Goal: Find specific page/section: Find specific page/section

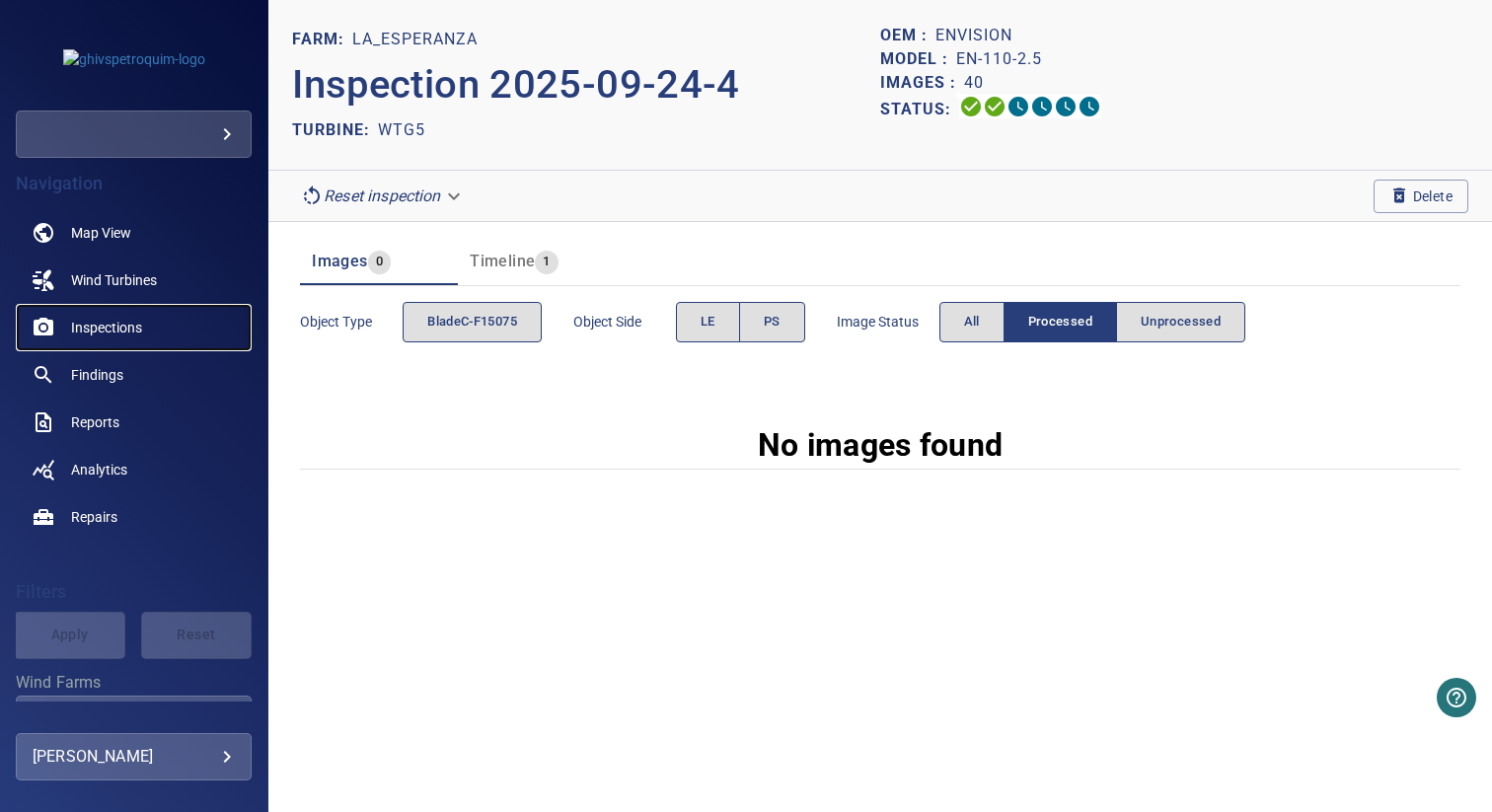
click at [106, 328] on span "Inspections" at bounding box center [106, 328] width 71 height 20
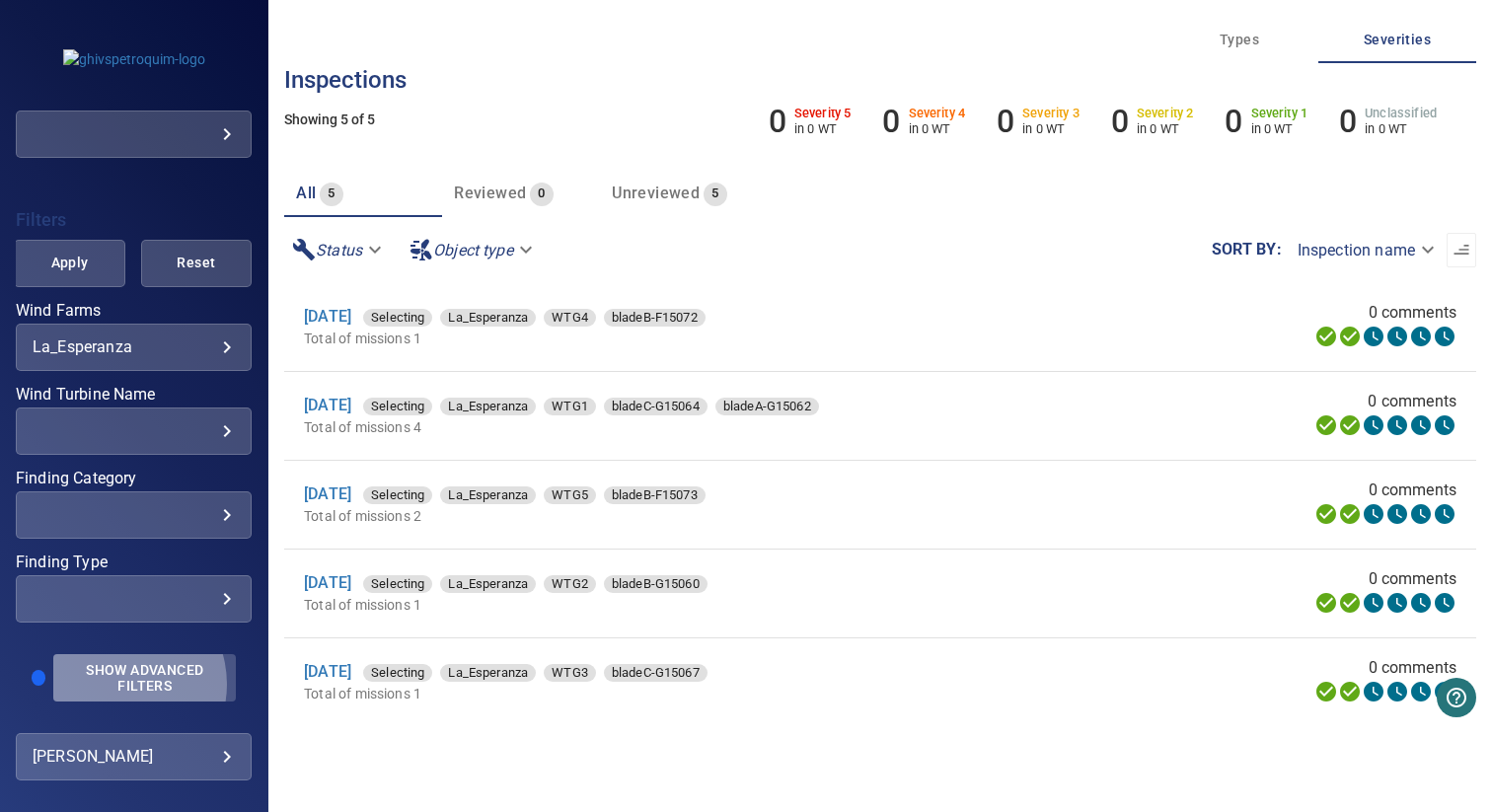
click at [115, 684] on span "Show Advanced Filters" at bounding box center [144, 678] width 159 height 32
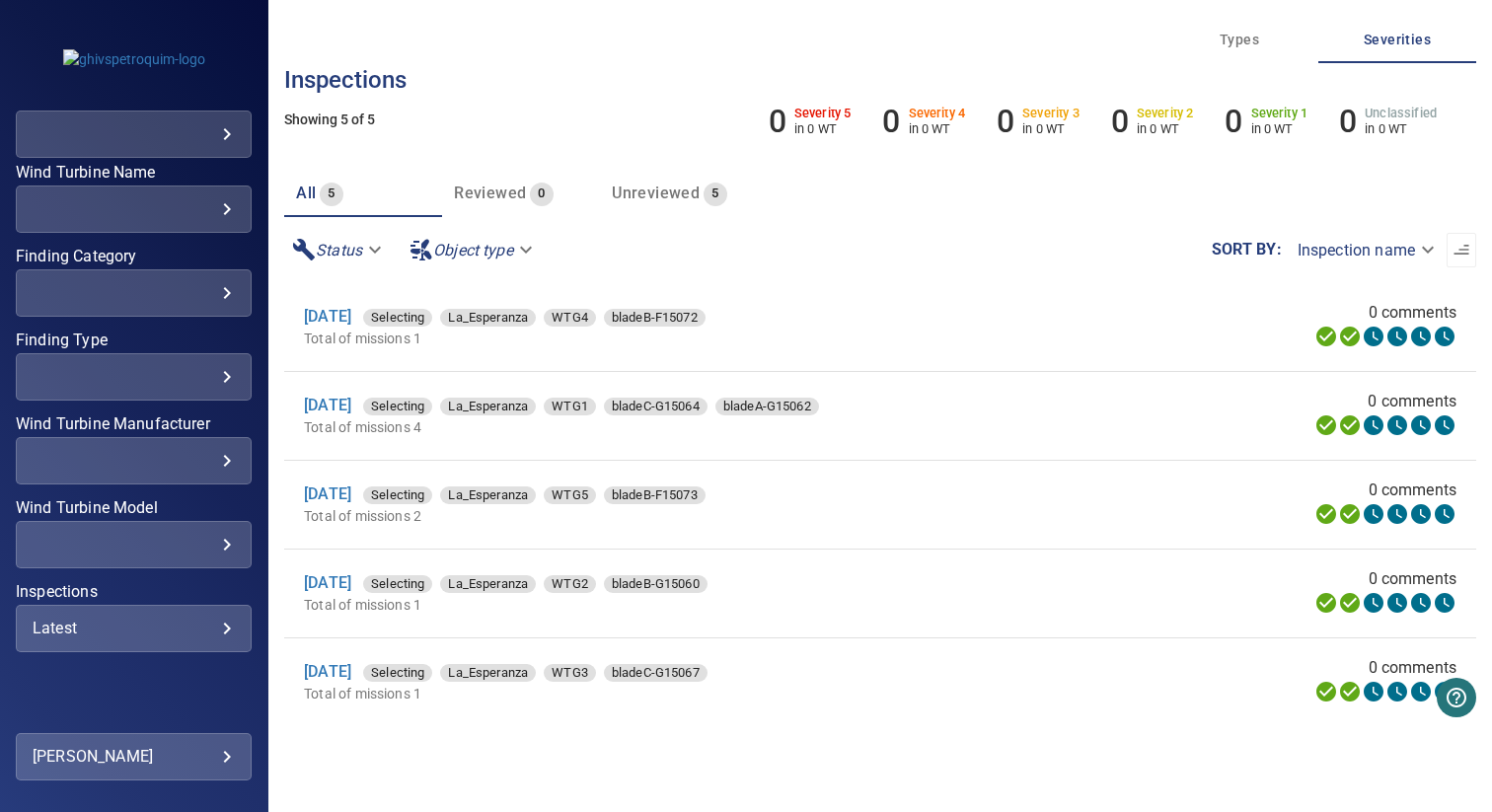
scroll to position [639, 0]
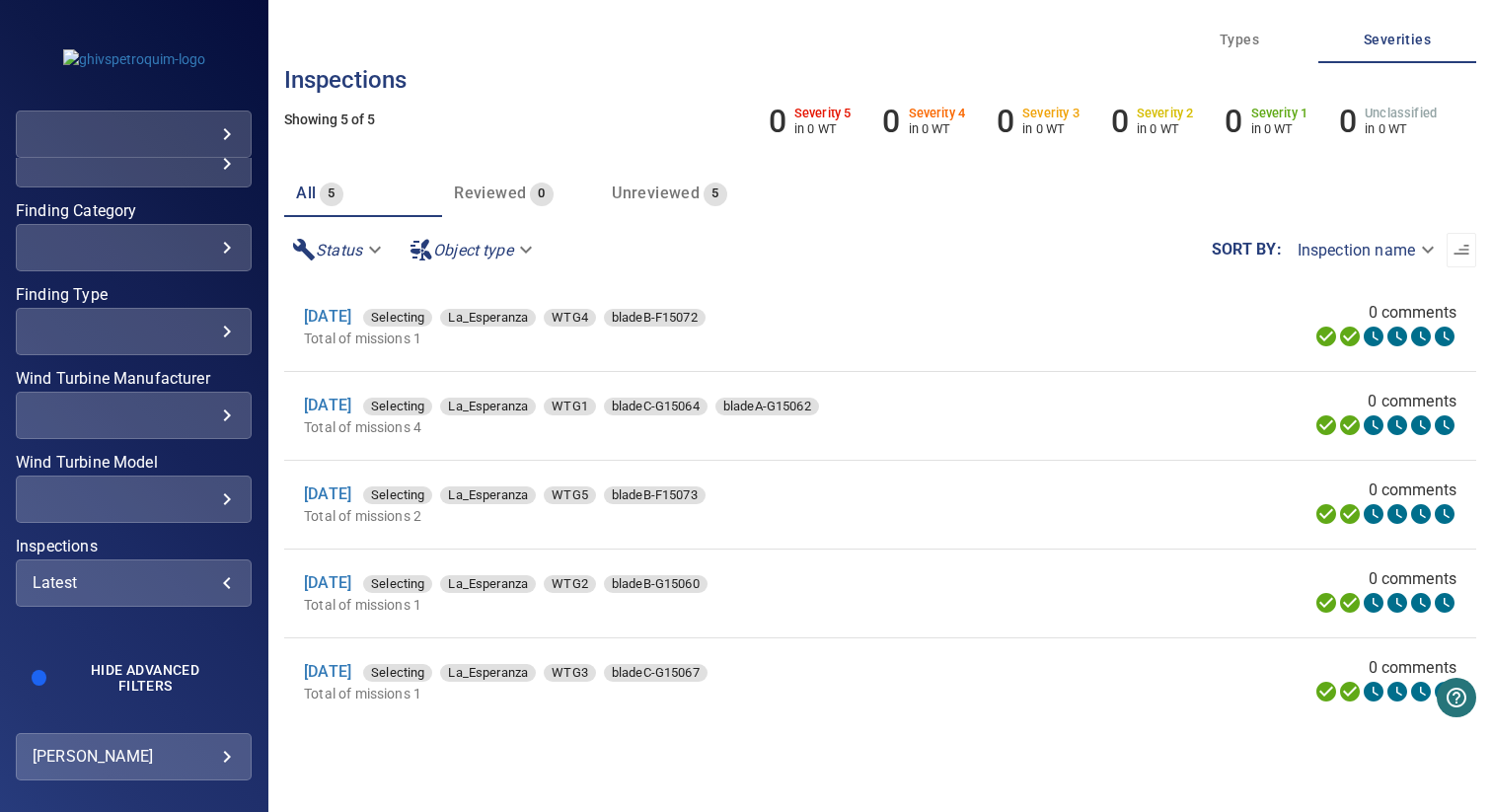
click at [146, 587] on div "Latest" at bounding box center [134, 582] width 202 height 19
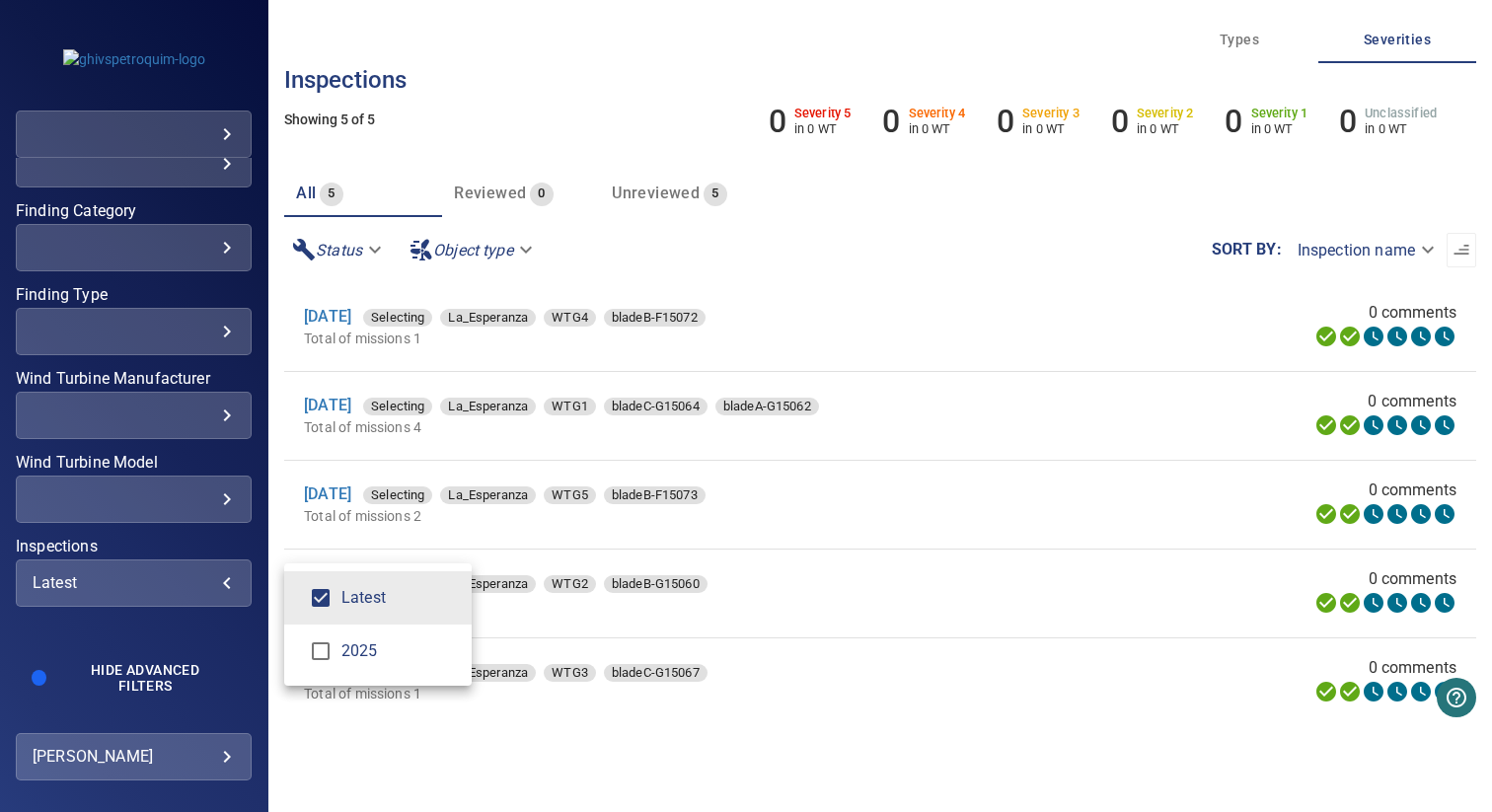
click at [357, 643] on span "2025" at bounding box center [398, 651] width 114 height 24
click at [345, 605] on span "Latest" at bounding box center [398, 598] width 114 height 24
type input "****"
click at [476, 750] on div "Inspections" at bounding box center [746, 406] width 1492 height 812
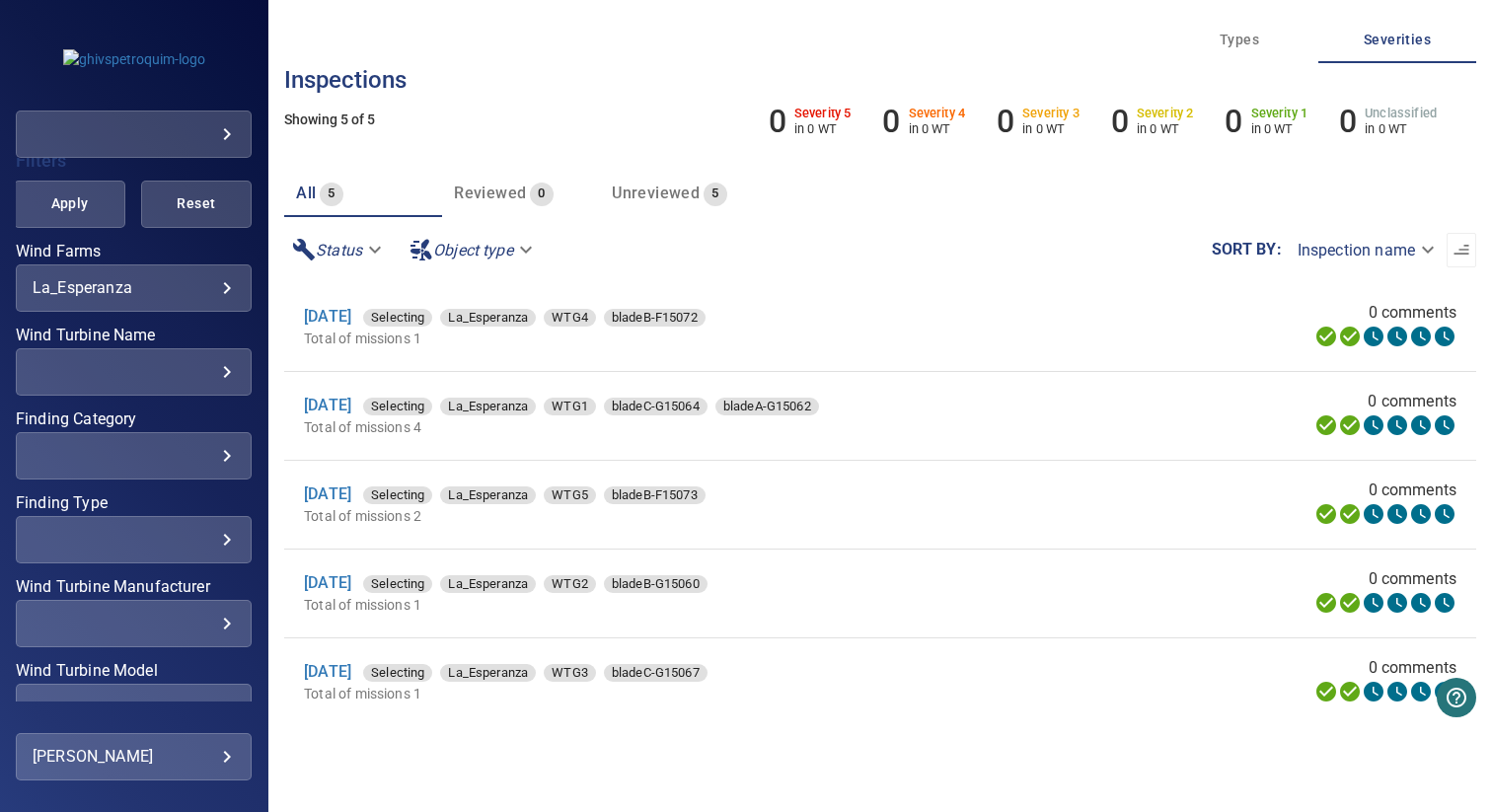
scroll to position [410, 0]
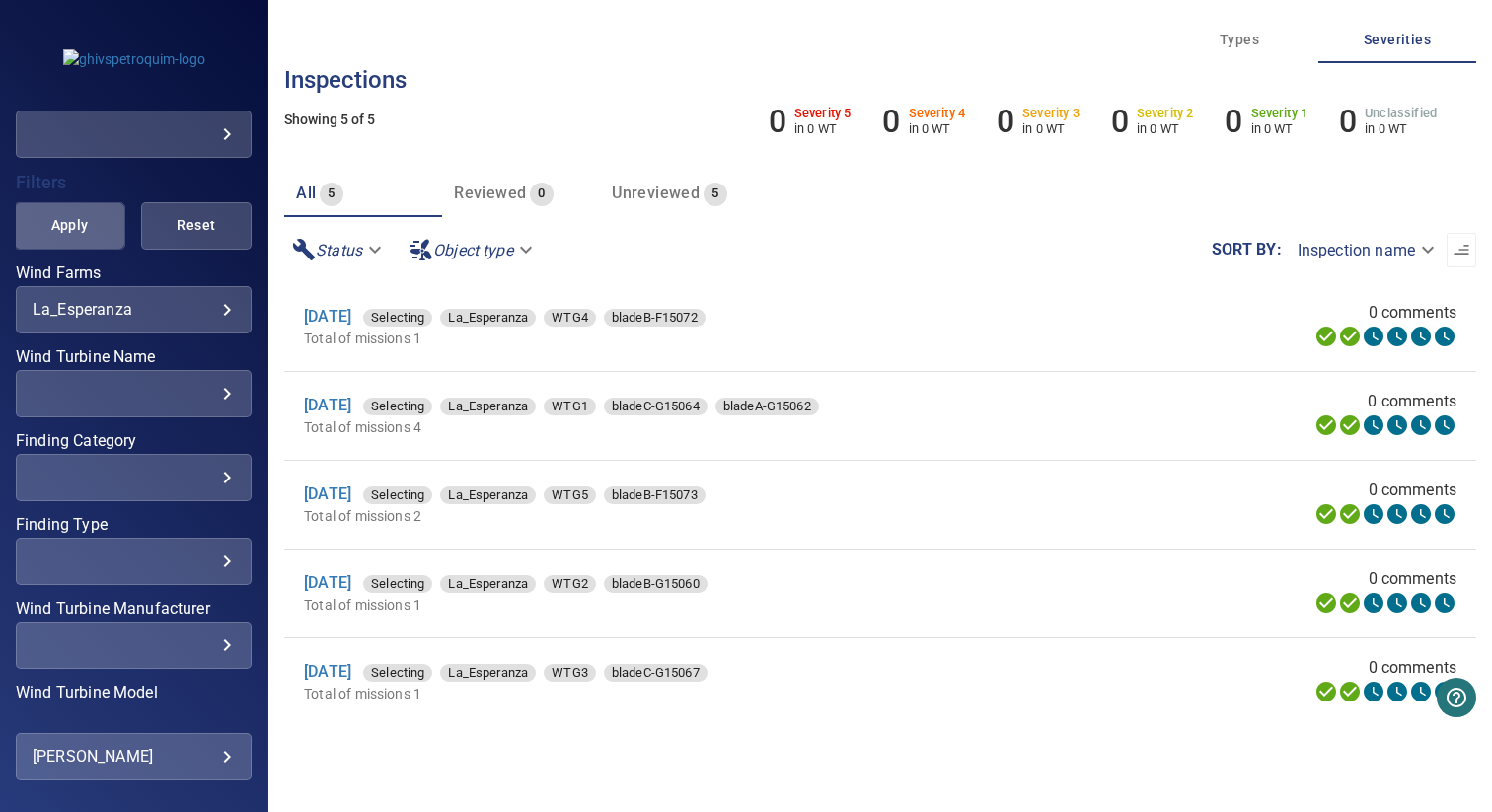
click at [74, 235] on span "Apply" at bounding box center [68, 225] width 61 height 25
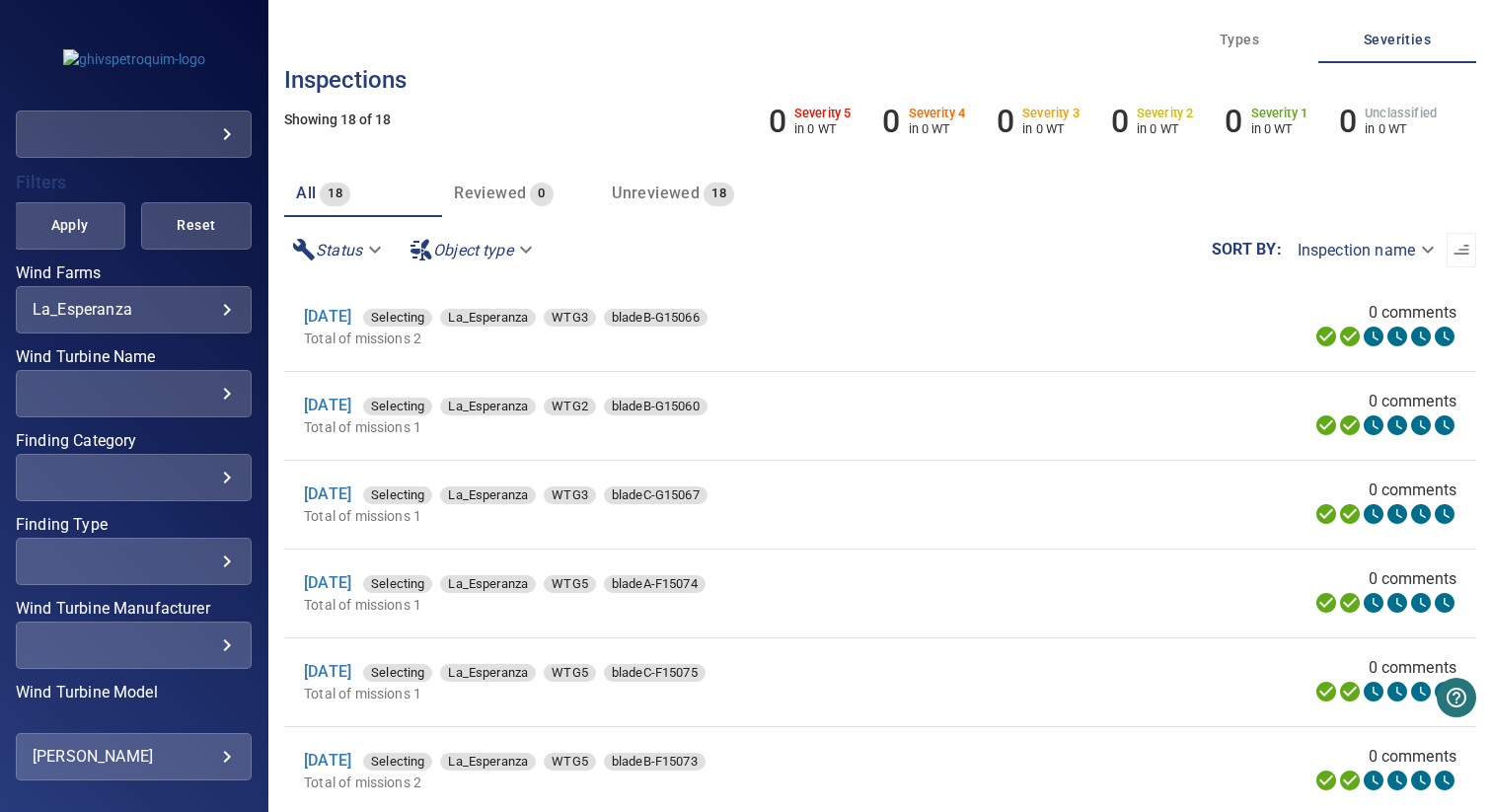
scroll to position [459, 0]
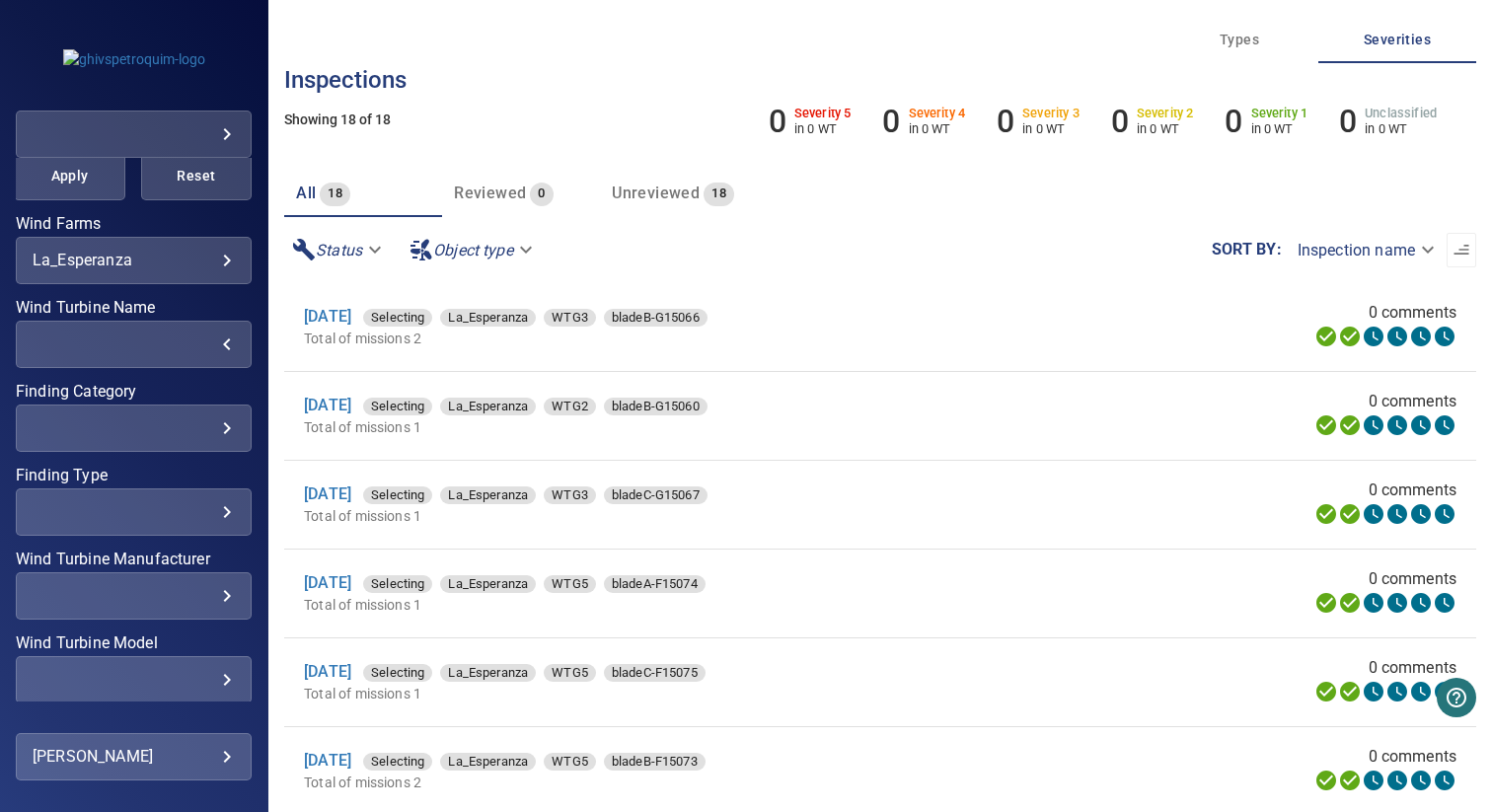
click at [178, 337] on div "​" at bounding box center [134, 344] width 202 height 19
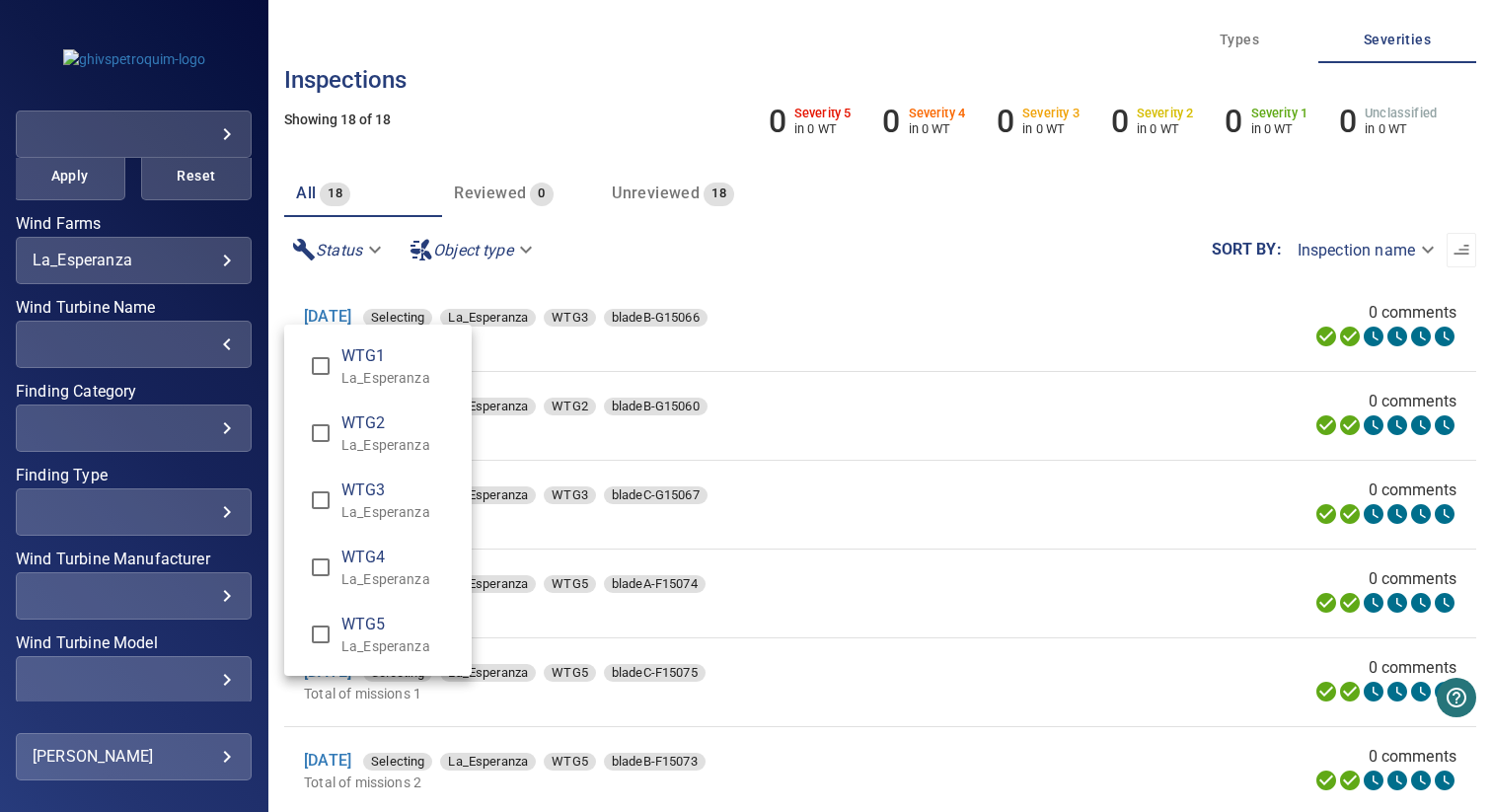
click at [385, 373] on p "La_Esperanza" at bounding box center [398, 378] width 114 height 20
type input "**********"
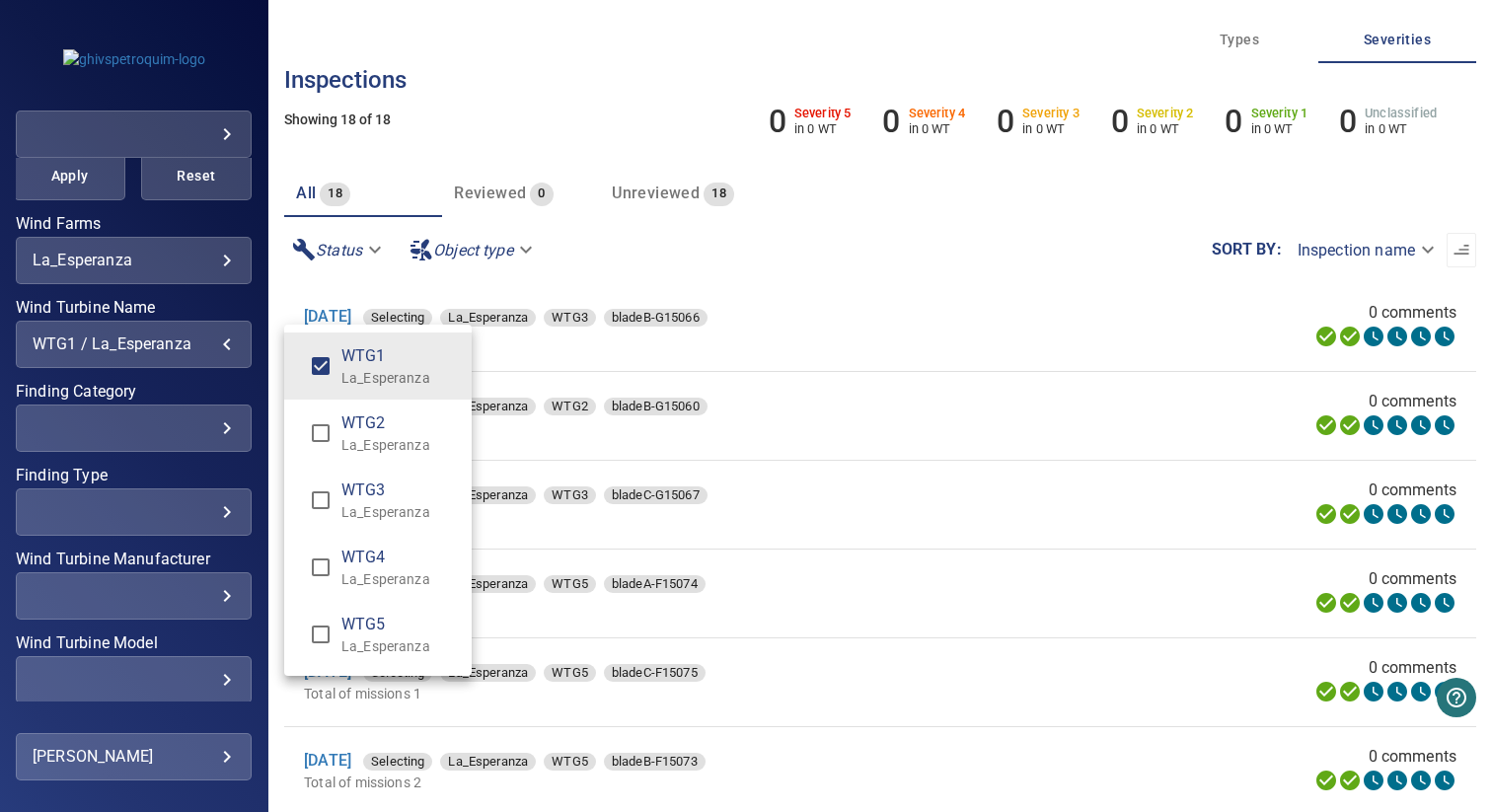
click at [416, 127] on div "Wind Turbine Name" at bounding box center [746, 406] width 1492 height 812
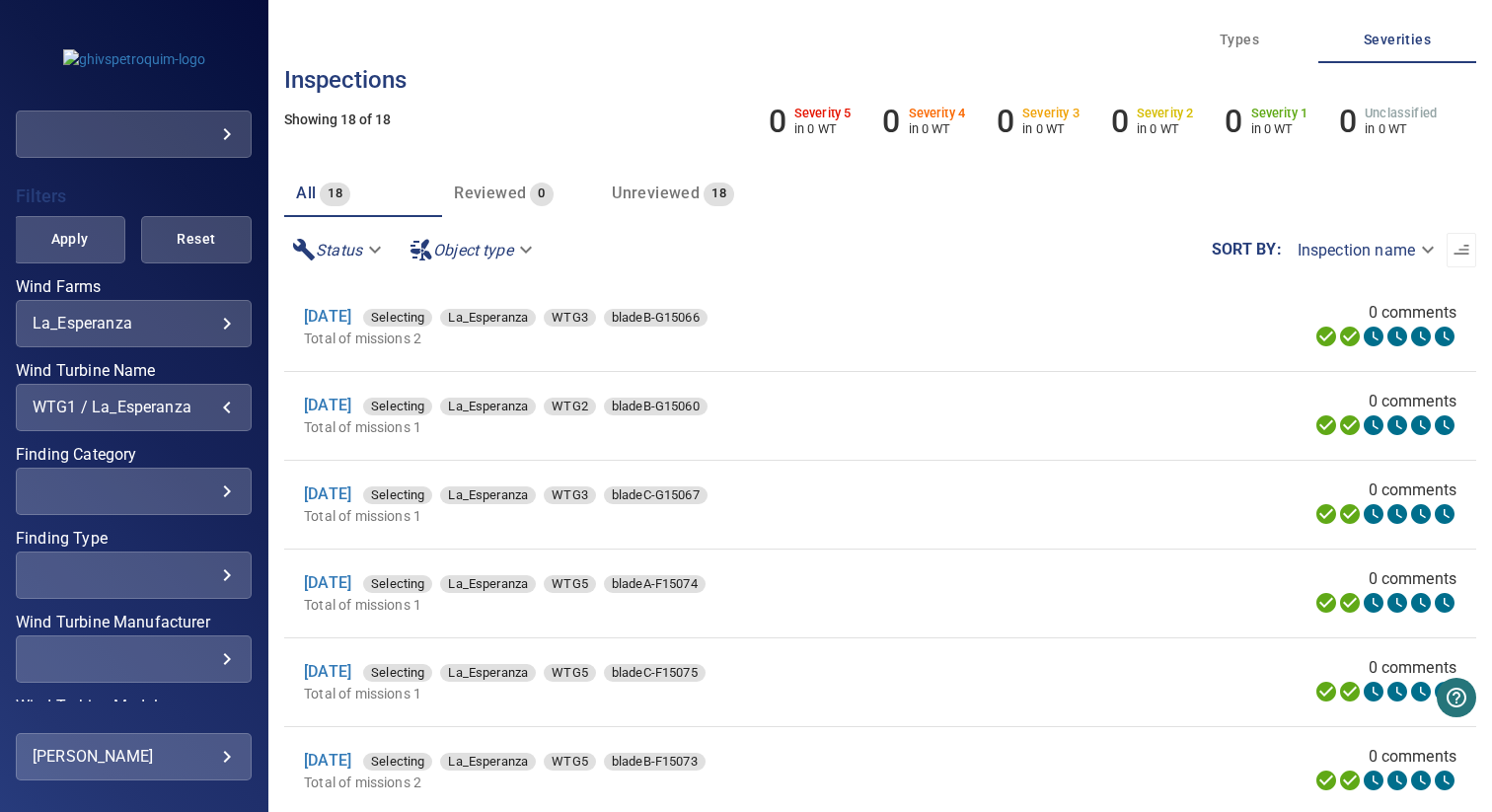
scroll to position [338, 0]
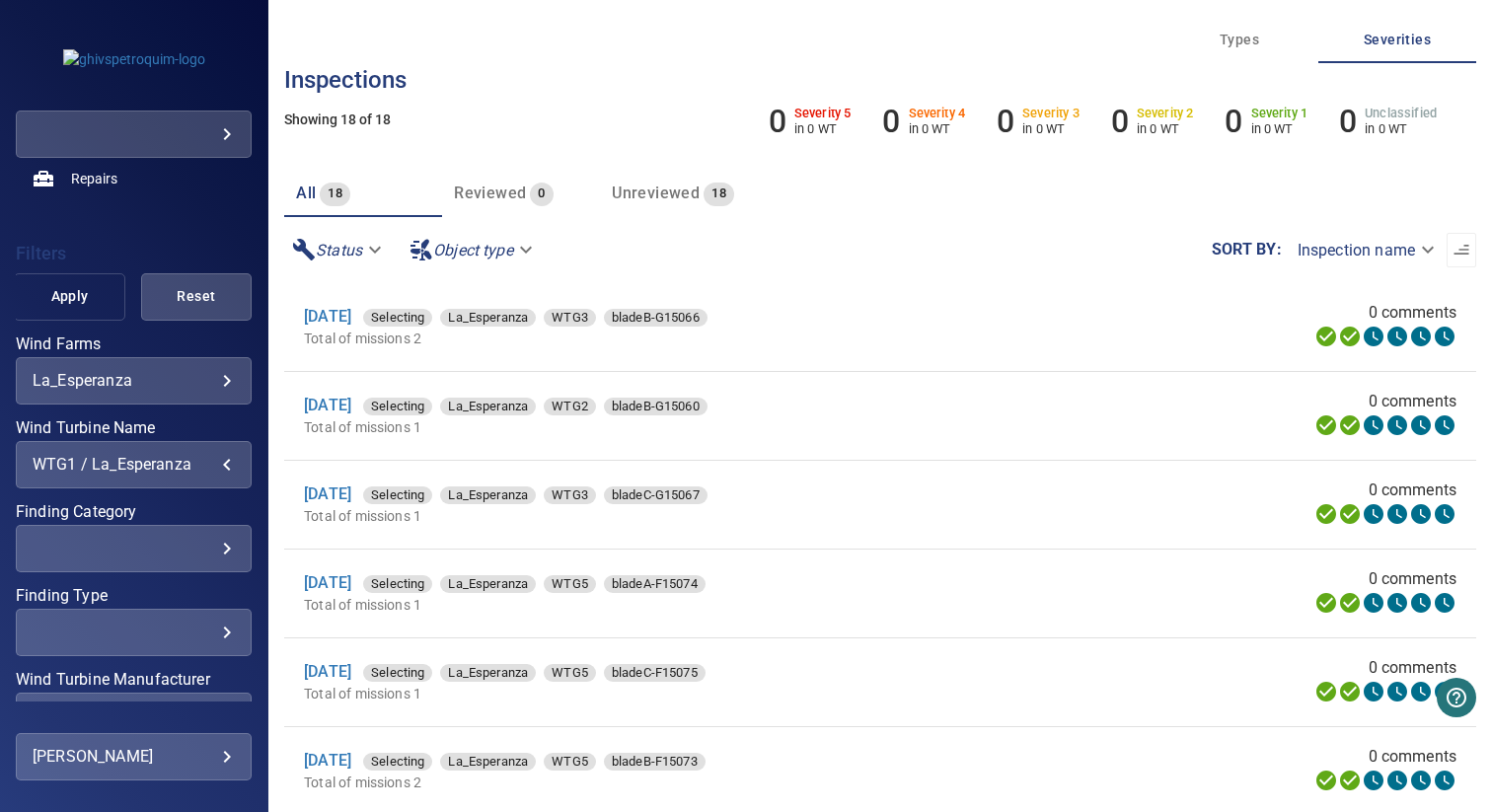
click at [55, 306] on span "Apply" at bounding box center [68, 296] width 61 height 25
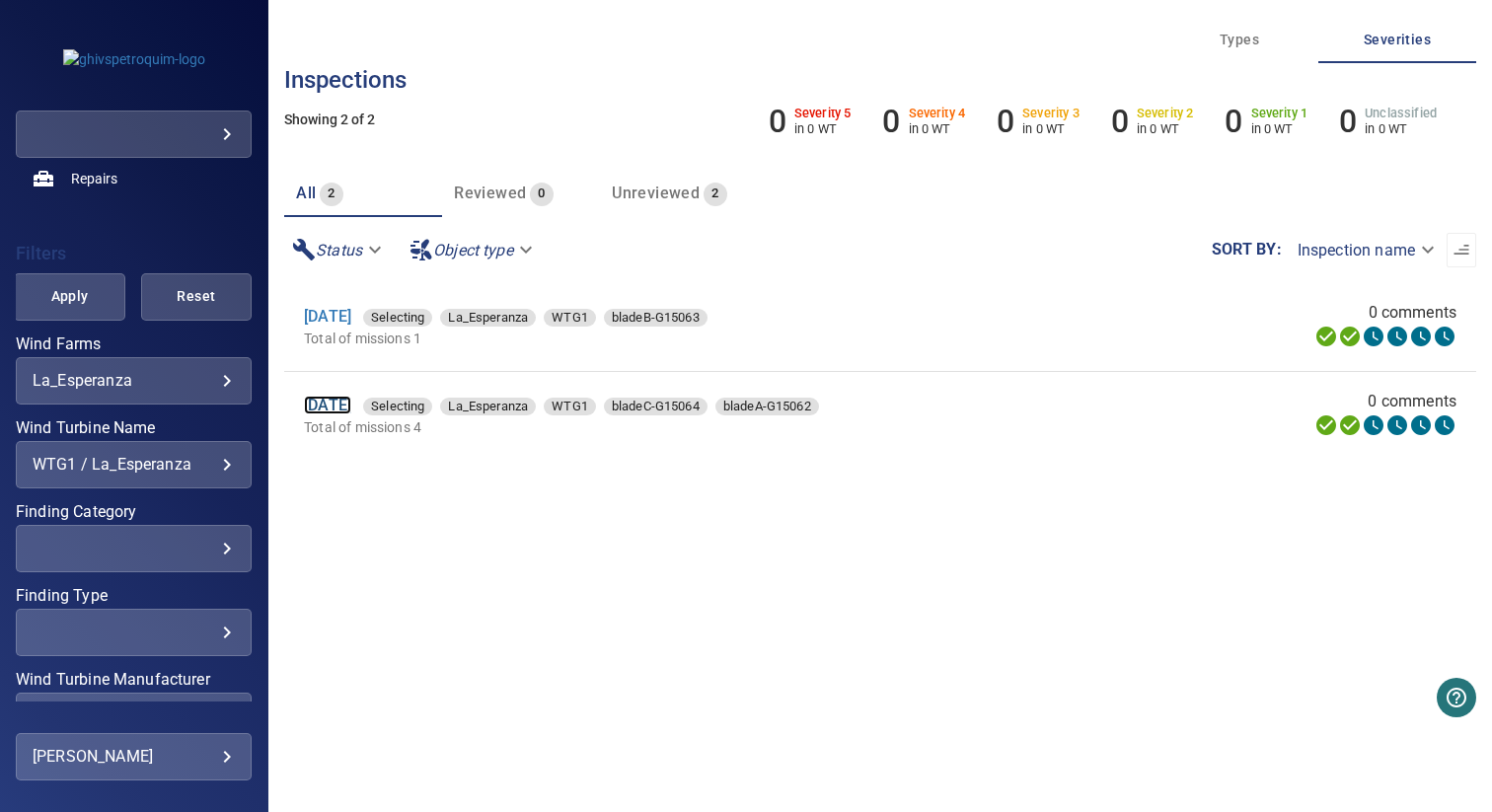
click at [341, 411] on link "[DATE]" at bounding box center [327, 405] width 47 height 19
click at [348, 312] on link "[DATE]" at bounding box center [327, 316] width 47 height 19
click at [116, 462] on div "WTG1 / La_Esperanza" at bounding box center [134, 464] width 202 height 19
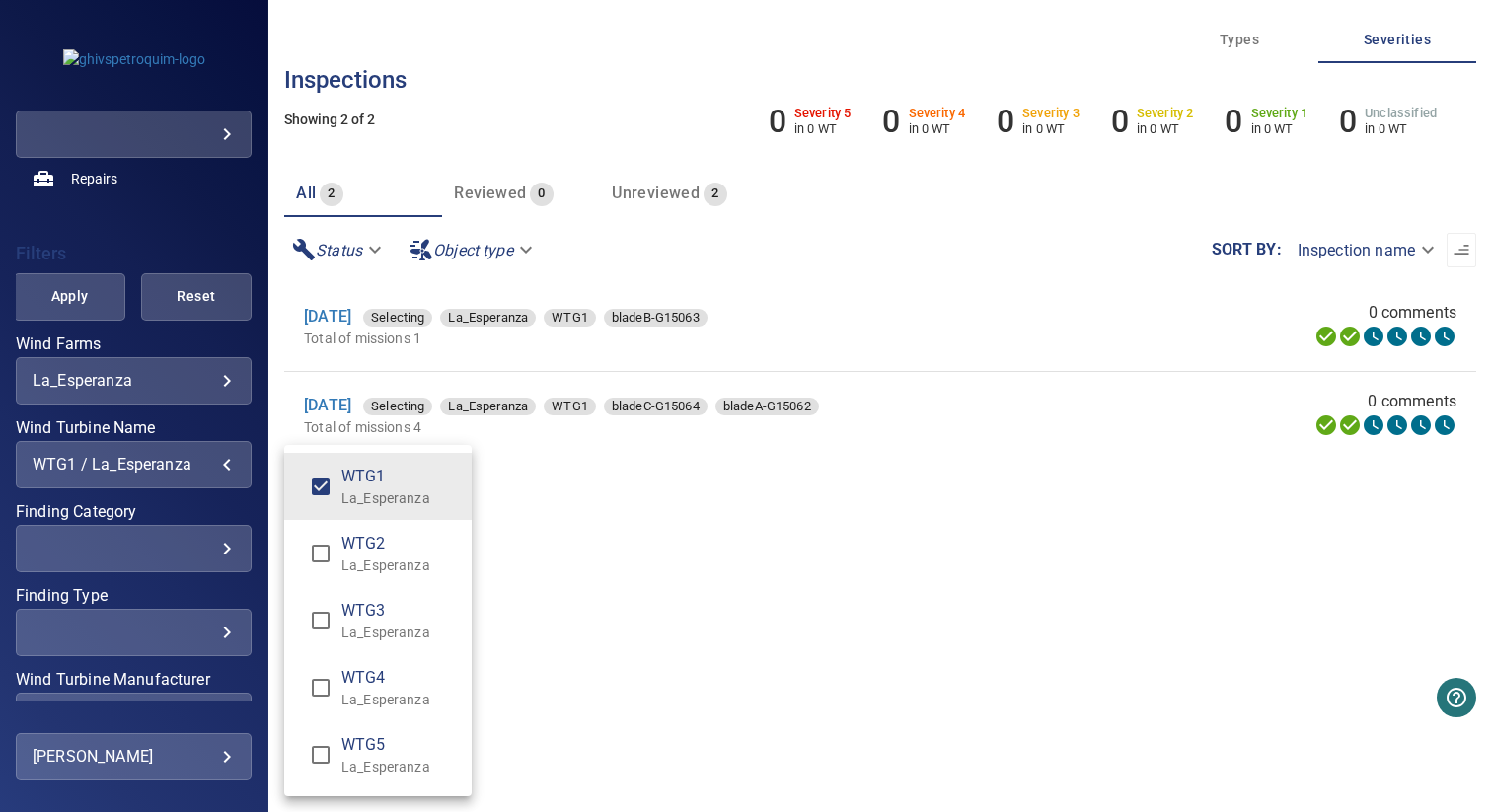
click at [358, 548] on span "WTG2" at bounding box center [398, 544] width 114 height 24
click at [359, 489] on p "La_Esperanza" at bounding box center [398, 498] width 114 height 20
type input "**********"
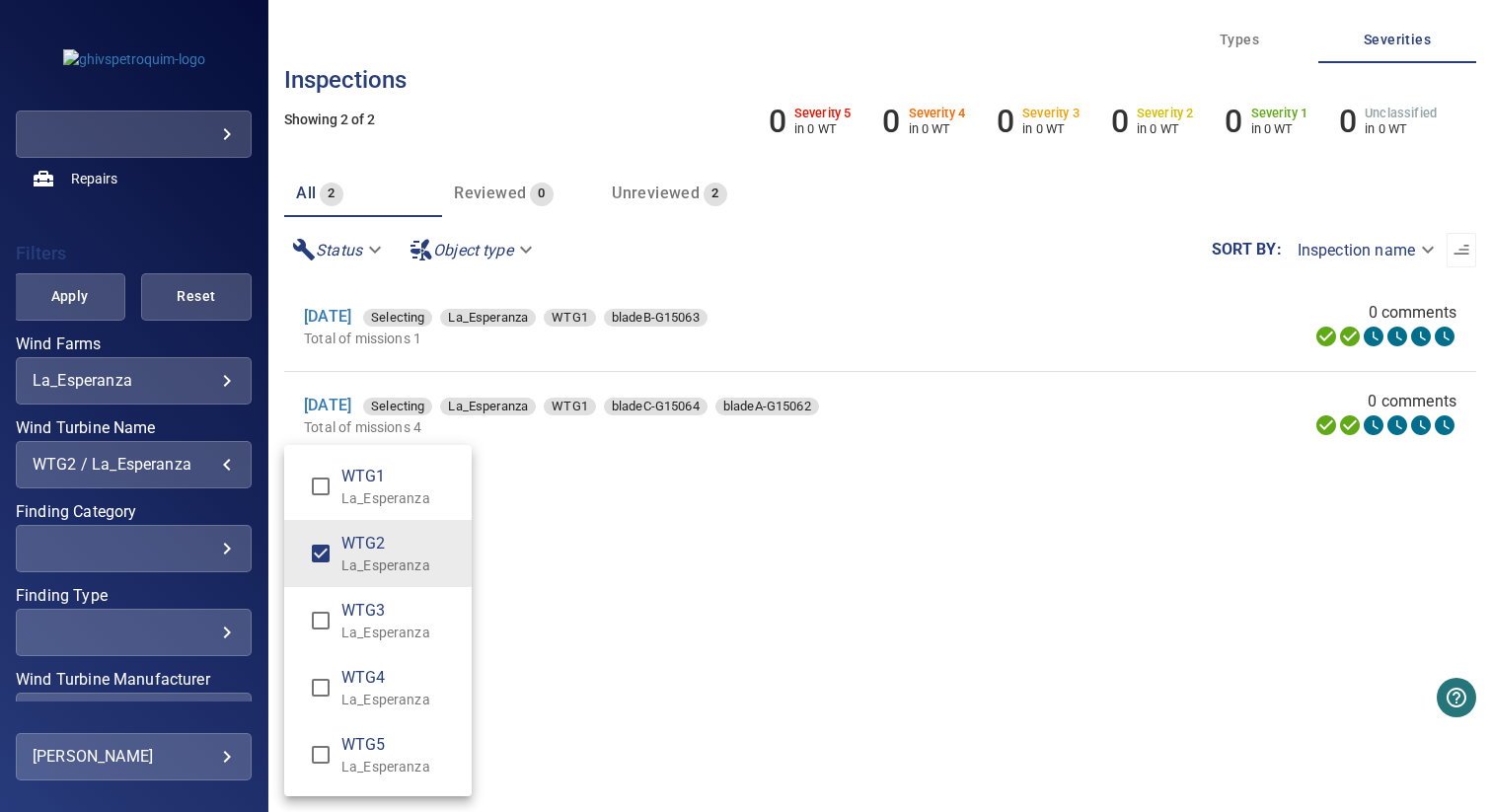
click at [599, 517] on div "Wind Turbine Name" at bounding box center [746, 406] width 1492 height 812
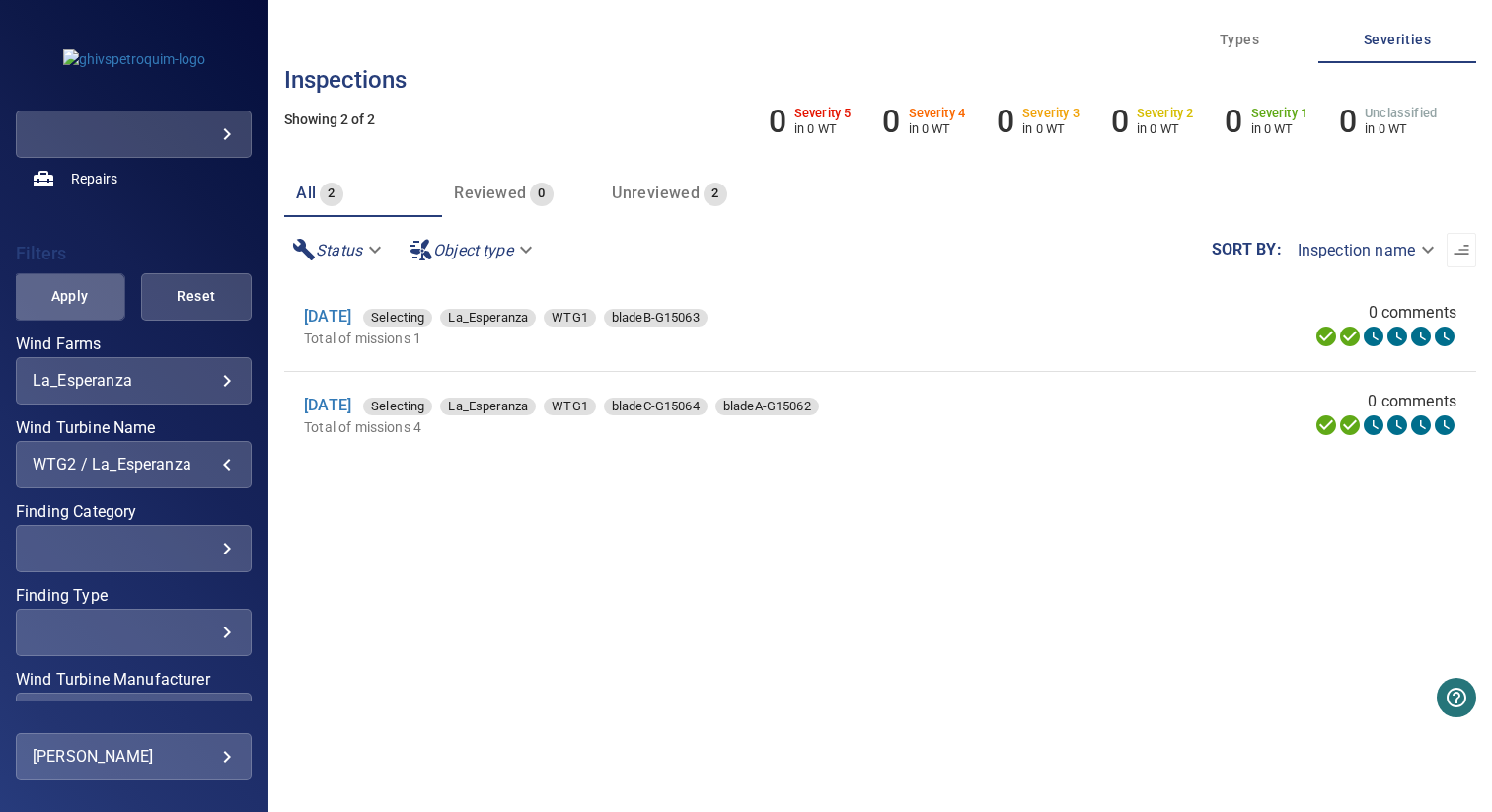
click at [83, 295] on span "Apply" at bounding box center [68, 296] width 61 height 25
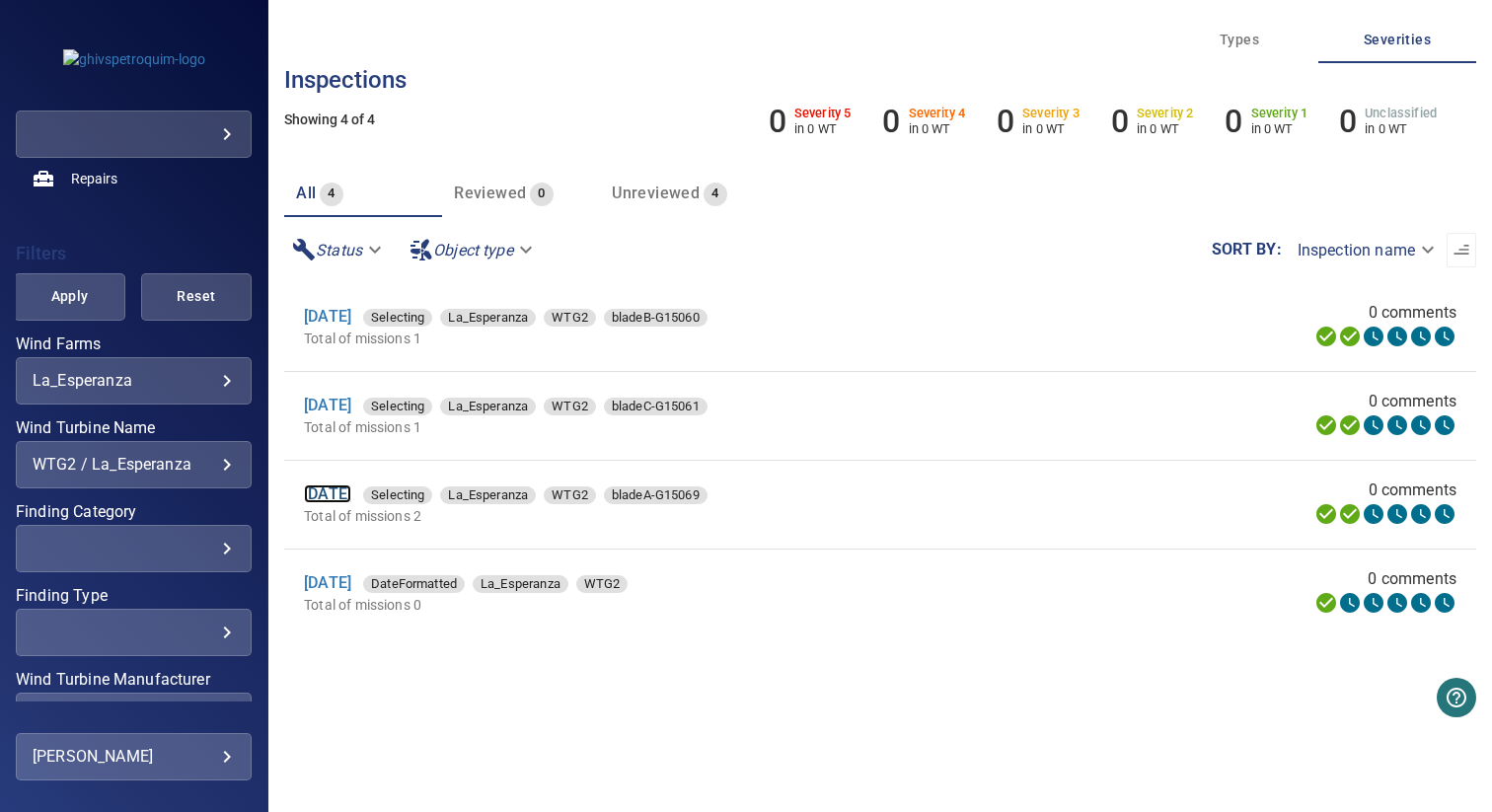
click at [348, 492] on link "[DATE]" at bounding box center [327, 494] width 47 height 19
click at [347, 412] on link "[DATE]" at bounding box center [327, 405] width 47 height 19
click at [346, 316] on link "[DATE]" at bounding box center [327, 316] width 47 height 19
click at [92, 298] on button "Apply" at bounding box center [69, 296] width 111 height 47
click at [155, 465] on div "WTG2 / La_Esperanza" at bounding box center [134, 464] width 202 height 19
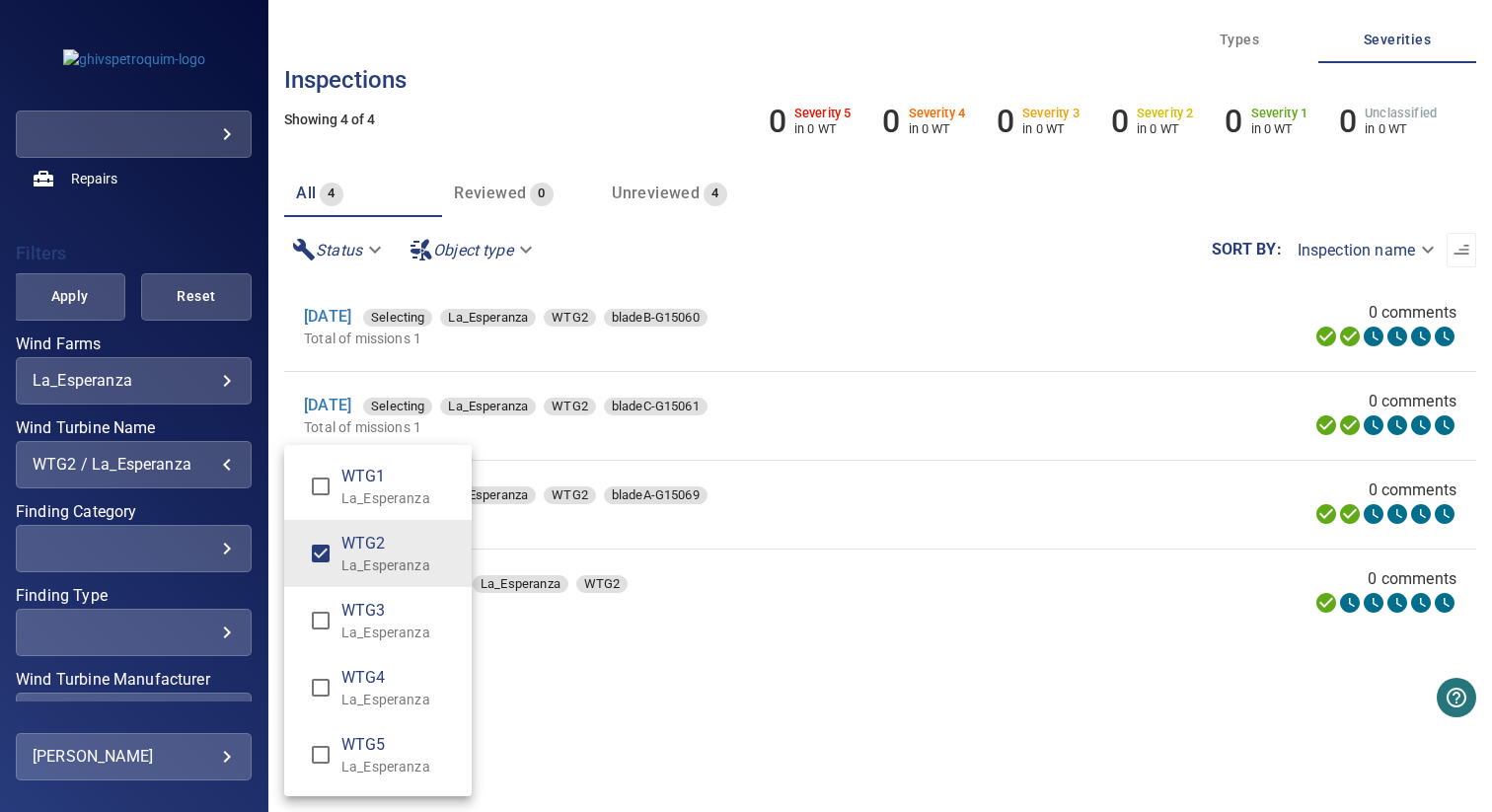
click at [355, 612] on span "WTG3" at bounding box center [398, 611] width 114 height 24
click at [357, 571] on p "La_Esperanza" at bounding box center [398, 566] width 114 height 20
type input "**********"
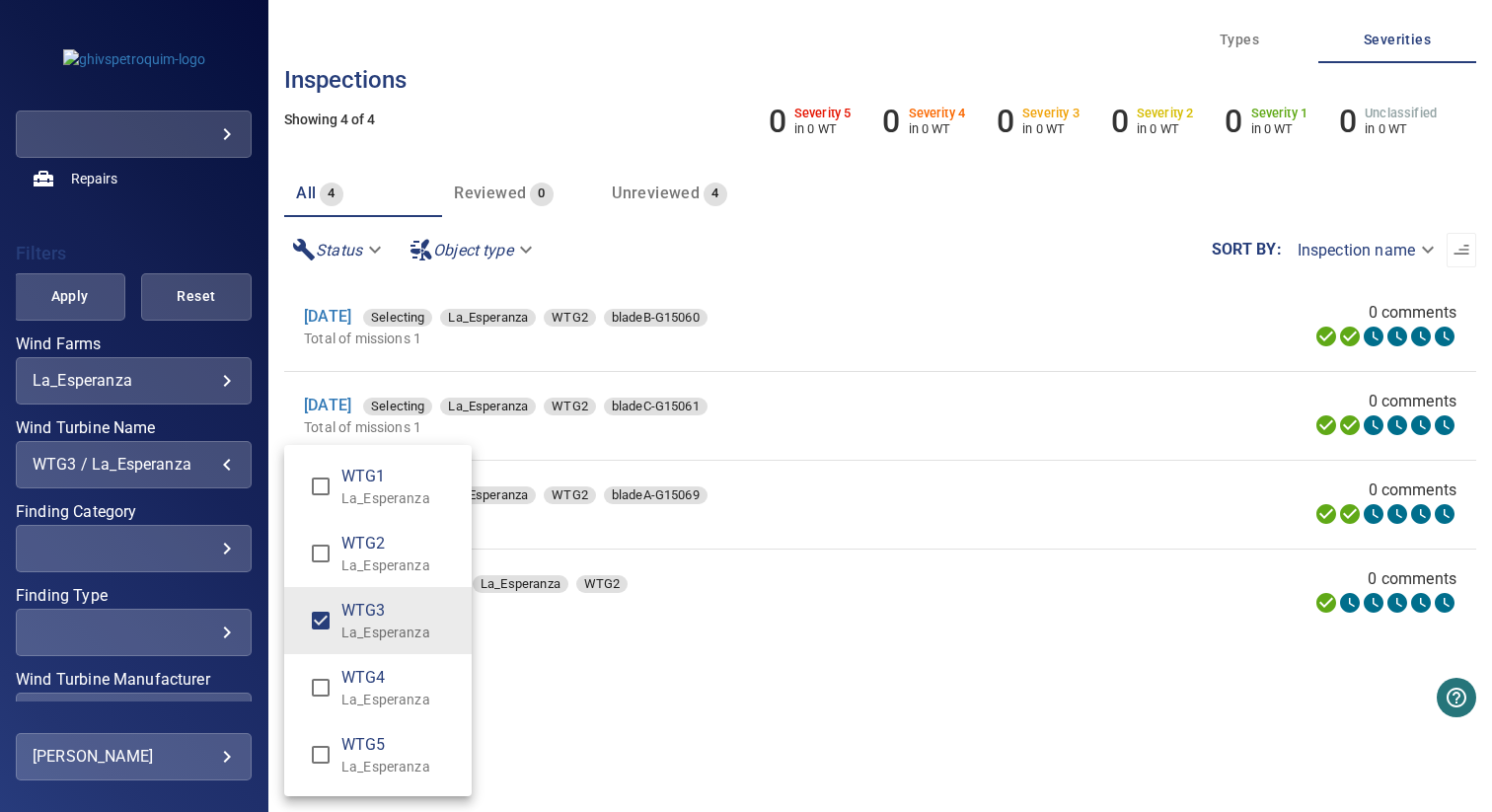
click at [594, 664] on div "Wind Turbine Name" at bounding box center [746, 406] width 1492 height 812
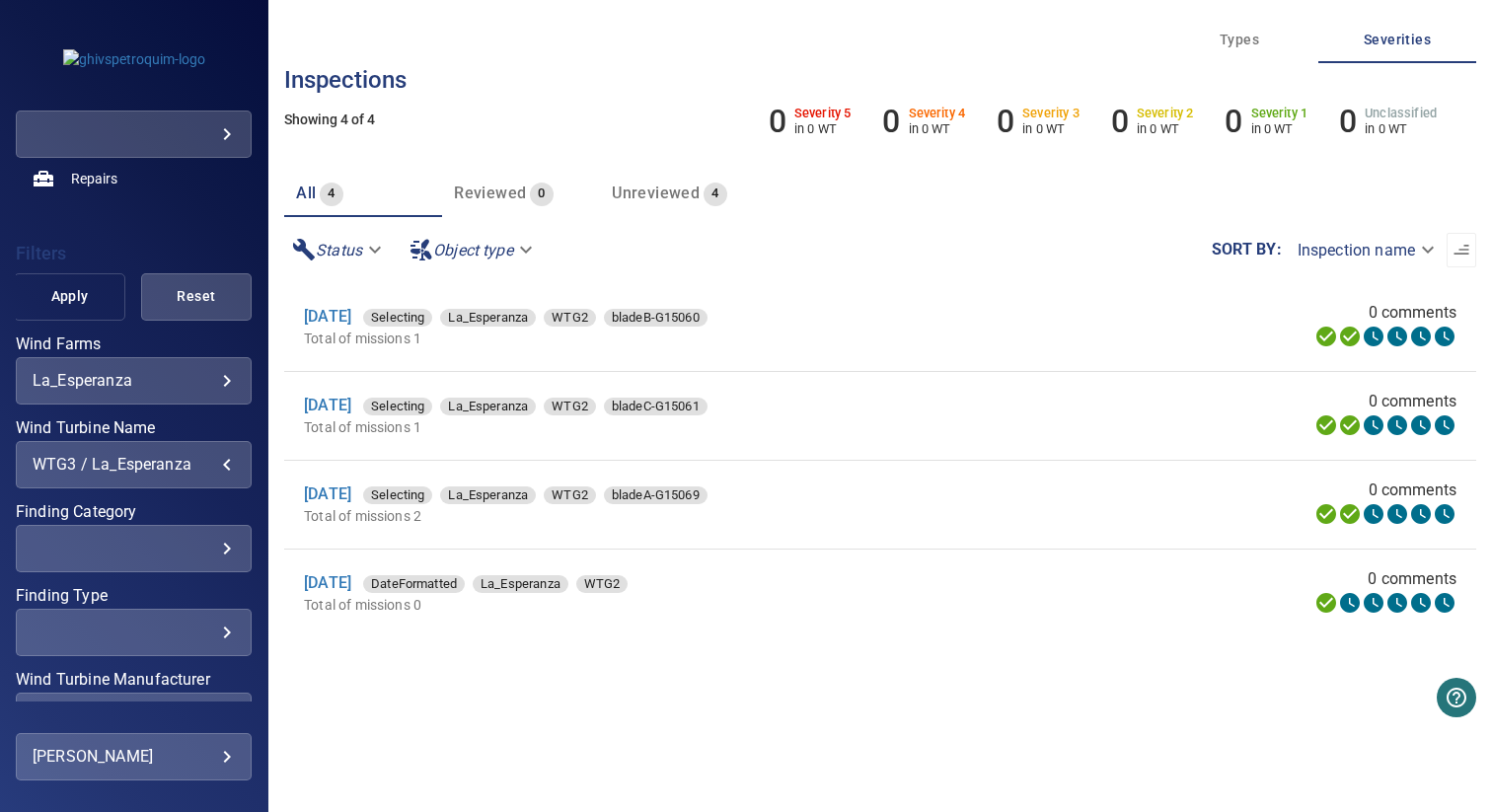
click at [79, 301] on span "Apply" at bounding box center [68, 296] width 61 height 25
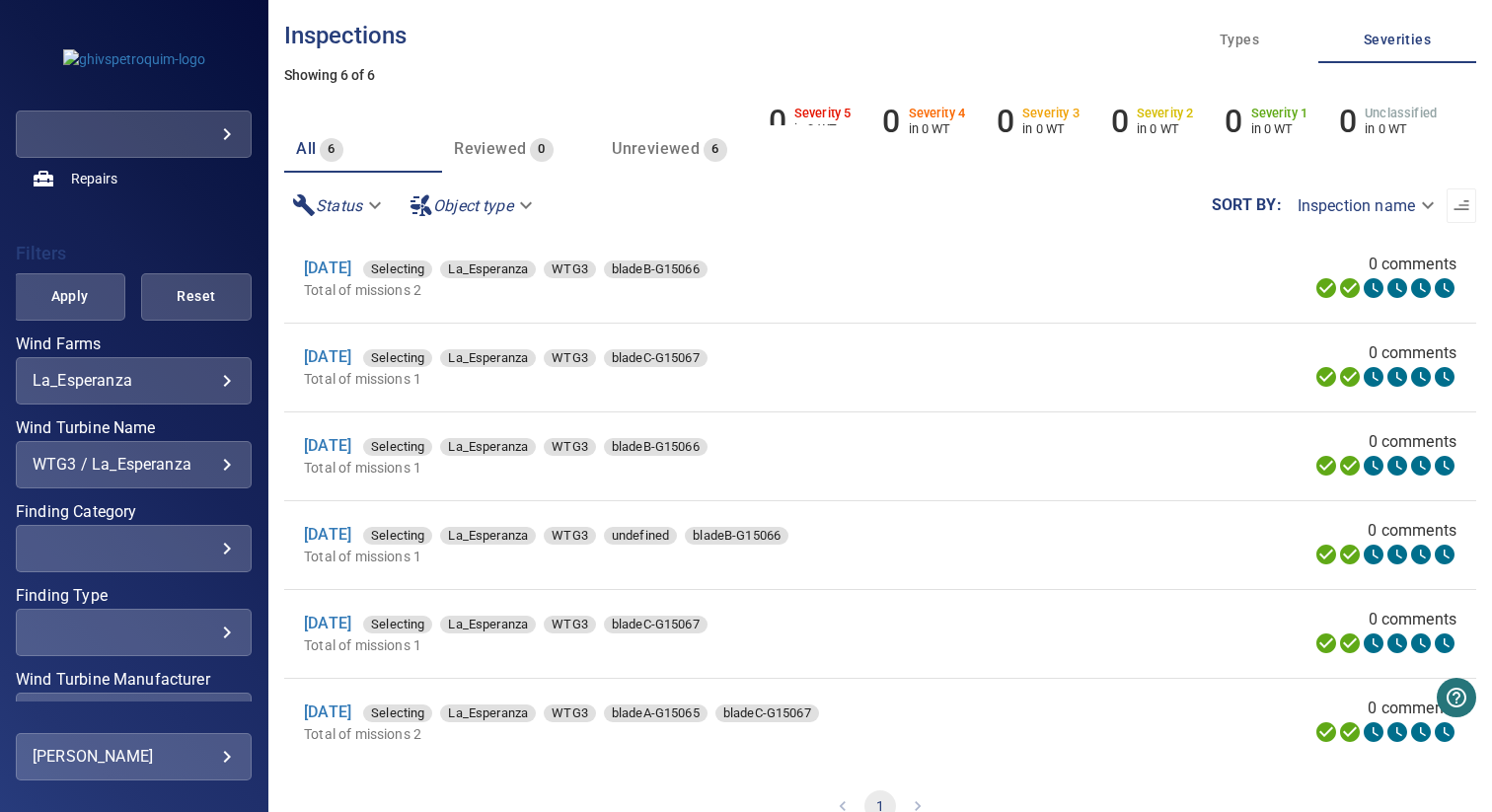
scroll to position [45, 0]
click at [351, 714] on link "19 Aug 2025" at bounding box center [327, 711] width 47 height 19
click at [351, 622] on link "19 Aug 2025" at bounding box center [327, 622] width 47 height 19
click at [351, 264] on link "25 Sep 2025" at bounding box center [327, 267] width 47 height 19
click at [810, 612] on div "19 Aug 2025 Selecting La_Esperanza WTG3 bladeC-G15067" at bounding box center [658, 623] width 709 height 24
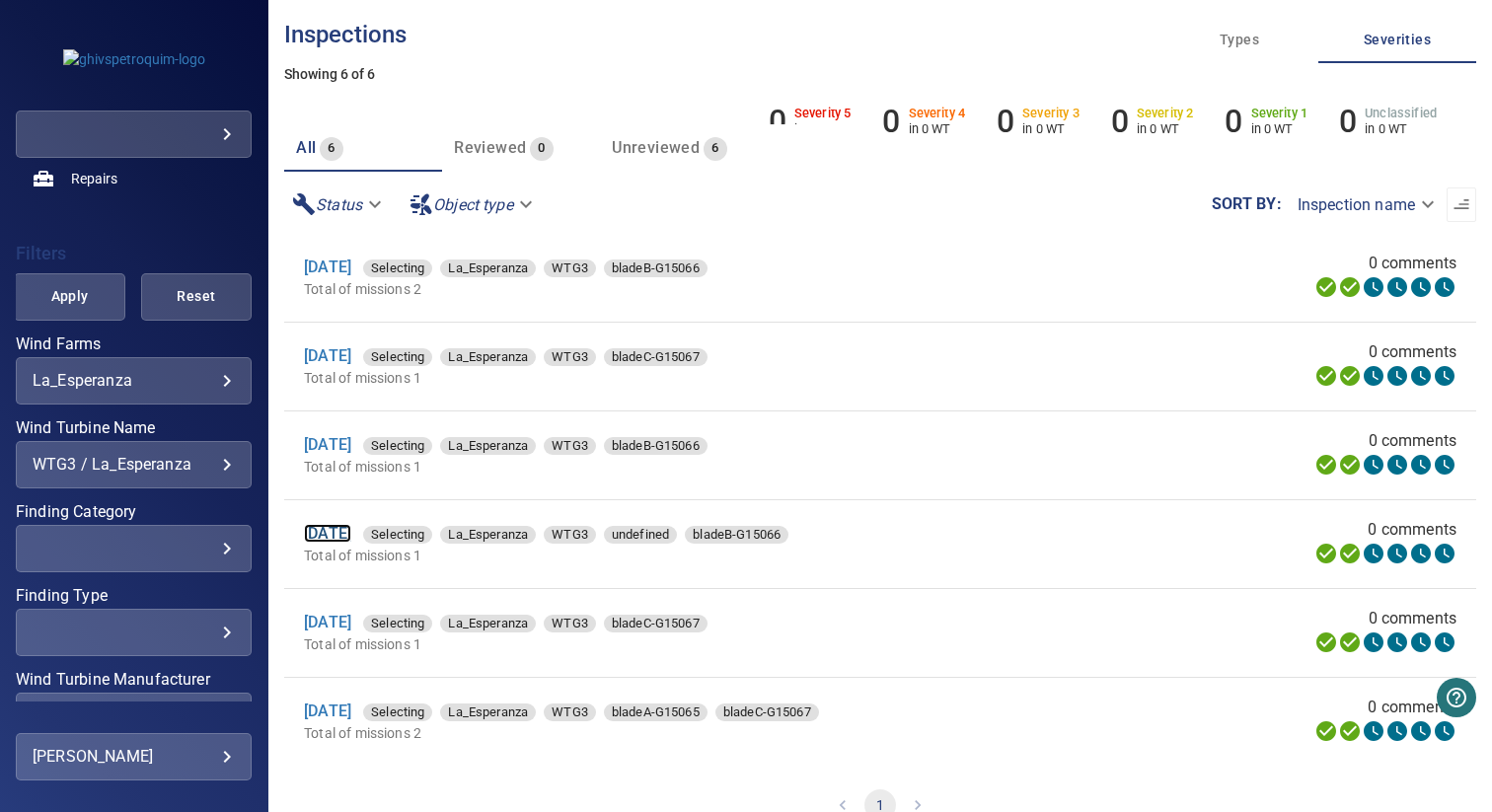
click at [351, 538] on link "19 Aug 2025" at bounding box center [327, 533] width 47 height 19
click at [351, 450] on link "19 Aug 2025" at bounding box center [327, 444] width 47 height 19
click at [77, 282] on button "Apply" at bounding box center [69, 296] width 111 height 47
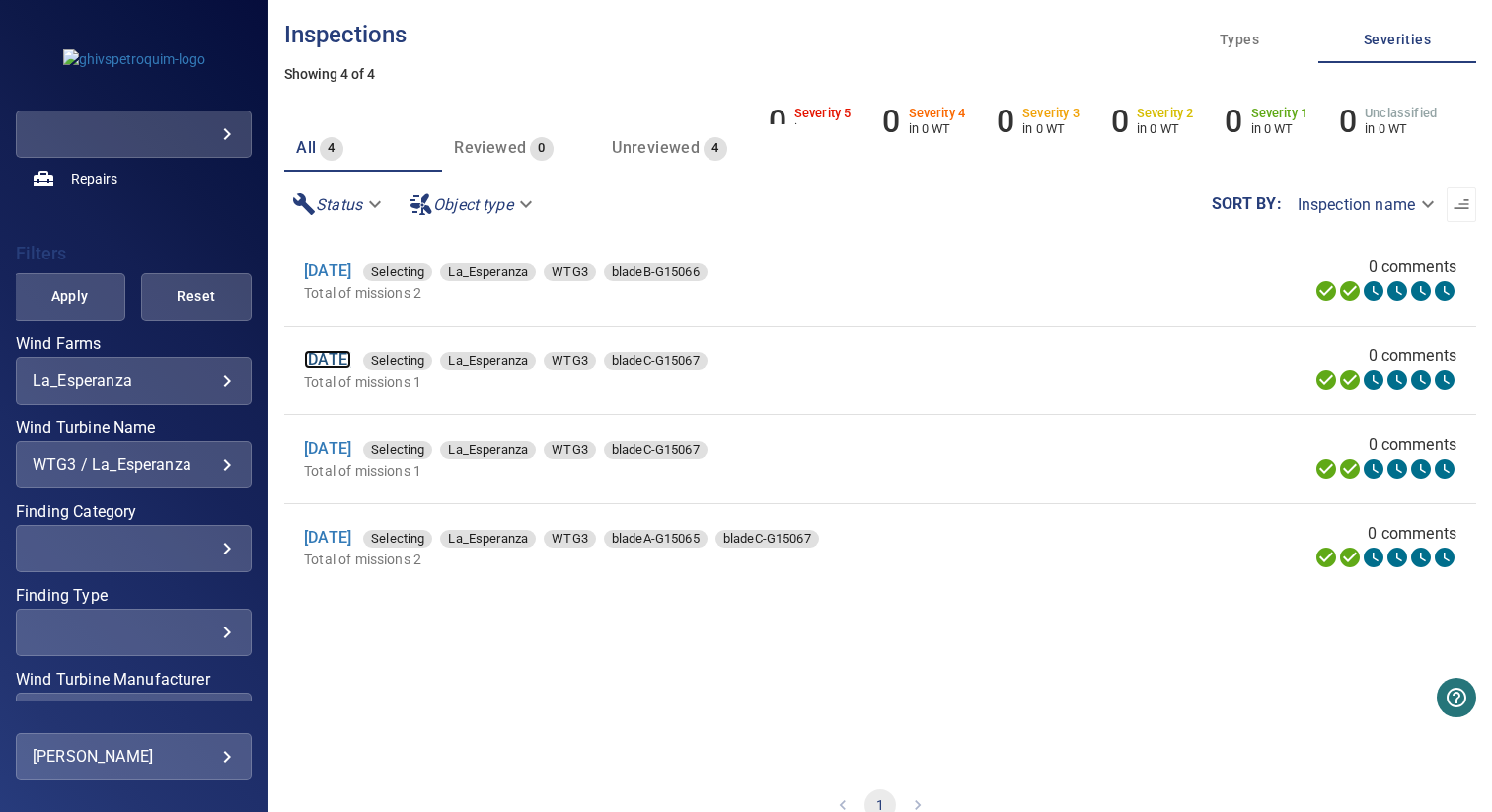
click at [351, 364] on link "25 Sep 2025" at bounding box center [327, 359] width 47 height 19
click at [31, 307] on button "Apply" at bounding box center [69, 296] width 111 height 47
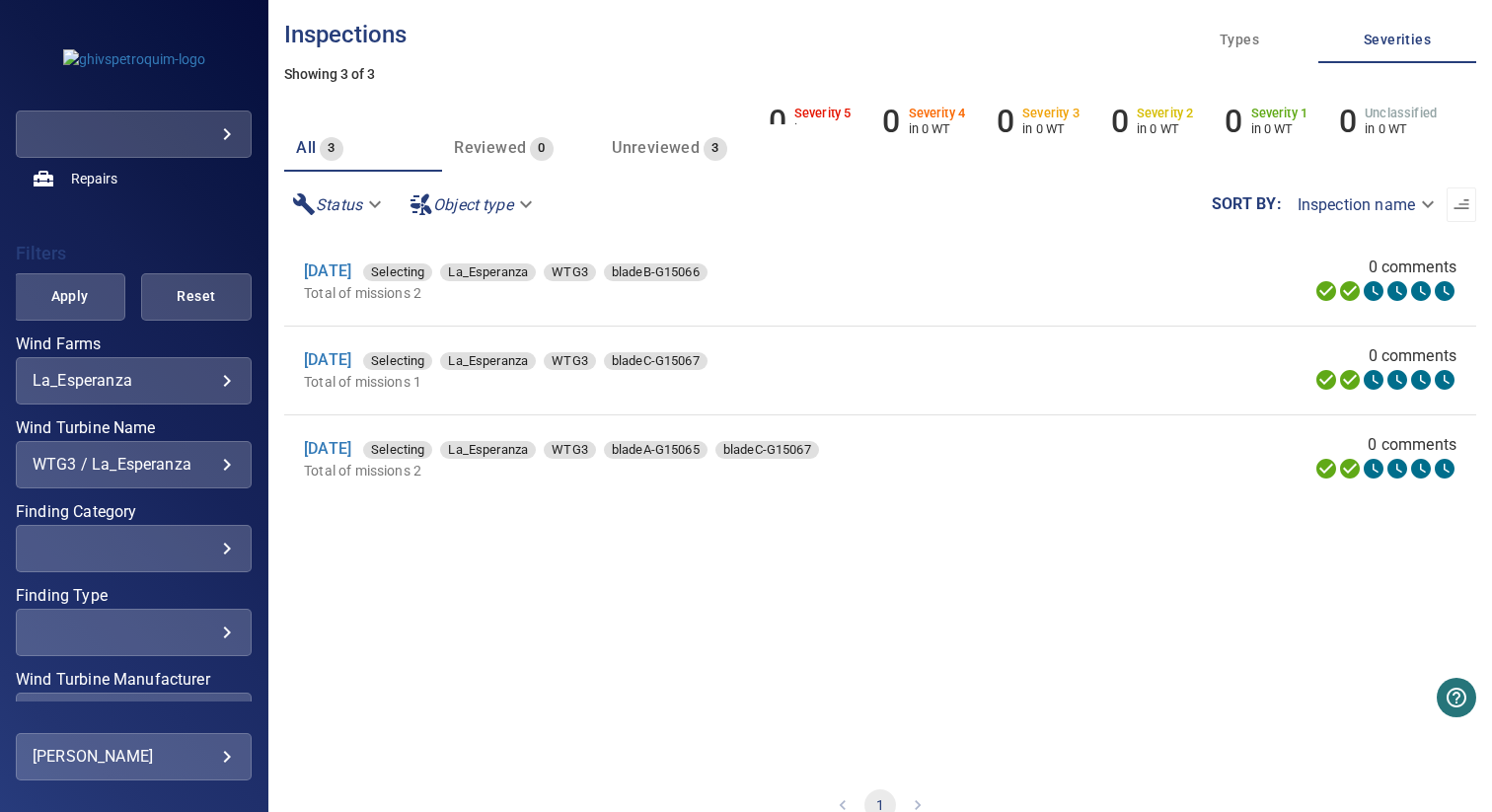
click at [94, 464] on div "WTG3 / La_Esperanza" at bounding box center [134, 464] width 202 height 19
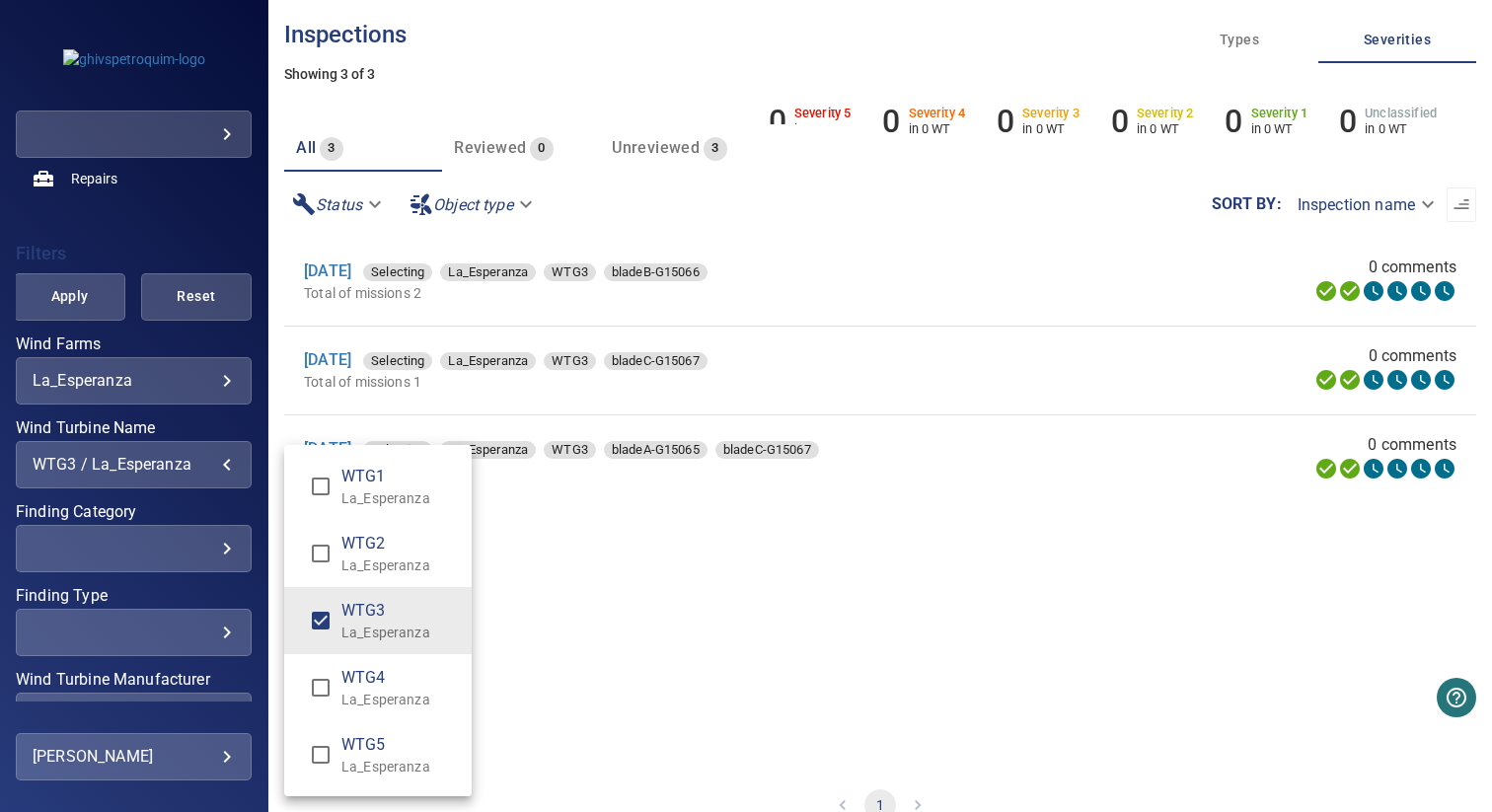
click at [368, 674] on span "WTG4" at bounding box center [398, 678] width 114 height 24
click at [389, 644] on li "WTG3 La_Esperanza" at bounding box center [377, 620] width 187 height 67
type input "**********"
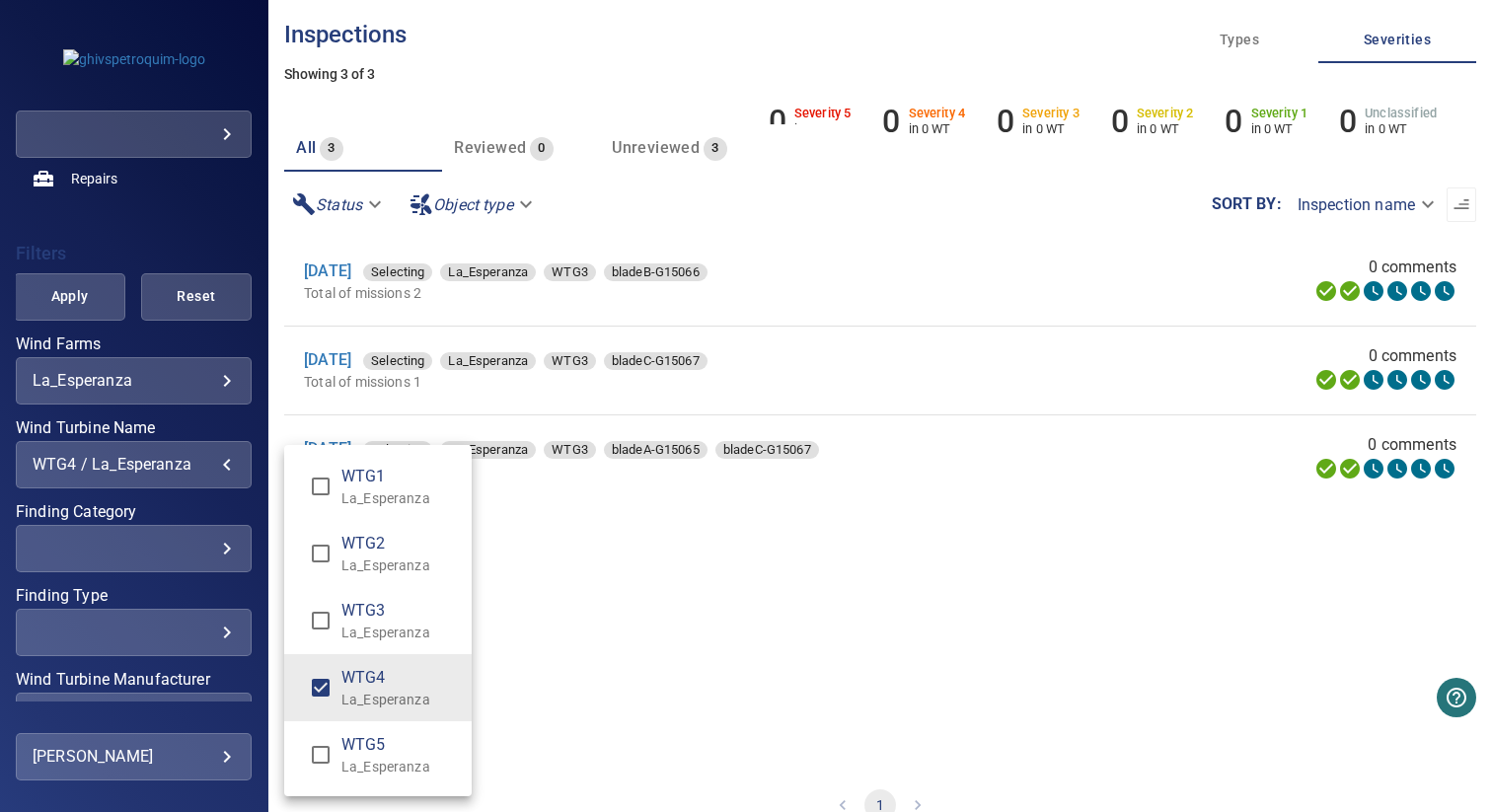
click at [576, 645] on div "Wind Turbine Name" at bounding box center [746, 406] width 1492 height 812
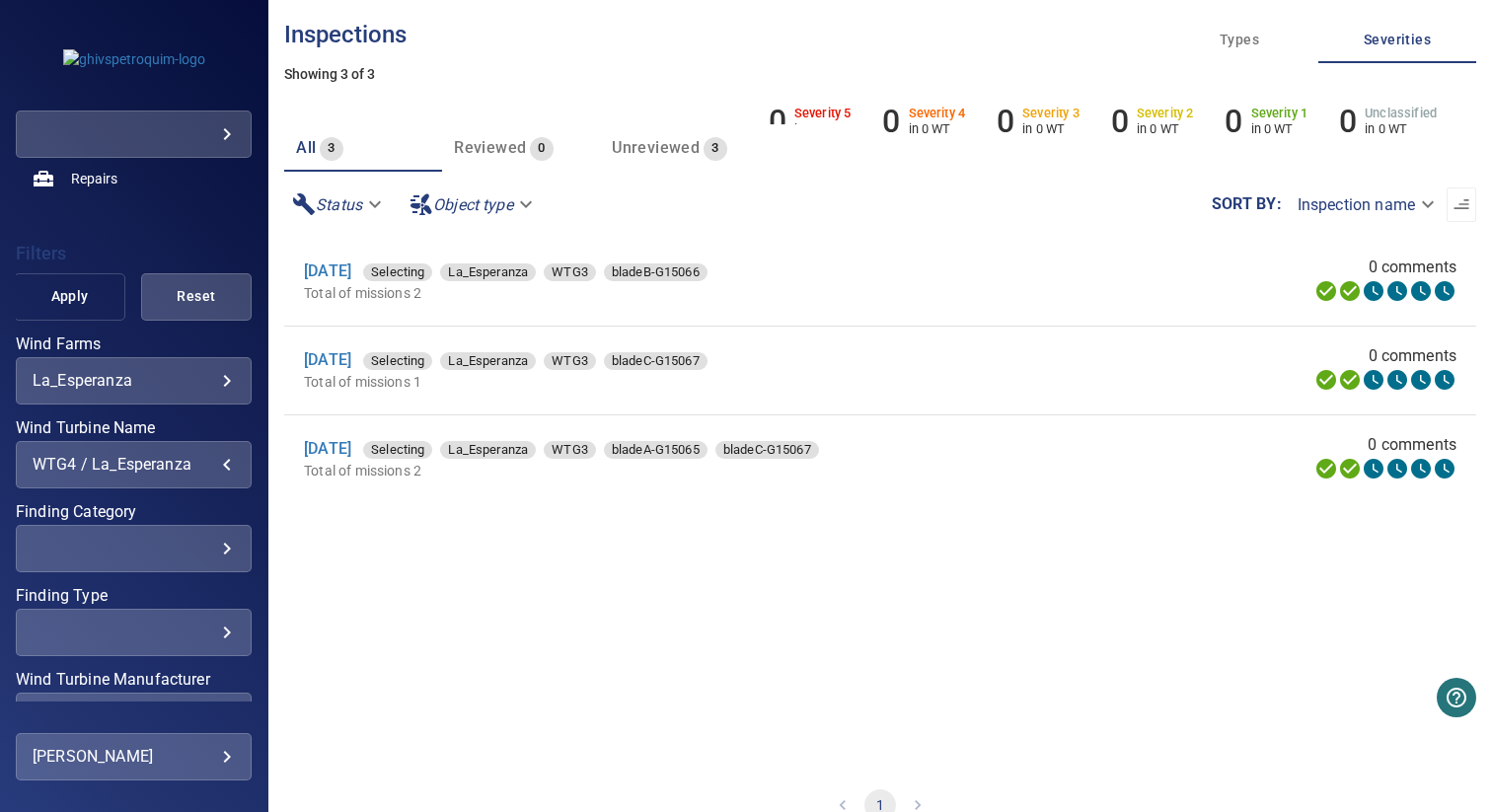
click at [63, 304] on span "Apply" at bounding box center [68, 296] width 61 height 25
click at [332, 445] on link "20 Aug 2025" at bounding box center [327, 448] width 47 height 19
click at [337, 353] on link "20 Aug 2025" at bounding box center [327, 359] width 47 height 19
click at [344, 272] on link "20 Aug 2025" at bounding box center [327, 271] width 47 height 19
click at [137, 464] on div "WTG4 / La_Esperanza" at bounding box center [134, 464] width 202 height 19
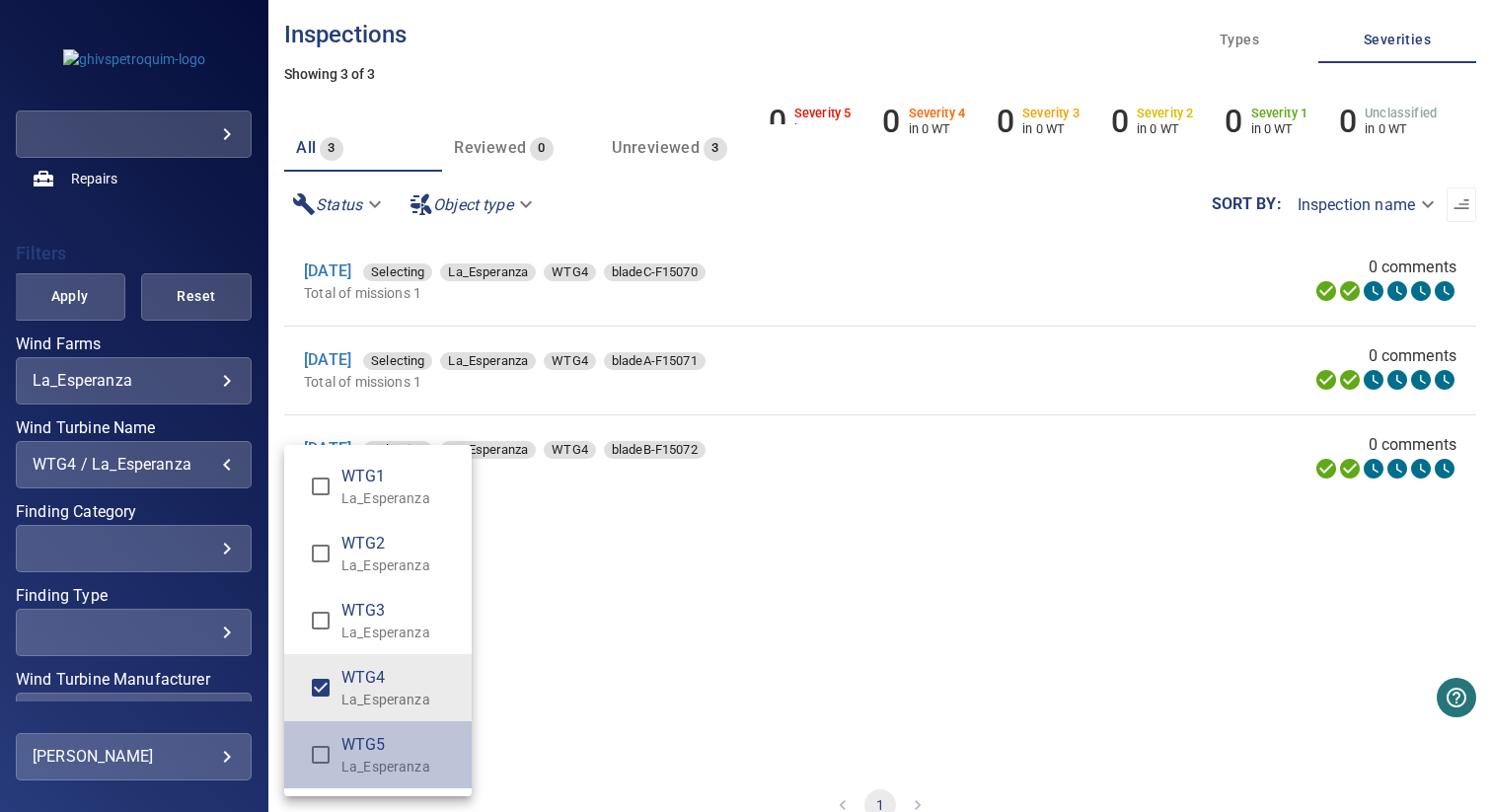
click at [346, 744] on span "WTG5" at bounding box center [398, 745] width 114 height 24
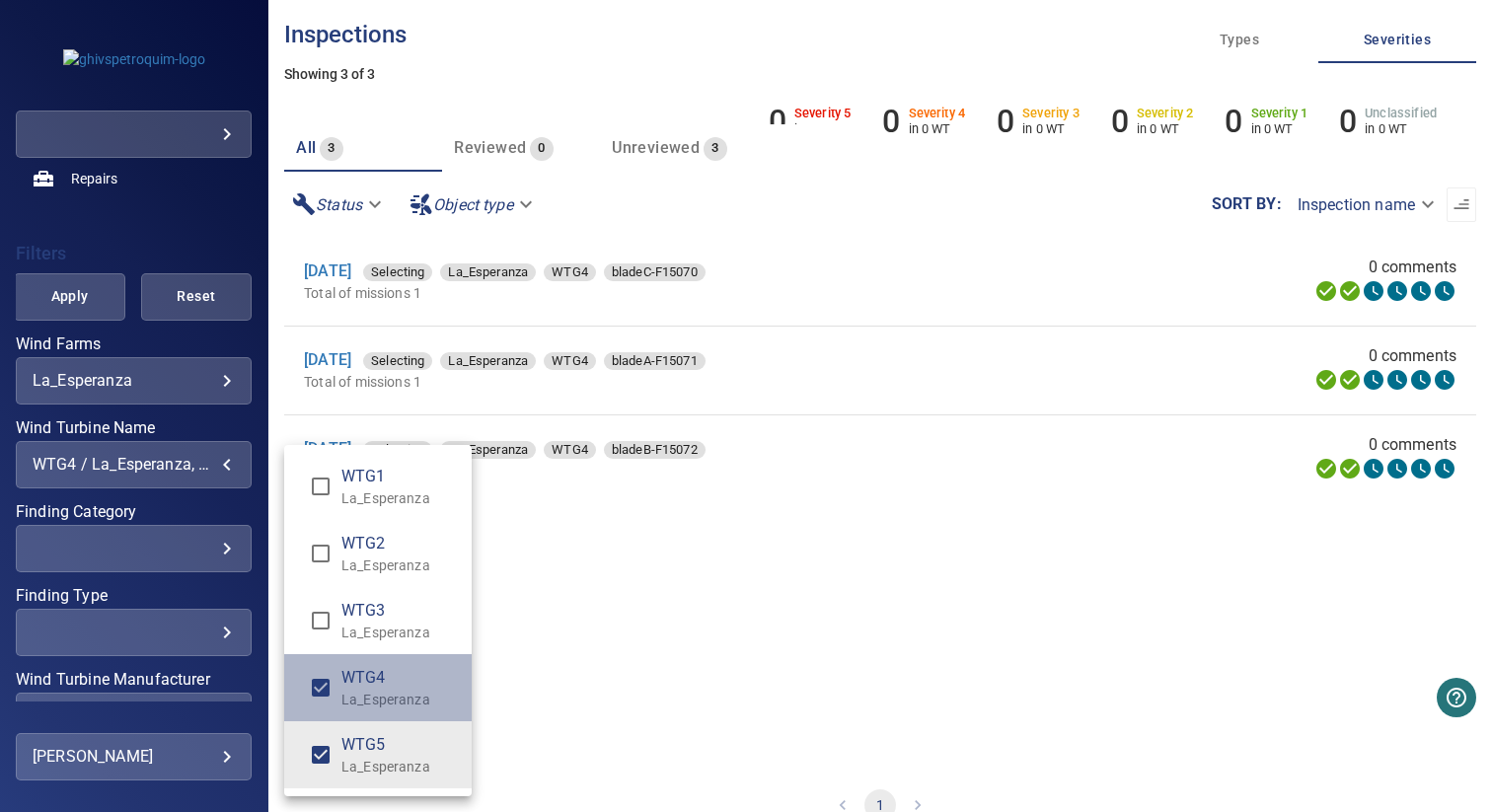
click at [359, 702] on p "La_Esperanza" at bounding box center [398, 700] width 114 height 20
type input "**********"
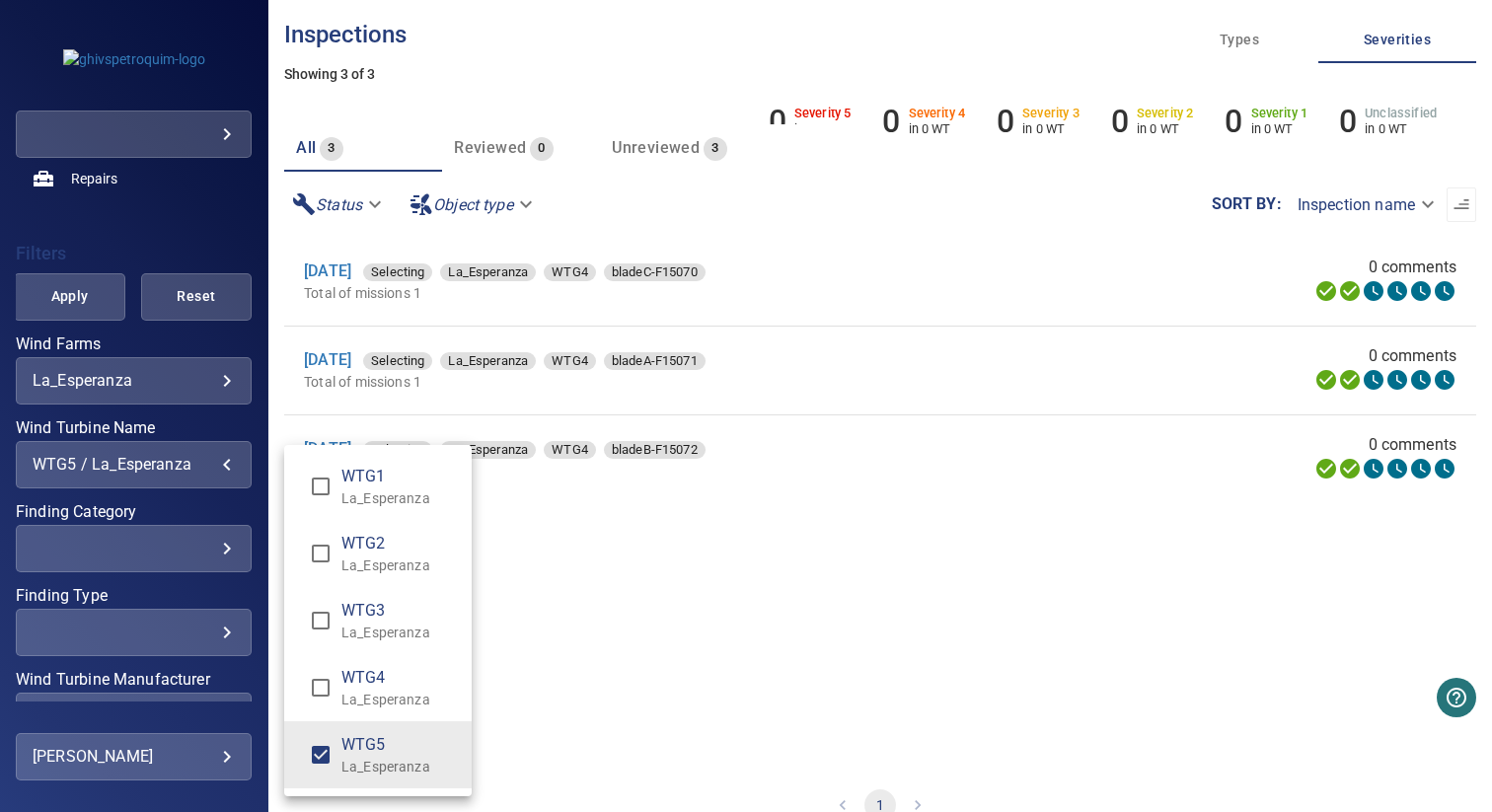
click at [618, 673] on div "Wind Turbine Name" at bounding box center [746, 406] width 1492 height 812
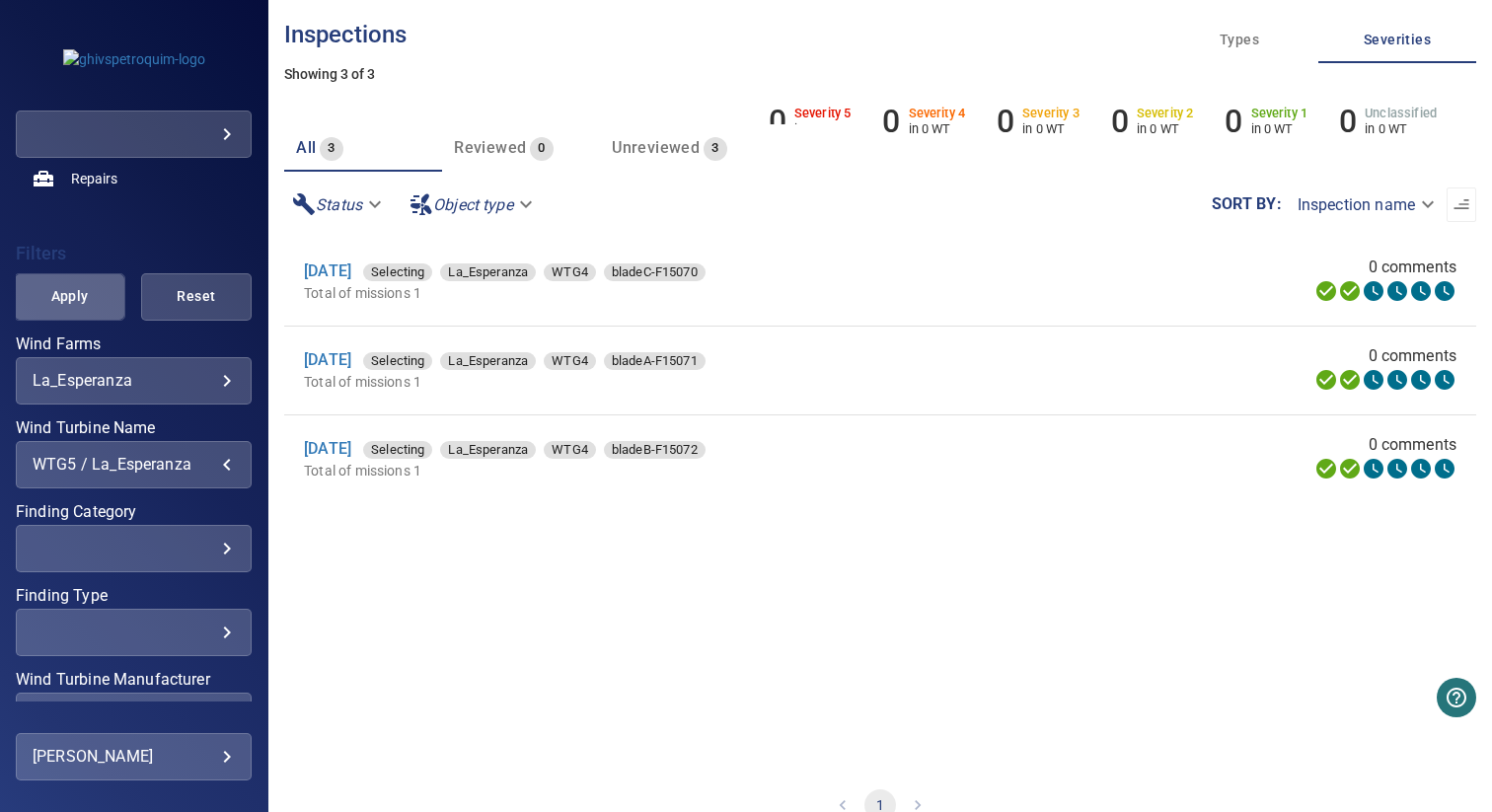
click at [72, 313] on button "Apply" at bounding box center [69, 296] width 111 height 47
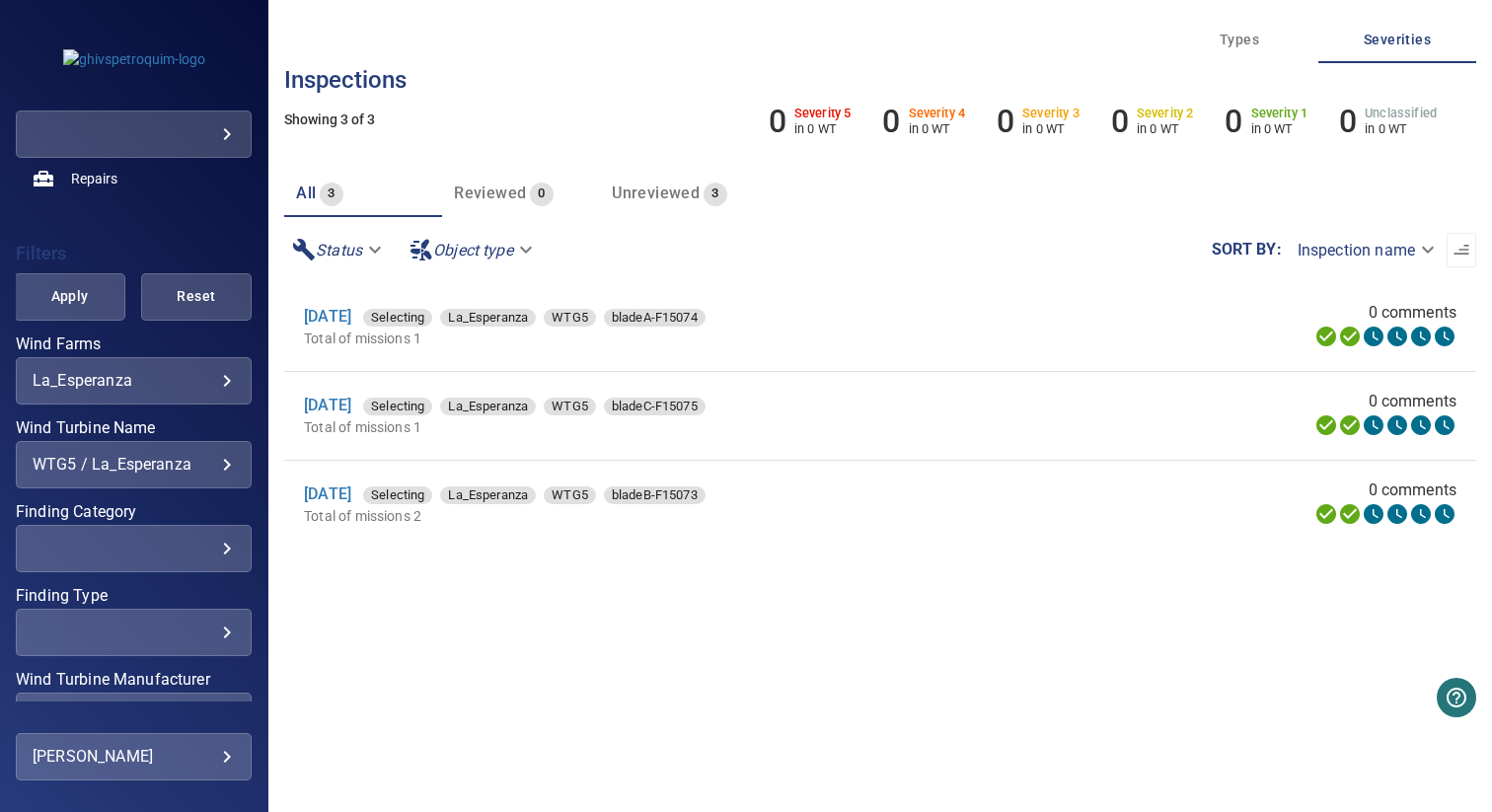
scroll to position [2, 0]
click at [351, 318] on link "24 Sep 2025" at bounding box center [327, 314] width 47 height 19
click at [350, 403] on link "24 Sep 2025" at bounding box center [327, 403] width 47 height 19
click at [351, 491] on link "24 Sep 2025" at bounding box center [327, 492] width 47 height 19
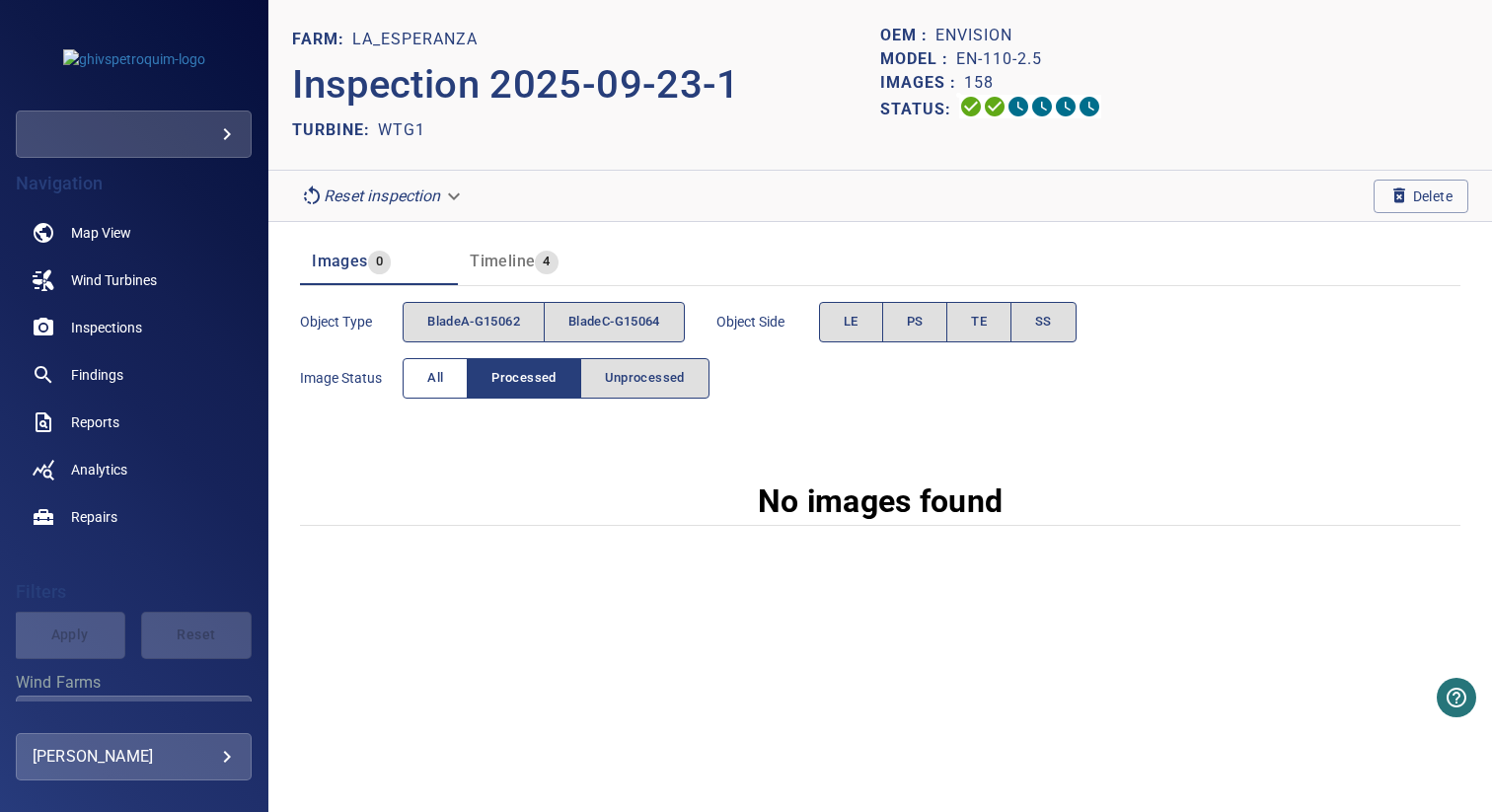
click at [455, 380] on button "All" at bounding box center [435, 378] width 65 height 40
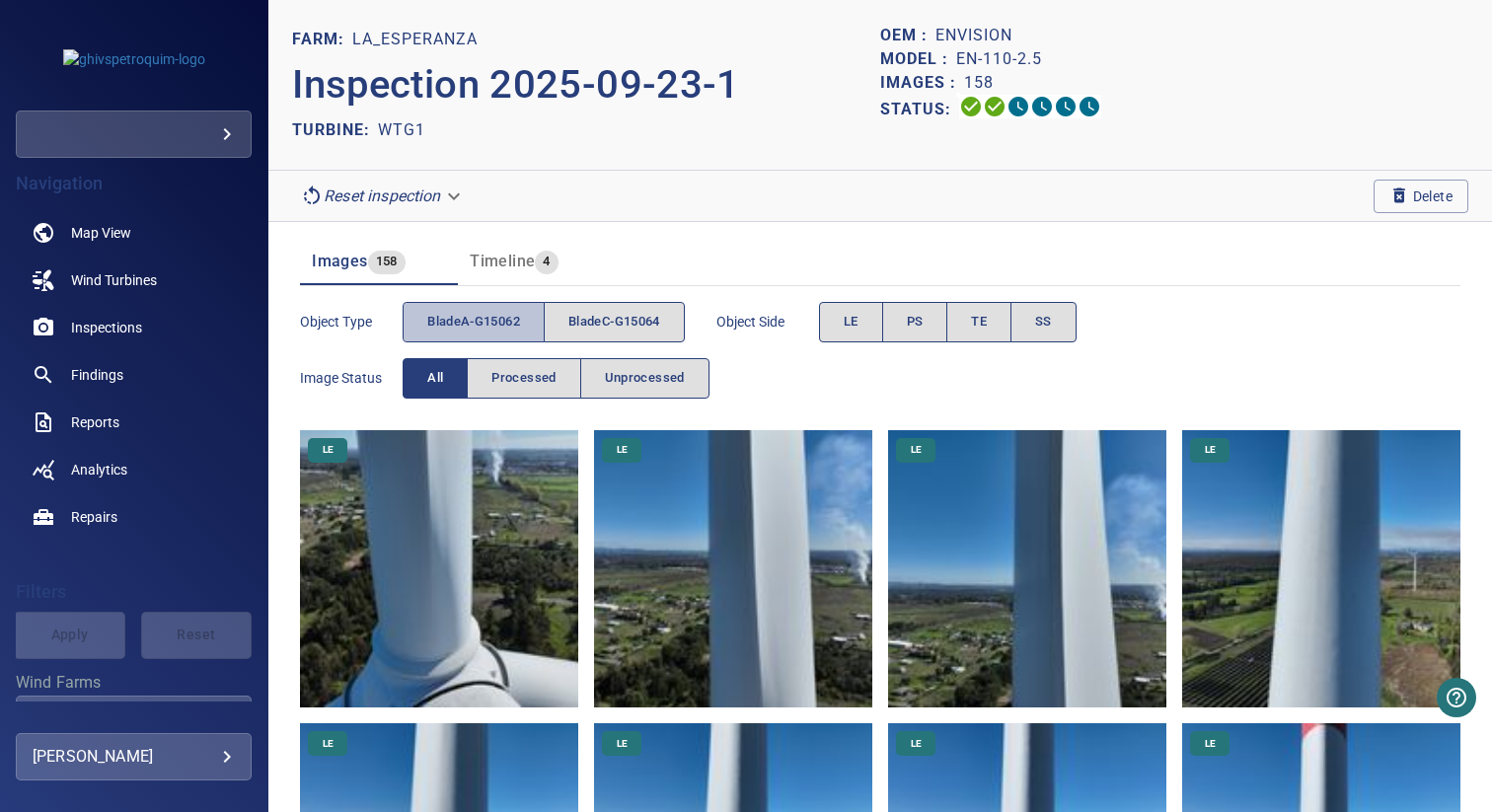
click at [466, 320] on span "bladeA-G15062" at bounding box center [473, 322] width 93 height 23
click at [603, 320] on span "bladeC-G15064" at bounding box center [614, 322] width 92 height 23
click at [500, 320] on span "bladeA-G15062" at bounding box center [473, 322] width 93 height 23
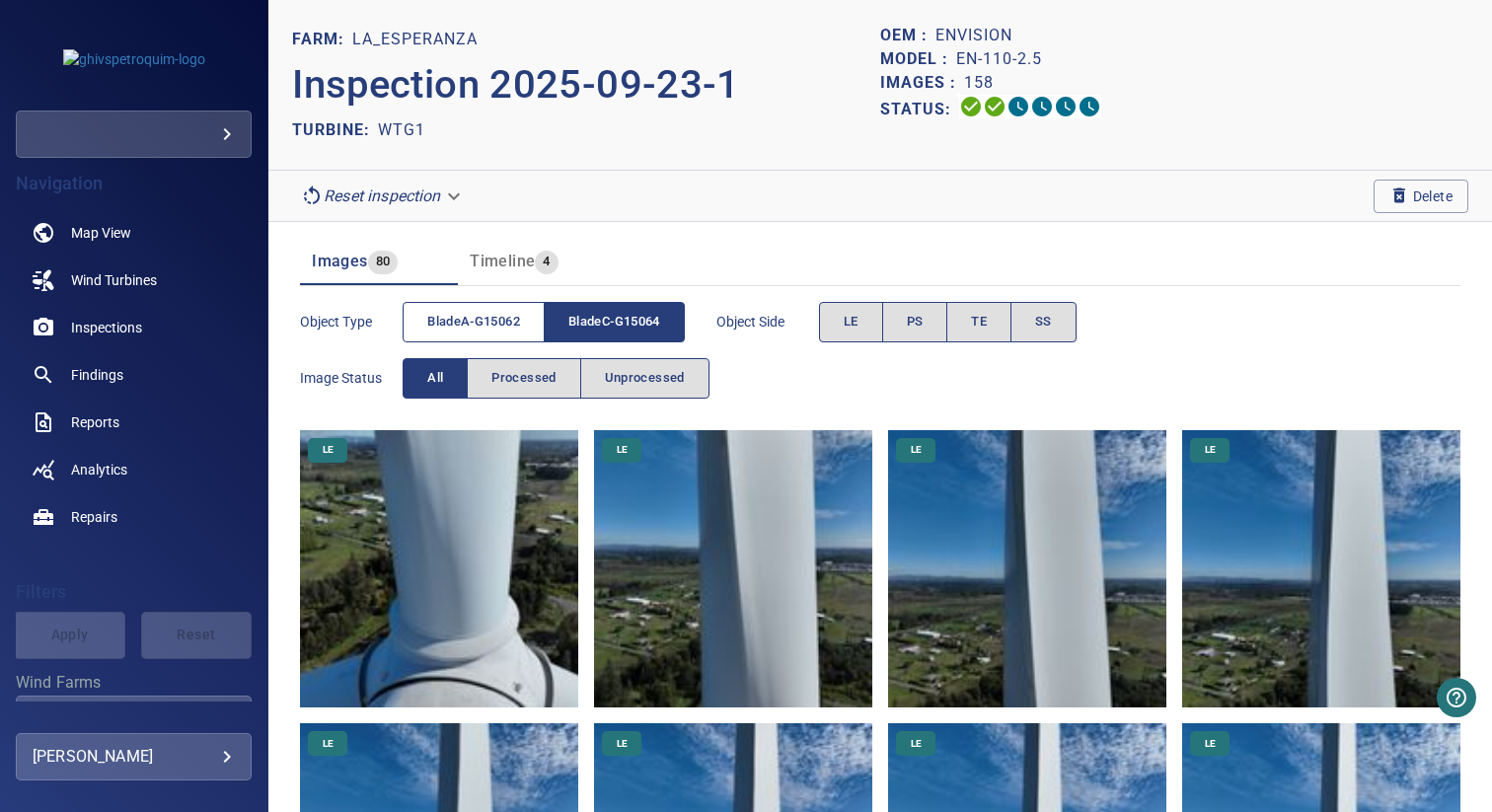
click at [491, 314] on span "bladeA-G15062" at bounding box center [473, 322] width 93 height 23
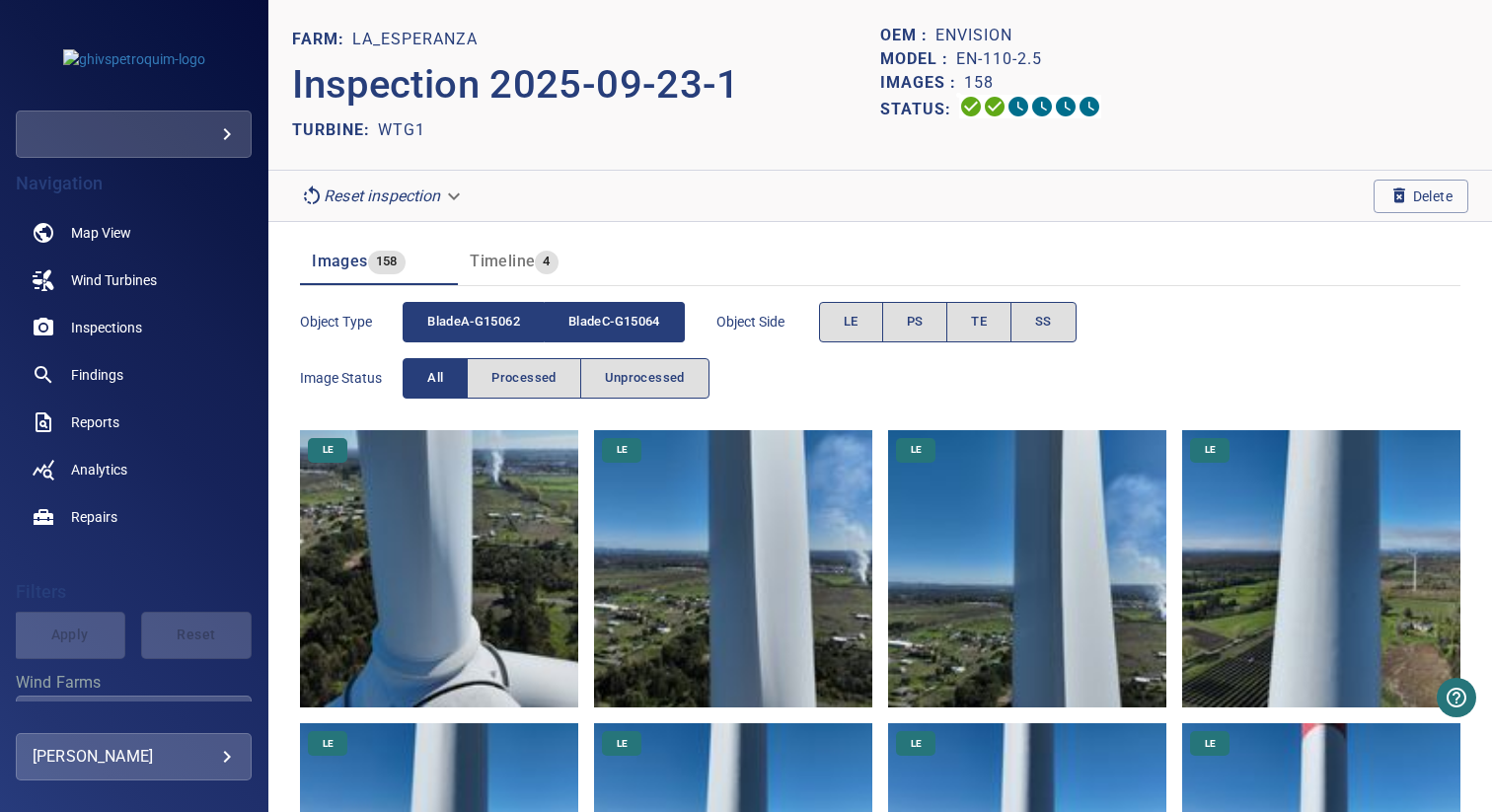
click at [615, 314] on span "bladeC-G15064" at bounding box center [614, 322] width 92 height 23
click at [487, 314] on span "bladeA-G15062" at bounding box center [473, 322] width 93 height 23
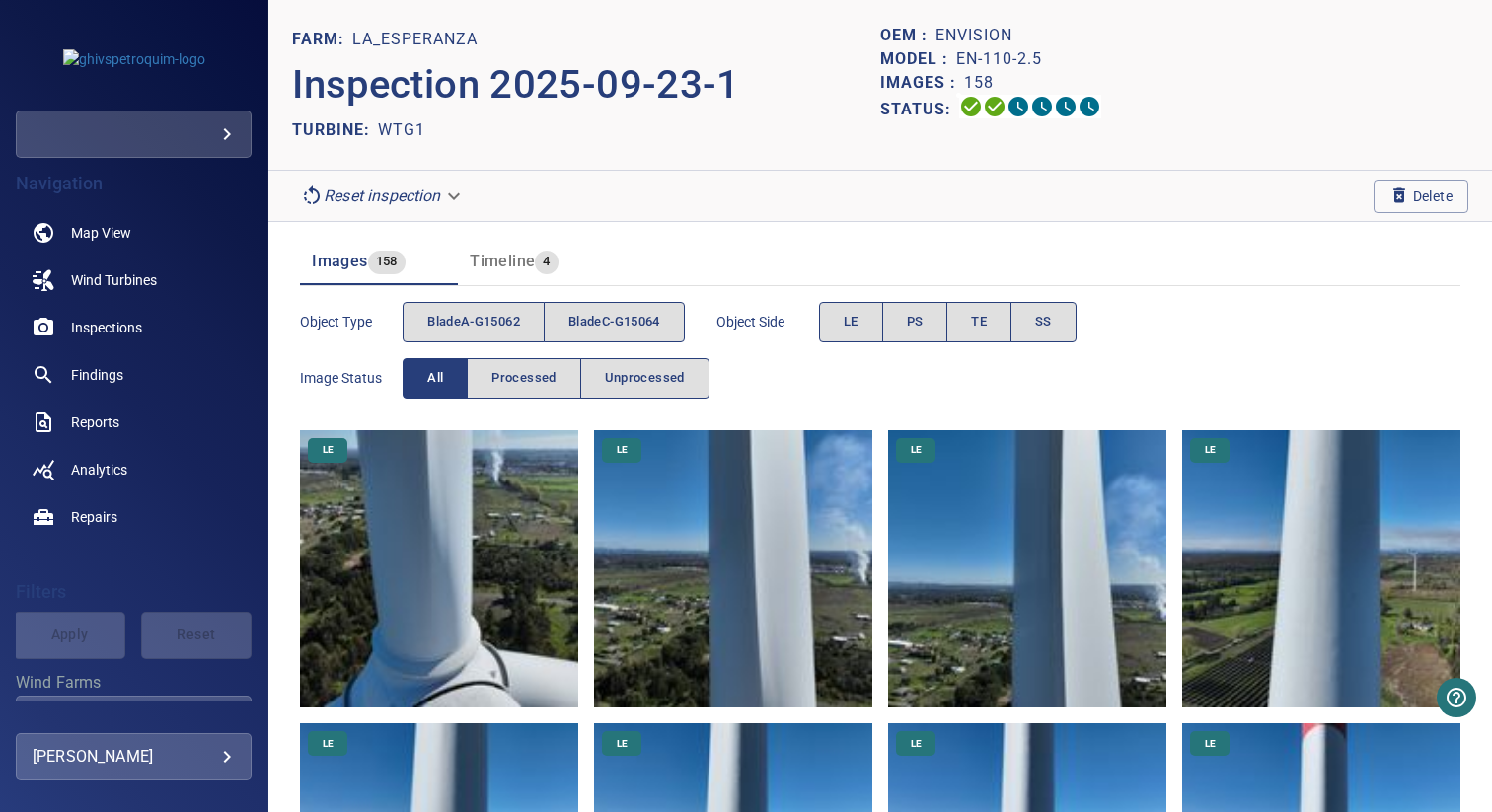
click at [682, 244] on header "Images 158 Timeline 4" at bounding box center [880, 261] width 1161 height 47
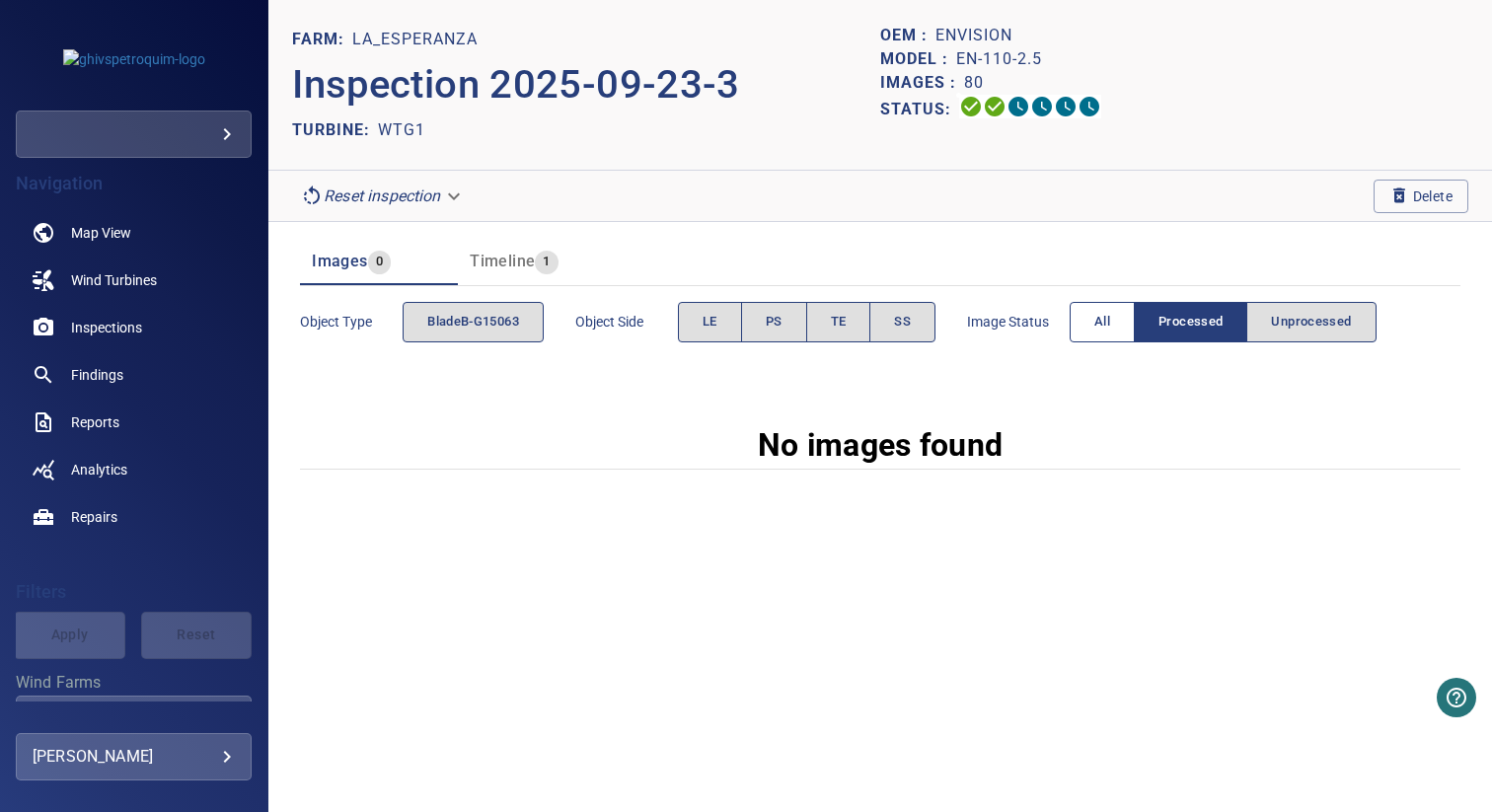
click at [1098, 318] on span "All" at bounding box center [1102, 322] width 16 height 23
click at [1087, 290] on div "Object type bladeA-G15069 Object Side LE PS TE SS Image Status All Processed Un…" at bounding box center [880, 322] width 1161 height 72
click at [1087, 316] on button "All" at bounding box center [1103, 322] width 65 height 40
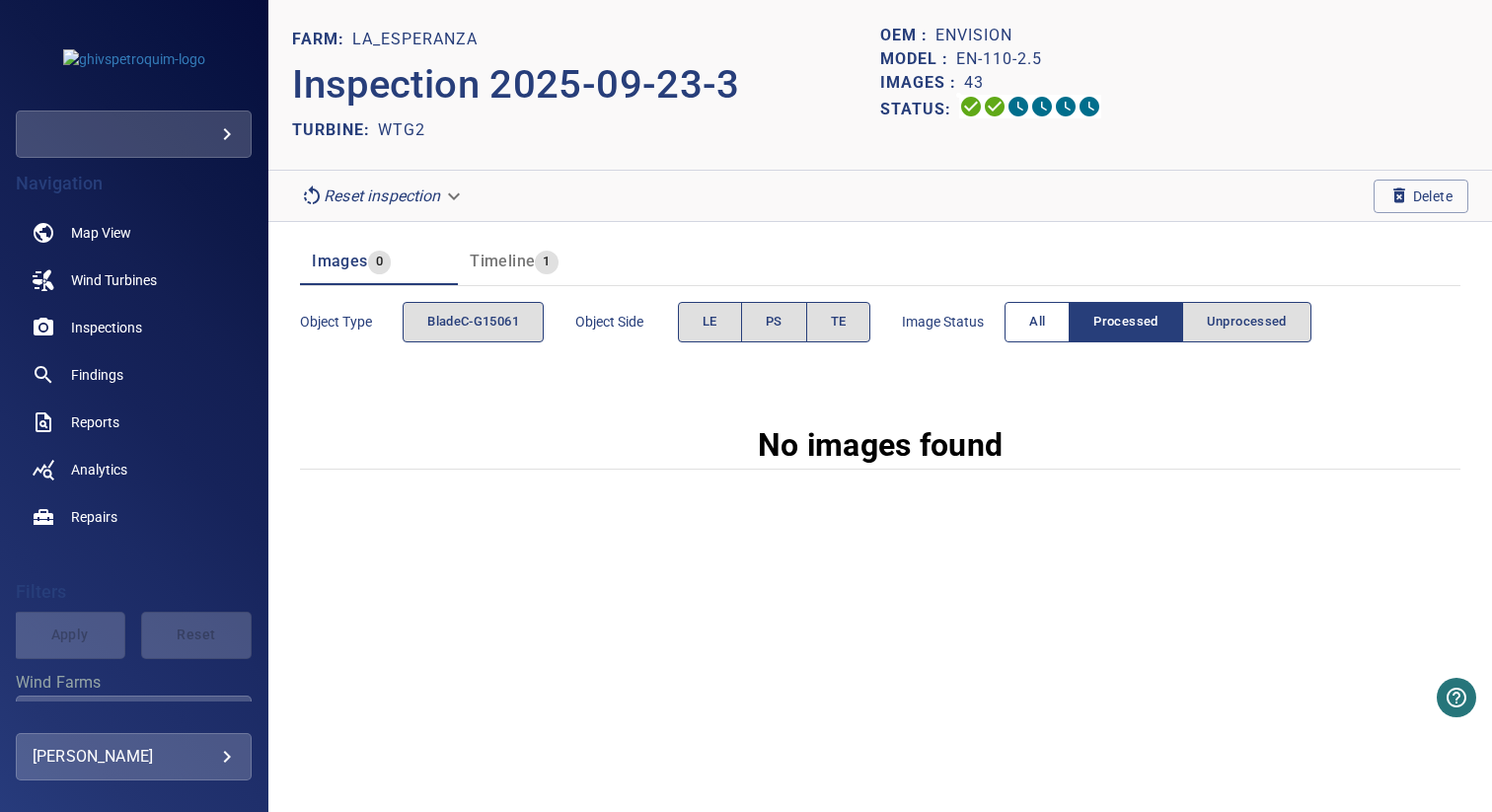
click at [1036, 332] on span "All" at bounding box center [1037, 322] width 16 height 23
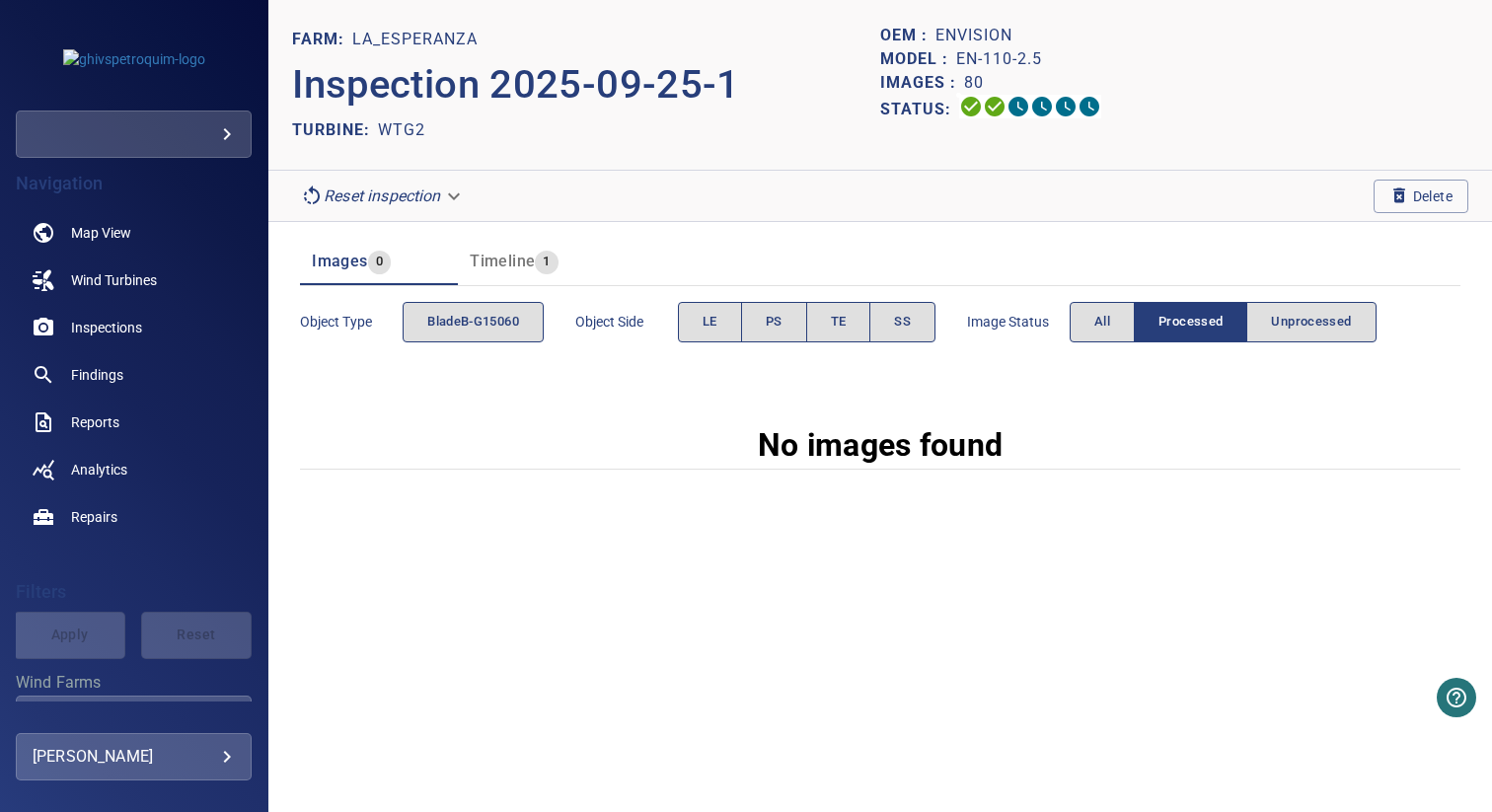
click at [1036, 332] on div "Image Status All Processed Unprocessed" at bounding box center [1172, 322] width 410 height 56
click at [1110, 329] on span "All" at bounding box center [1102, 322] width 16 height 23
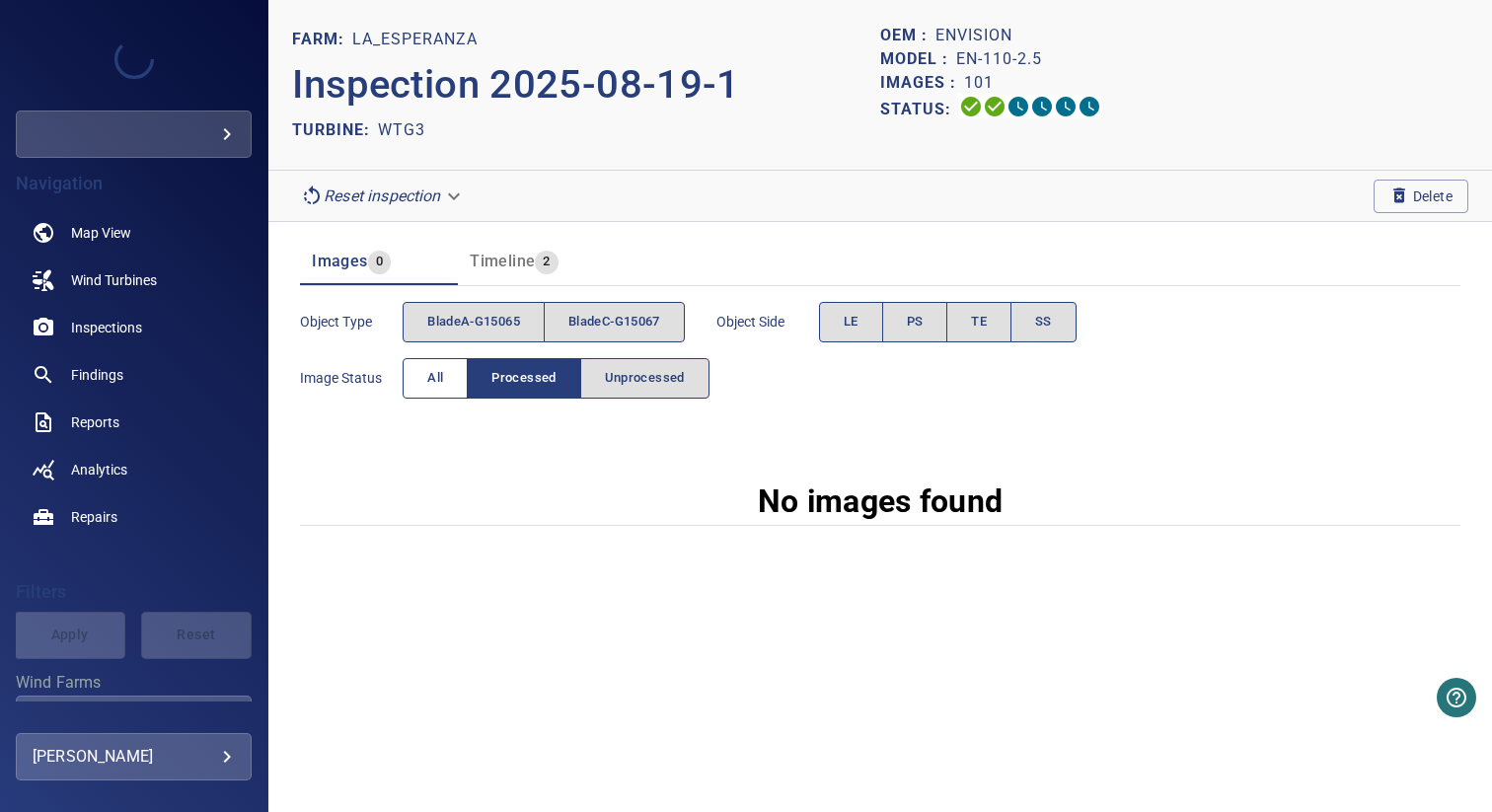
click at [422, 383] on button "All" at bounding box center [435, 378] width 65 height 40
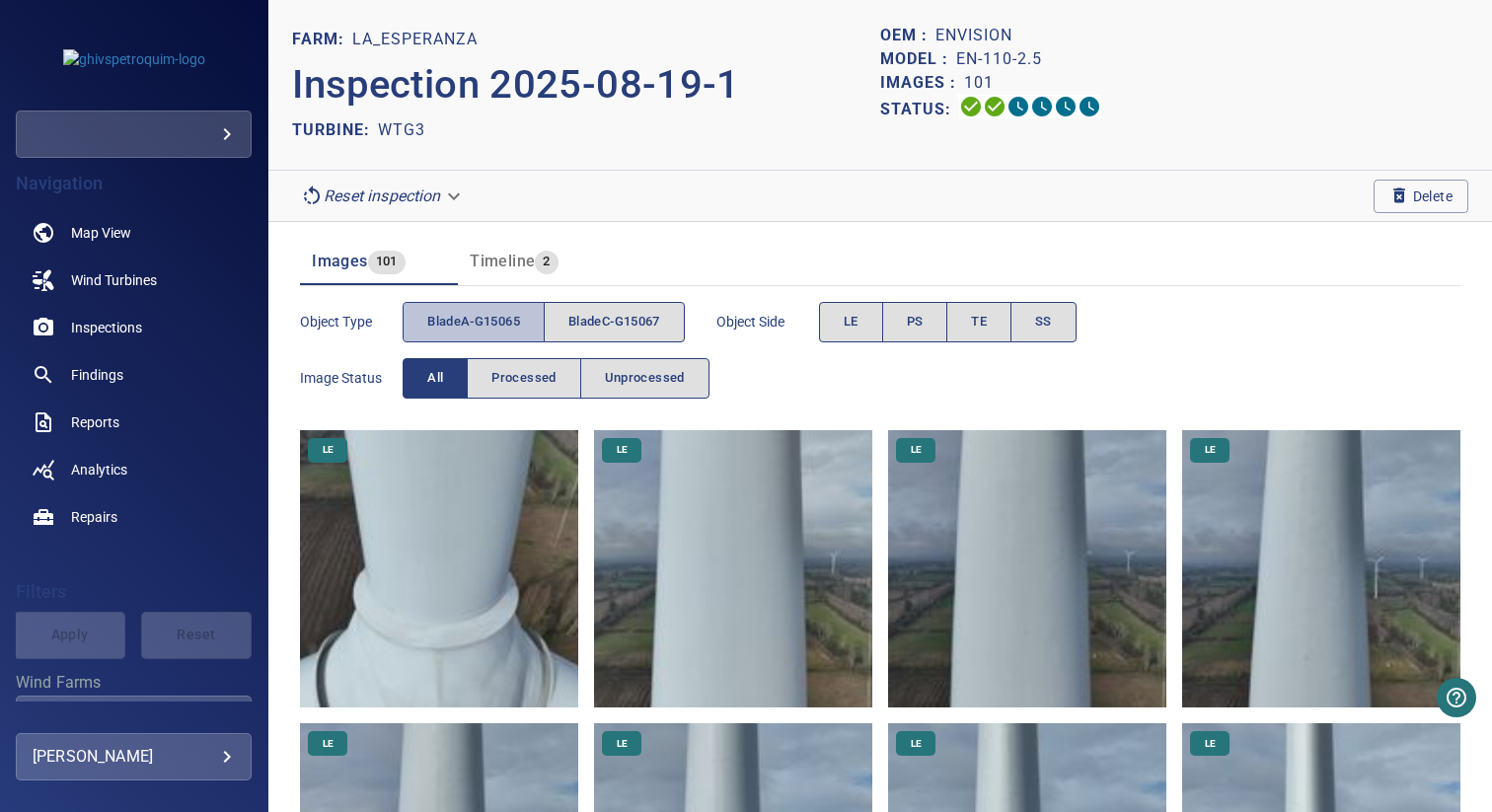
click at [452, 330] on span "bladeA-G15065" at bounding box center [473, 322] width 93 height 23
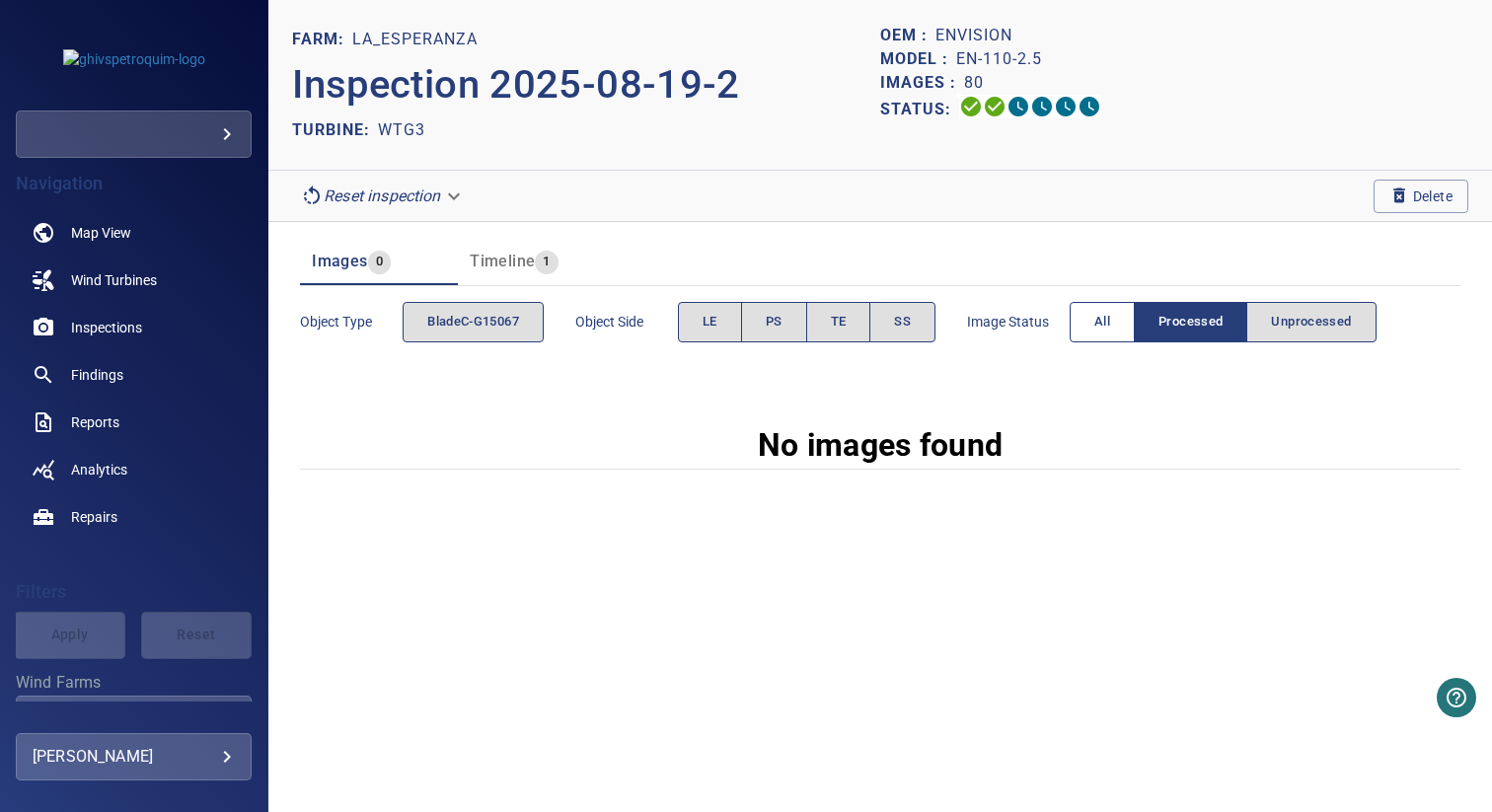
click at [1114, 320] on button "All" at bounding box center [1102, 322] width 65 height 40
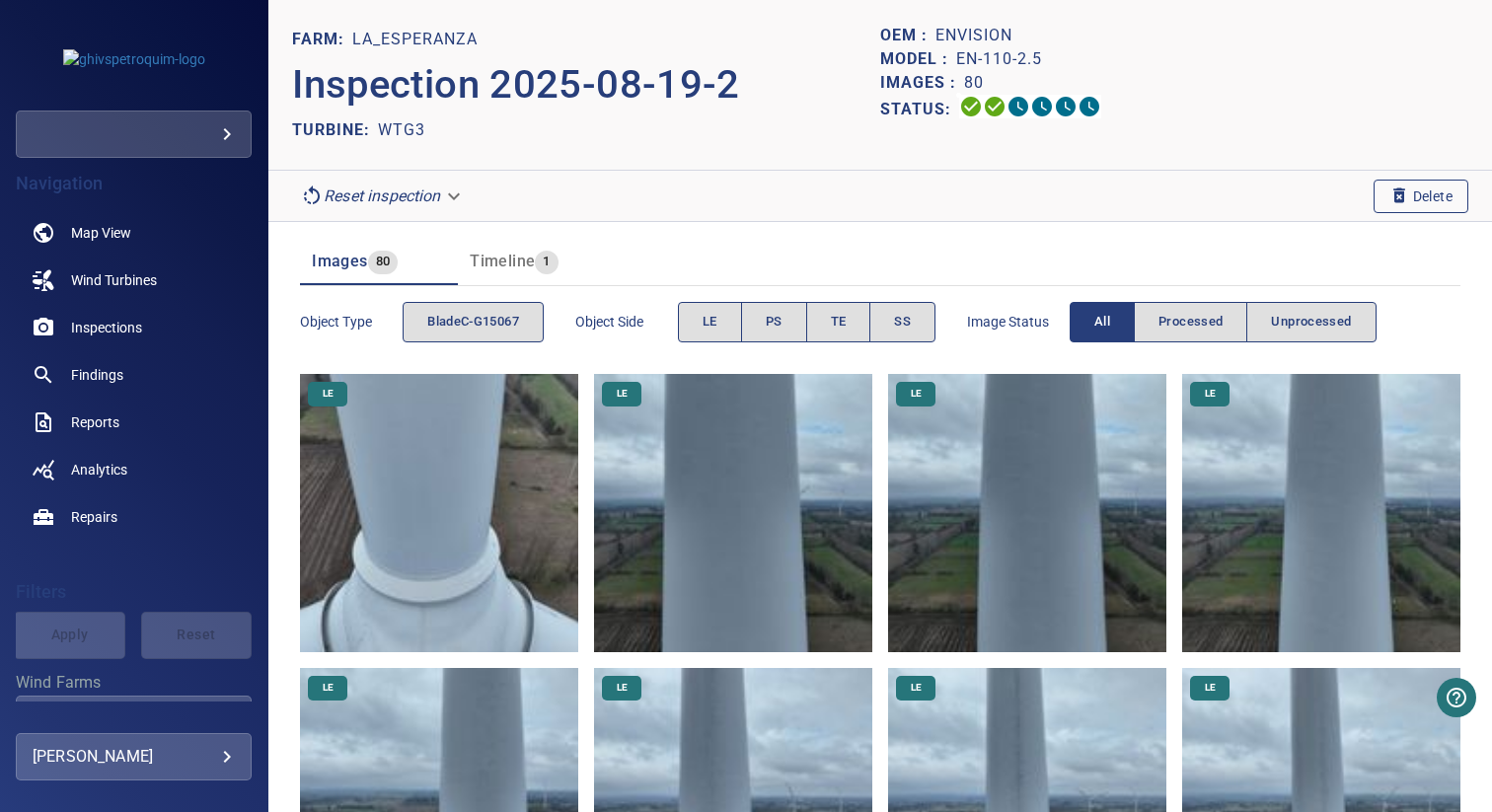
click at [1400, 200] on span "Delete" at bounding box center [1420, 197] width 63 height 22
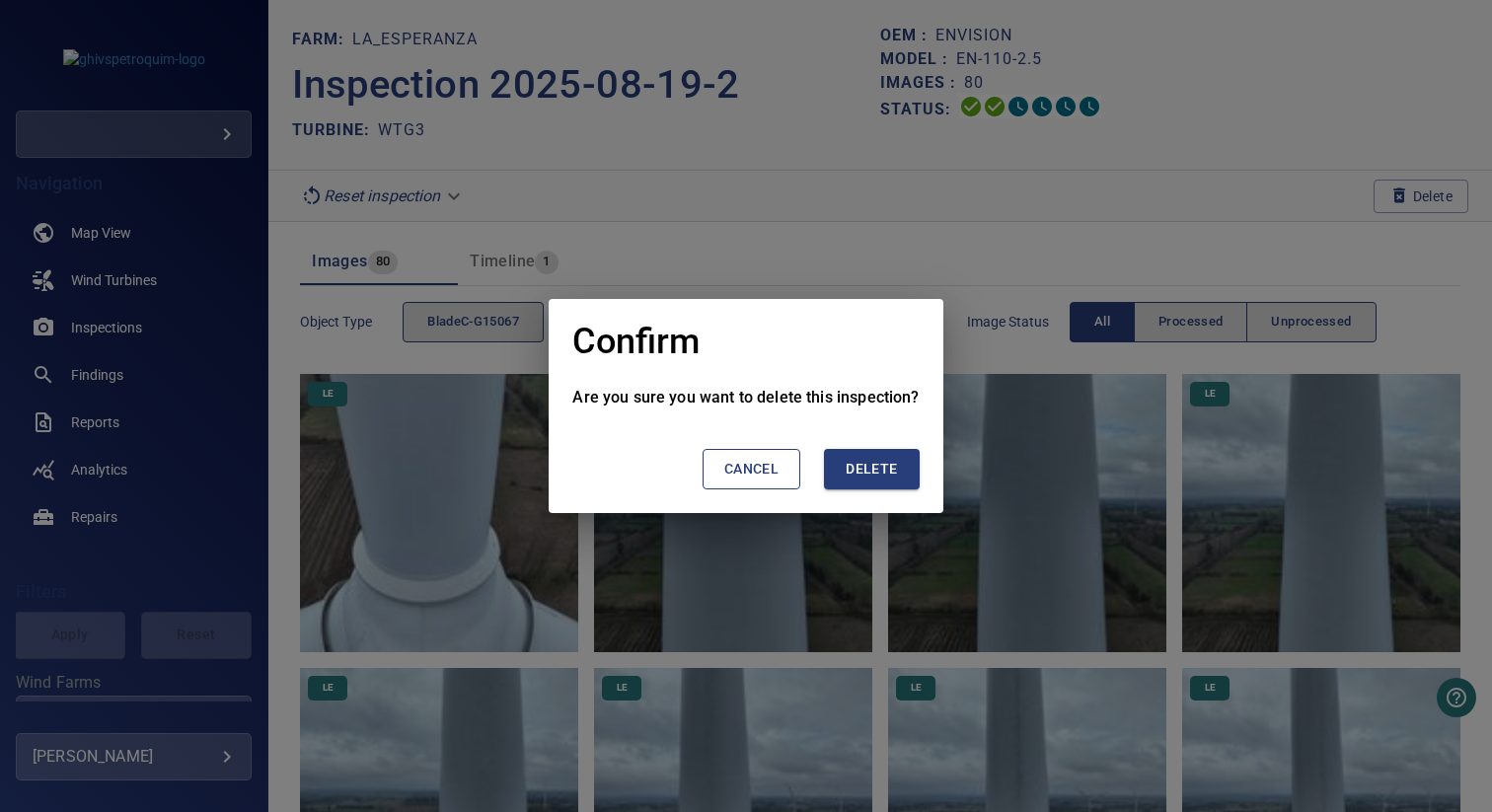
click at [880, 466] on span "Delete" at bounding box center [871, 469] width 51 height 25
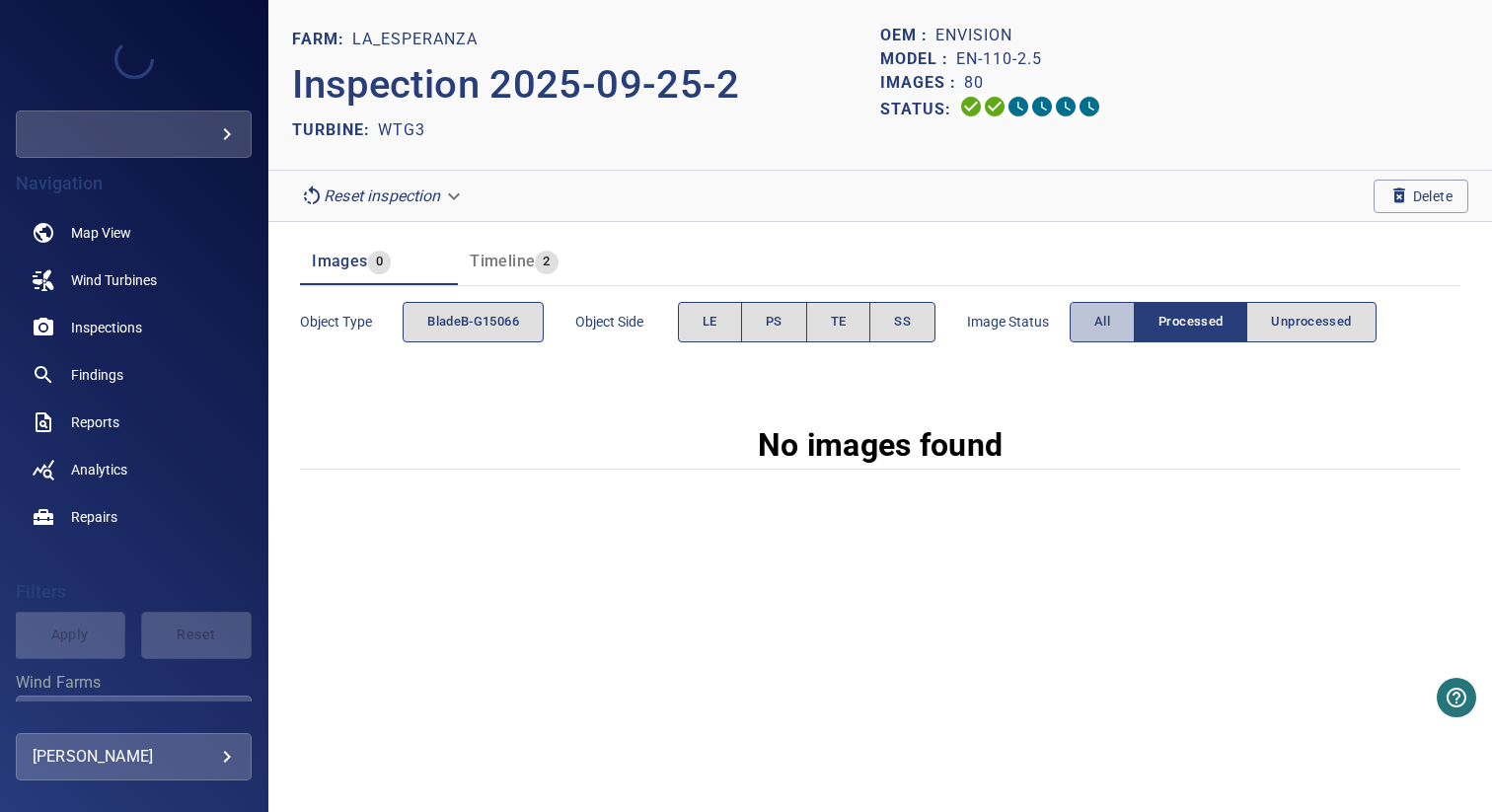
click at [1108, 323] on span "All" at bounding box center [1102, 322] width 16 height 23
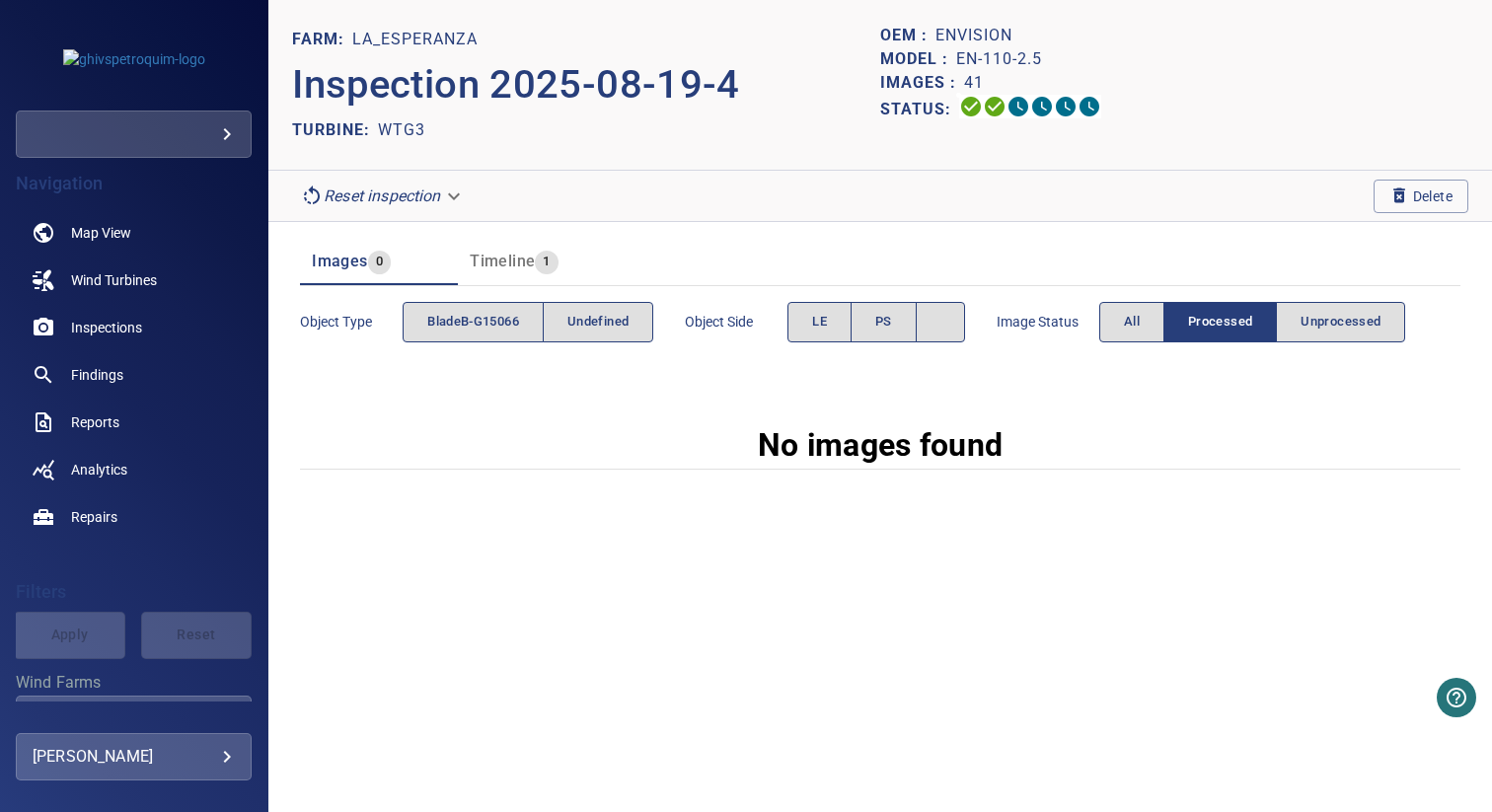
click at [589, 179] on section "Reset inspection Delete" at bounding box center [880, 196] width 1224 height 51
click at [743, 137] on div "TURBINE: WTG3" at bounding box center [586, 130] width 588 height 32
drag, startPoint x: 881, startPoint y: 44, endPoint x: 1056, endPoint y: 126, distance: 192.9
click at [1053, 123] on div "OEM : Envision Model : EN-110-2.5 Images : 41 Status:" at bounding box center [1174, 85] width 588 height 122
click at [1068, 77] on div "Images : 41" at bounding box center [1174, 83] width 588 height 24
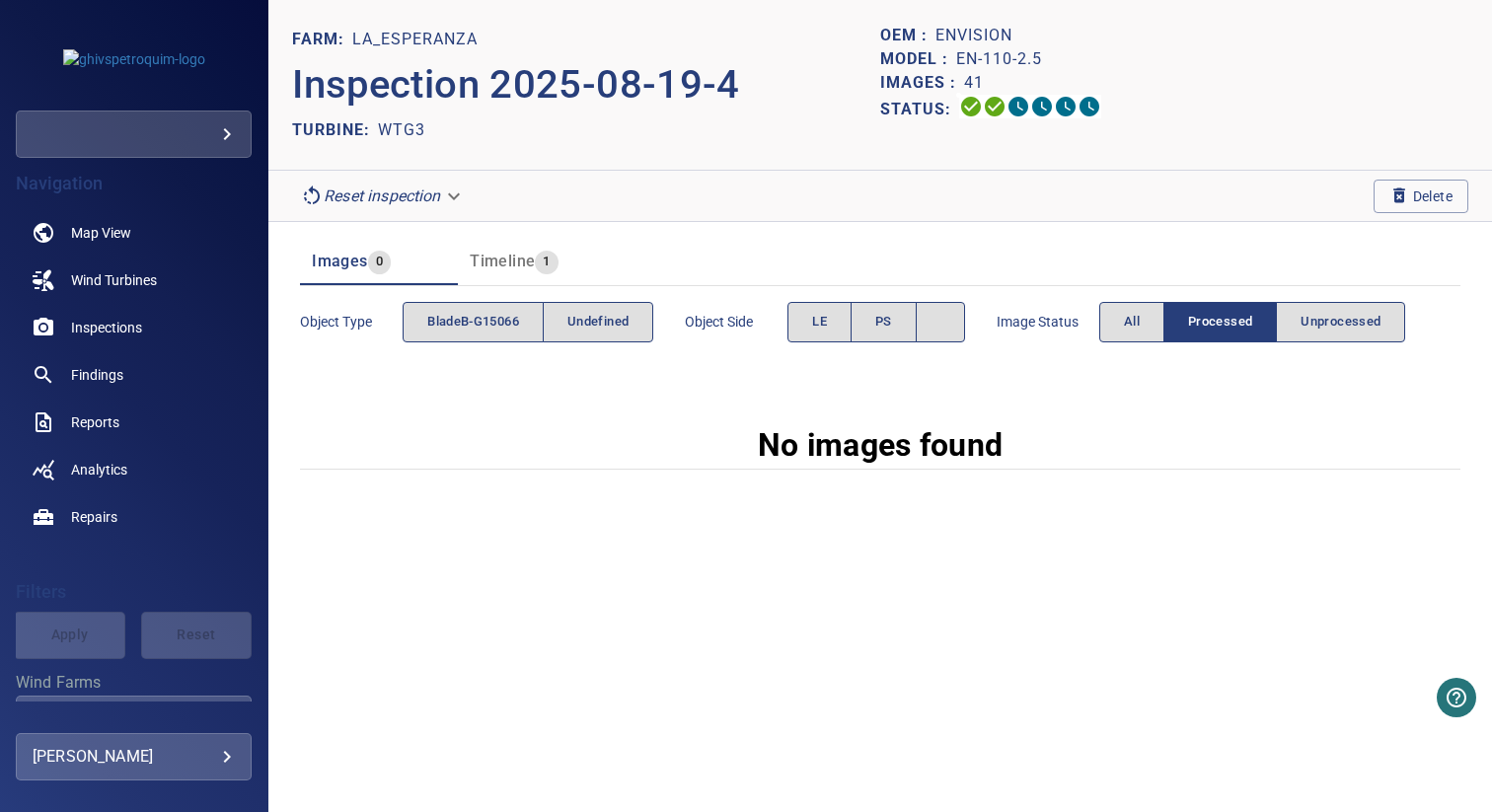
click at [1068, 77] on div "Images : 41" at bounding box center [1174, 83] width 588 height 24
click at [1123, 328] on button "All" at bounding box center [1131, 322] width 65 height 40
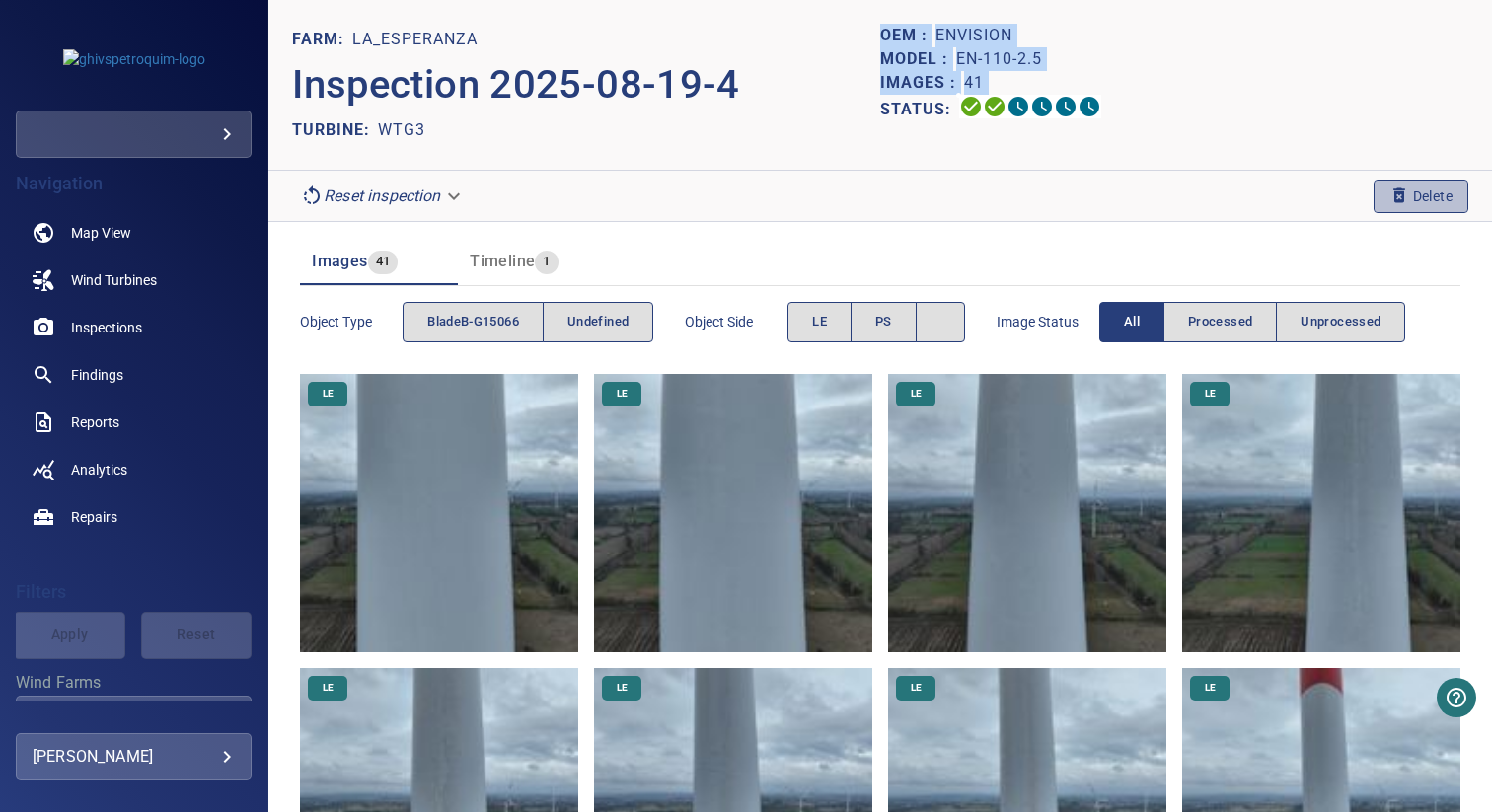
click at [1428, 195] on span "Delete" at bounding box center [1420, 197] width 63 height 22
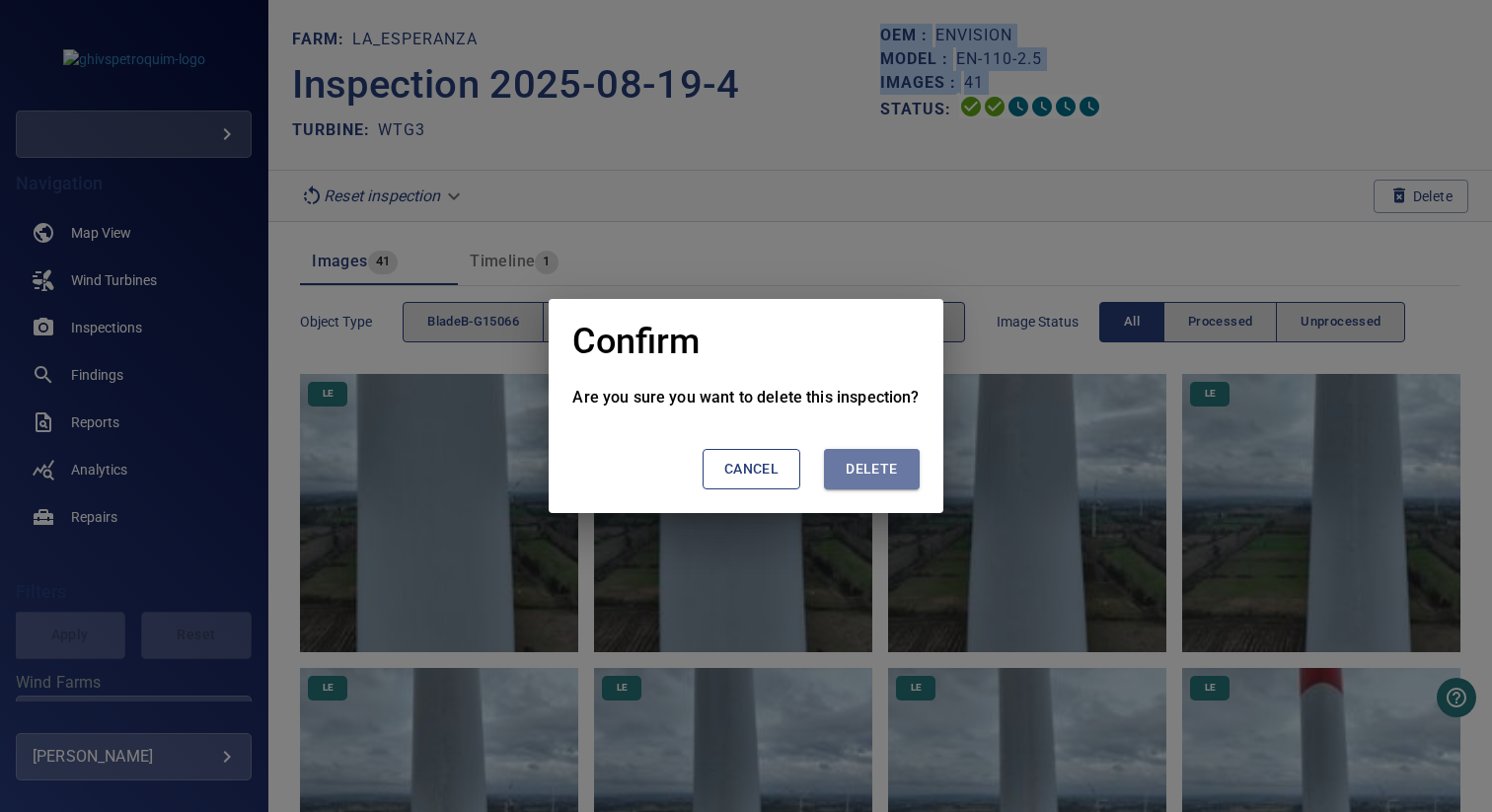
click at [879, 476] on span "Delete" at bounding box center [871, 469] width 51 height 25
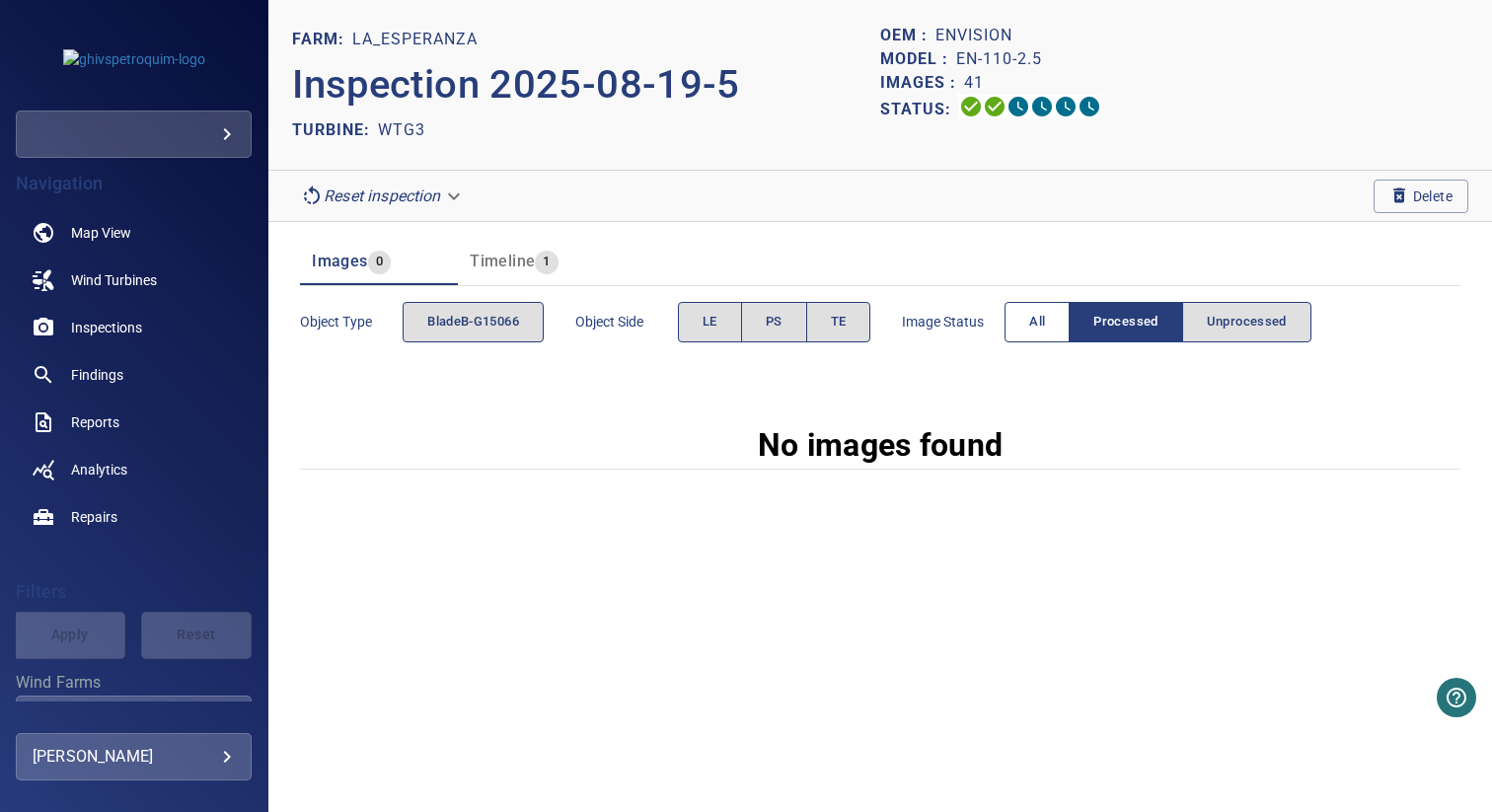
click at [1057, 328] on button "All" at bounding box center [1037, 322] width 65 height 40
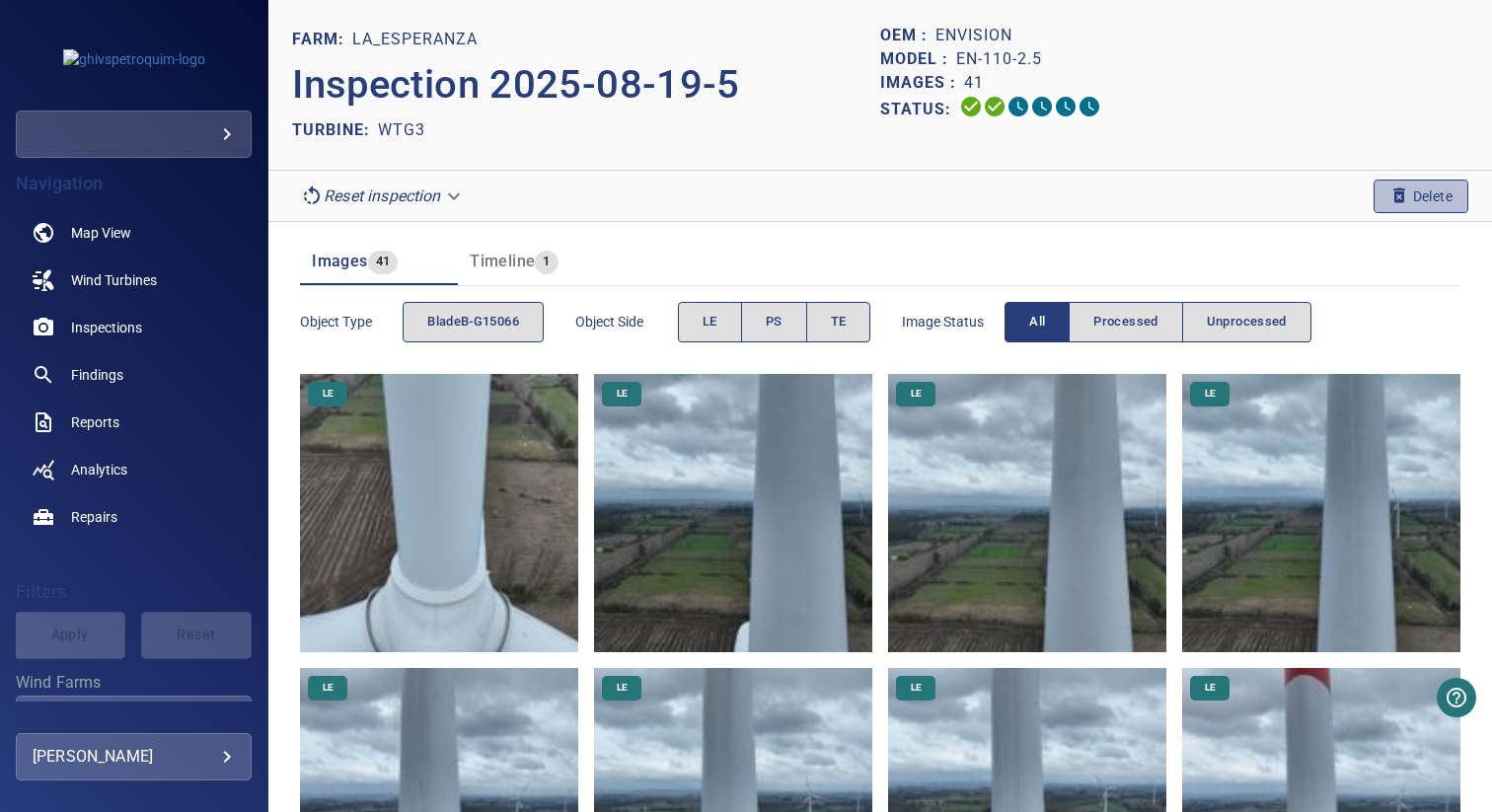
click at [1404, 198] on span "Delete" at bounding box center [1420, 197] width 63 height 22
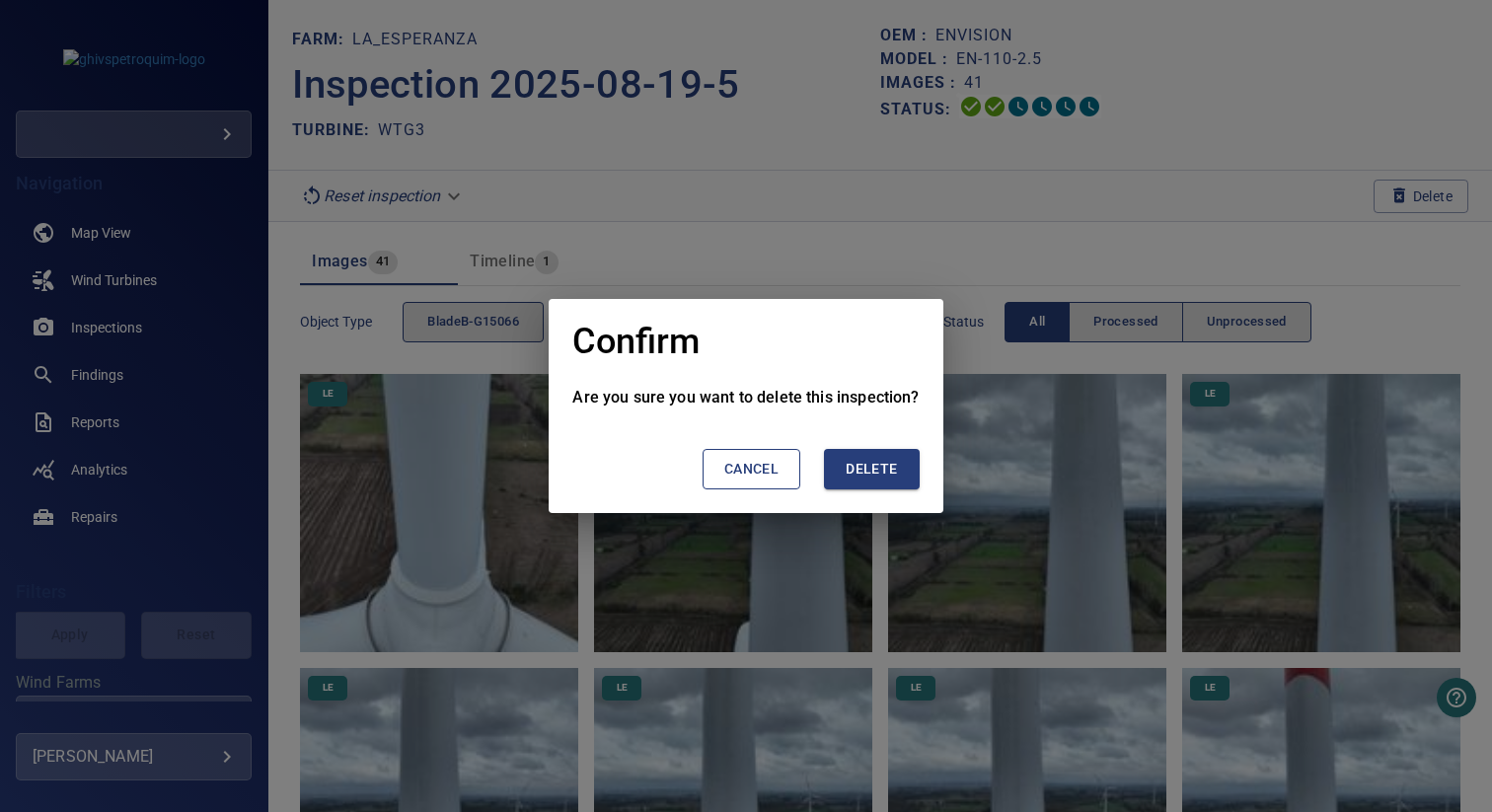
click at [894, 460] on span "Delete" at bounding box center [871, 469] width 51 height 25
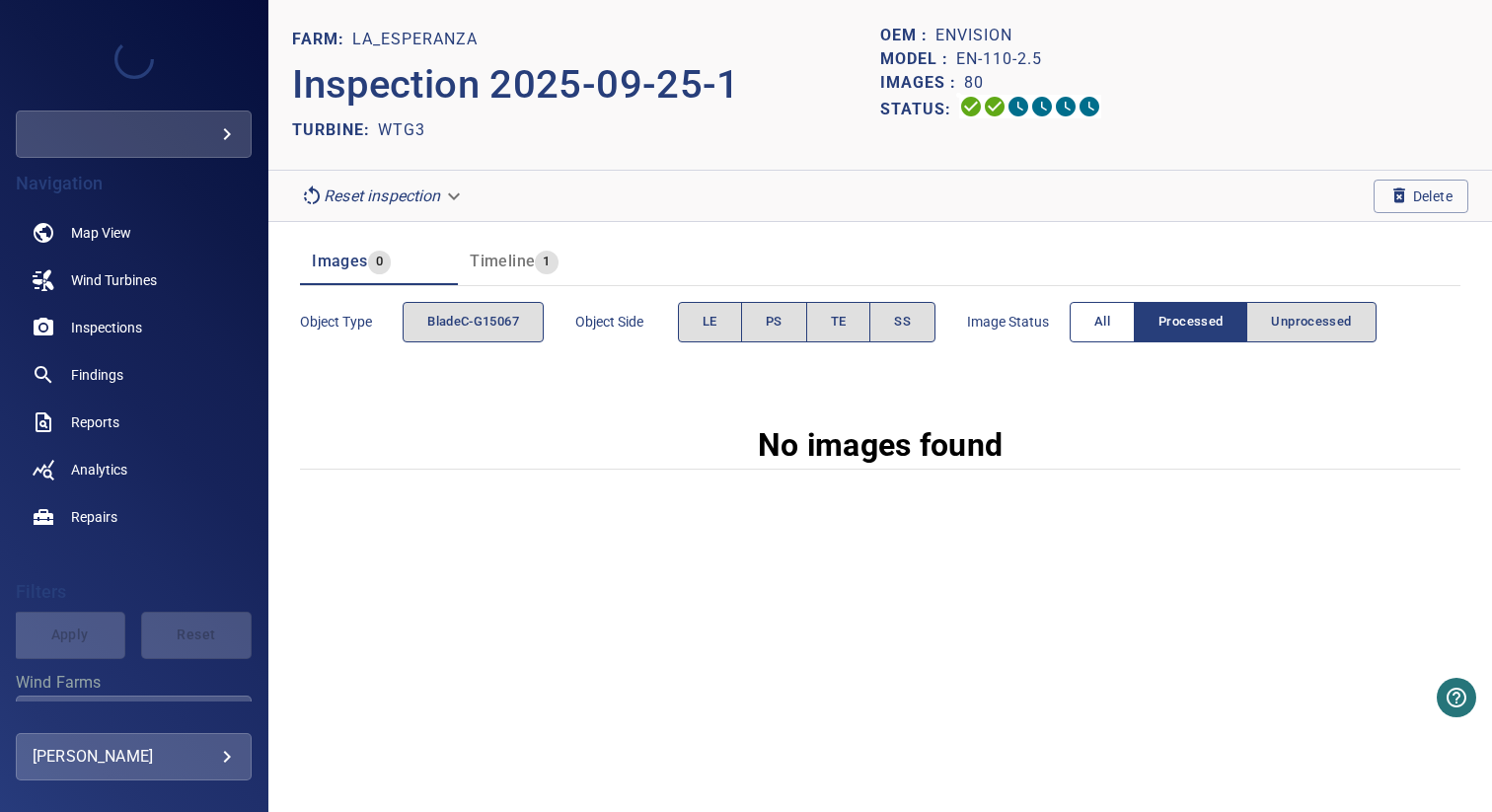
click at [1088, 319] on button "All" at bounding box center [1102, 322] width 65 height 40
click at [1107, 331] on span "All" at bounding box center [1100, 322] width 16 height 23
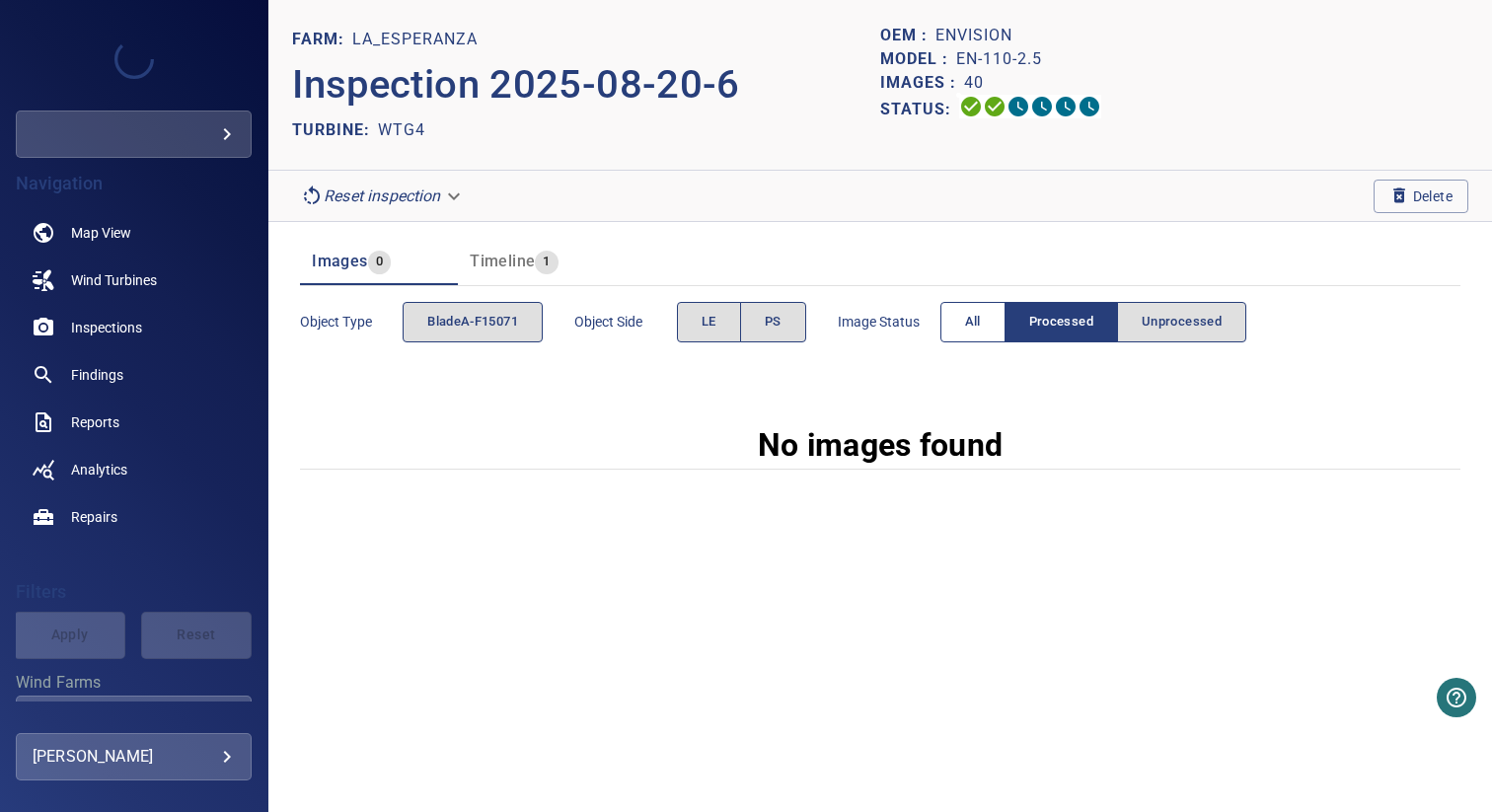
click at [956, 327] on button "All" at bounding box center [972, 322] width 65 height 40
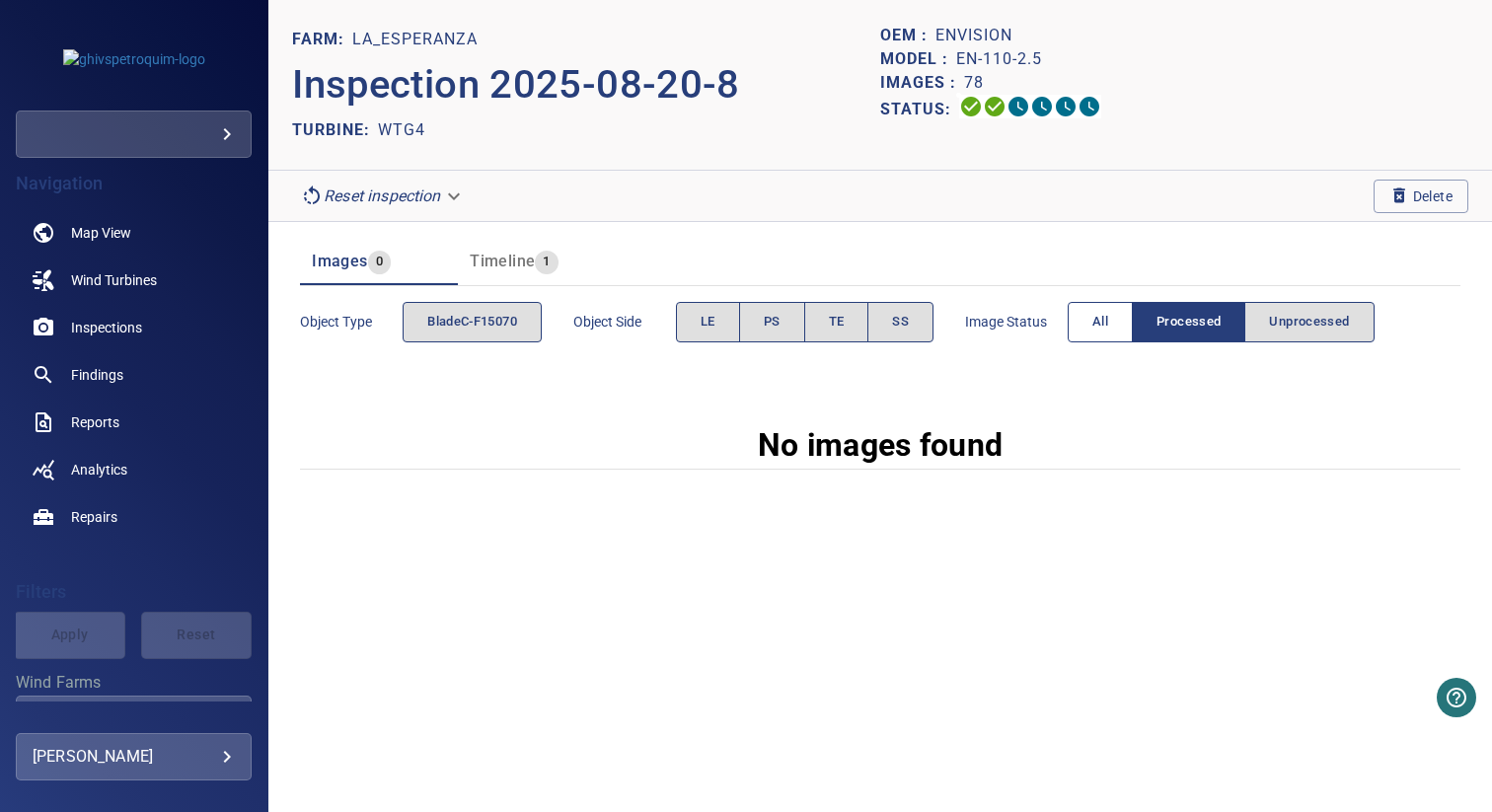
click at [1130, 334] on button "All" at bounding box center [1100, 322] width 65 height 40
click at [1109, 327] on span "All" at bounding box center [1101, 322] width 16 height 23
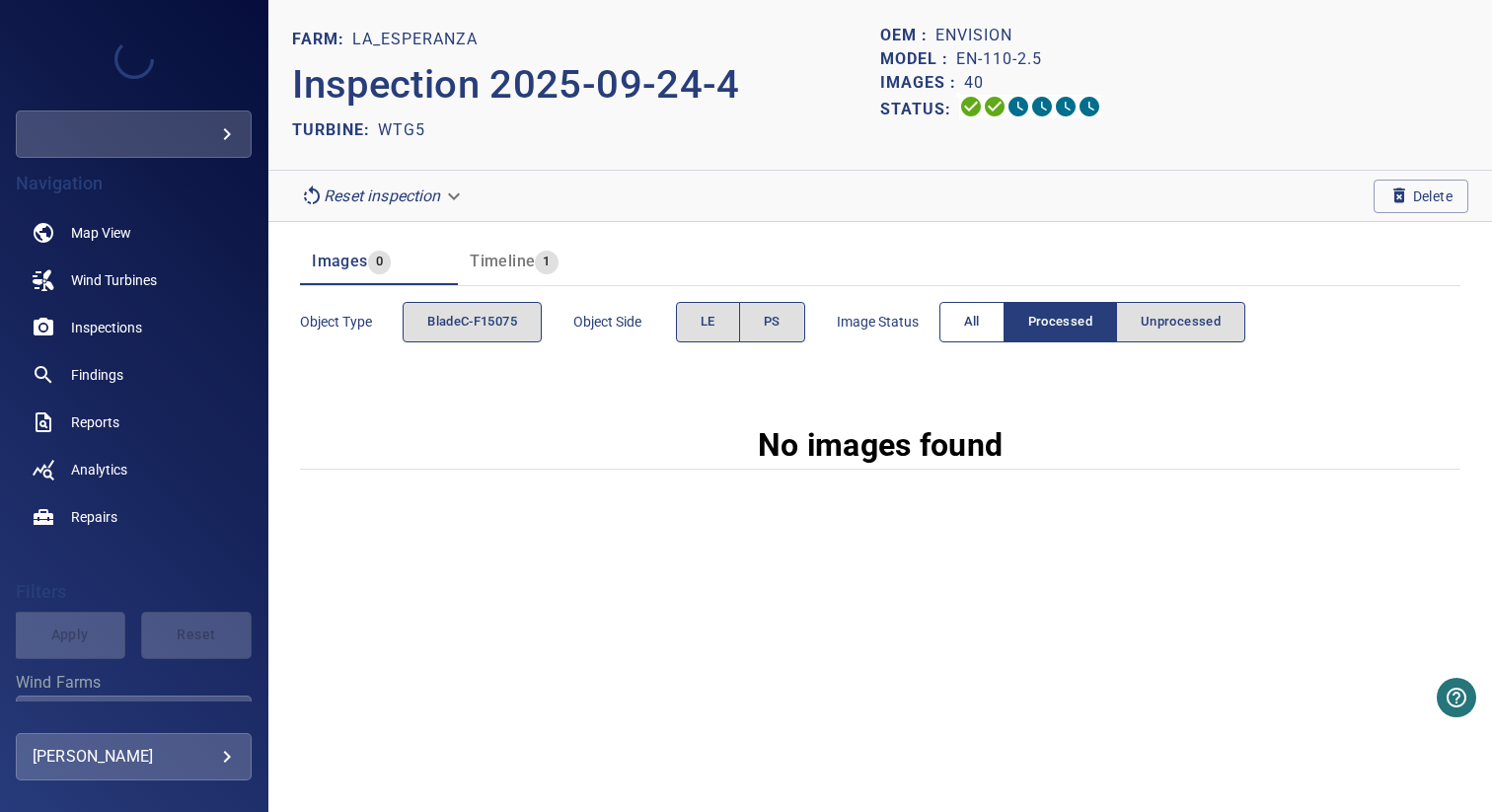
click at [973, 333] on span "All" at bounding box center [972, 322] width 16 height 23
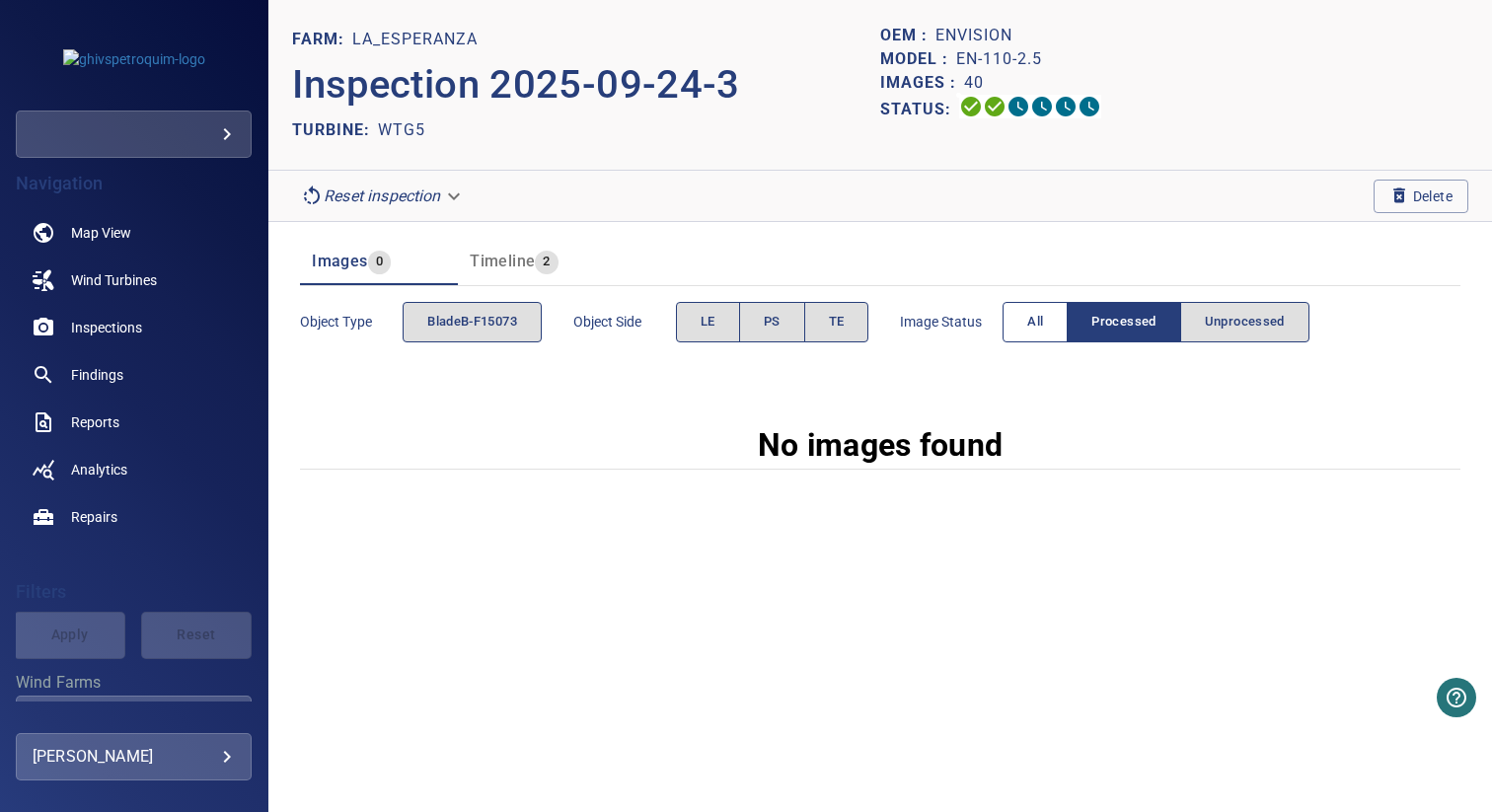
click at [1043, 324] on span "All" at bounding box center [1035, 322] width 16 height 23
